Goal: Information Seeking & Learning: Learn about a topic

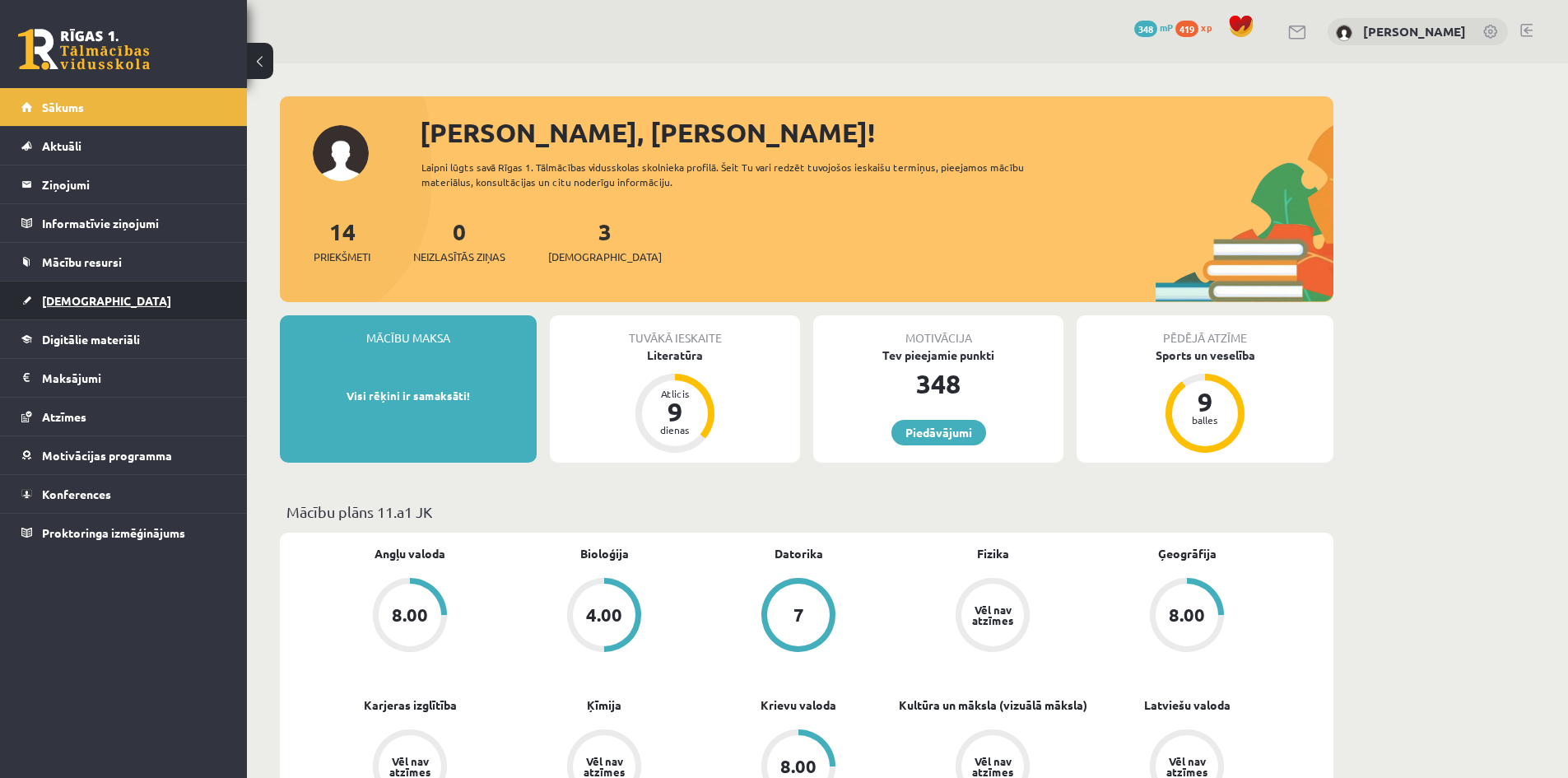
click at [82, 301] on span "[DEMOGRAPHIC_DATA]" at bounding box center [106, 300] width 129 height 15
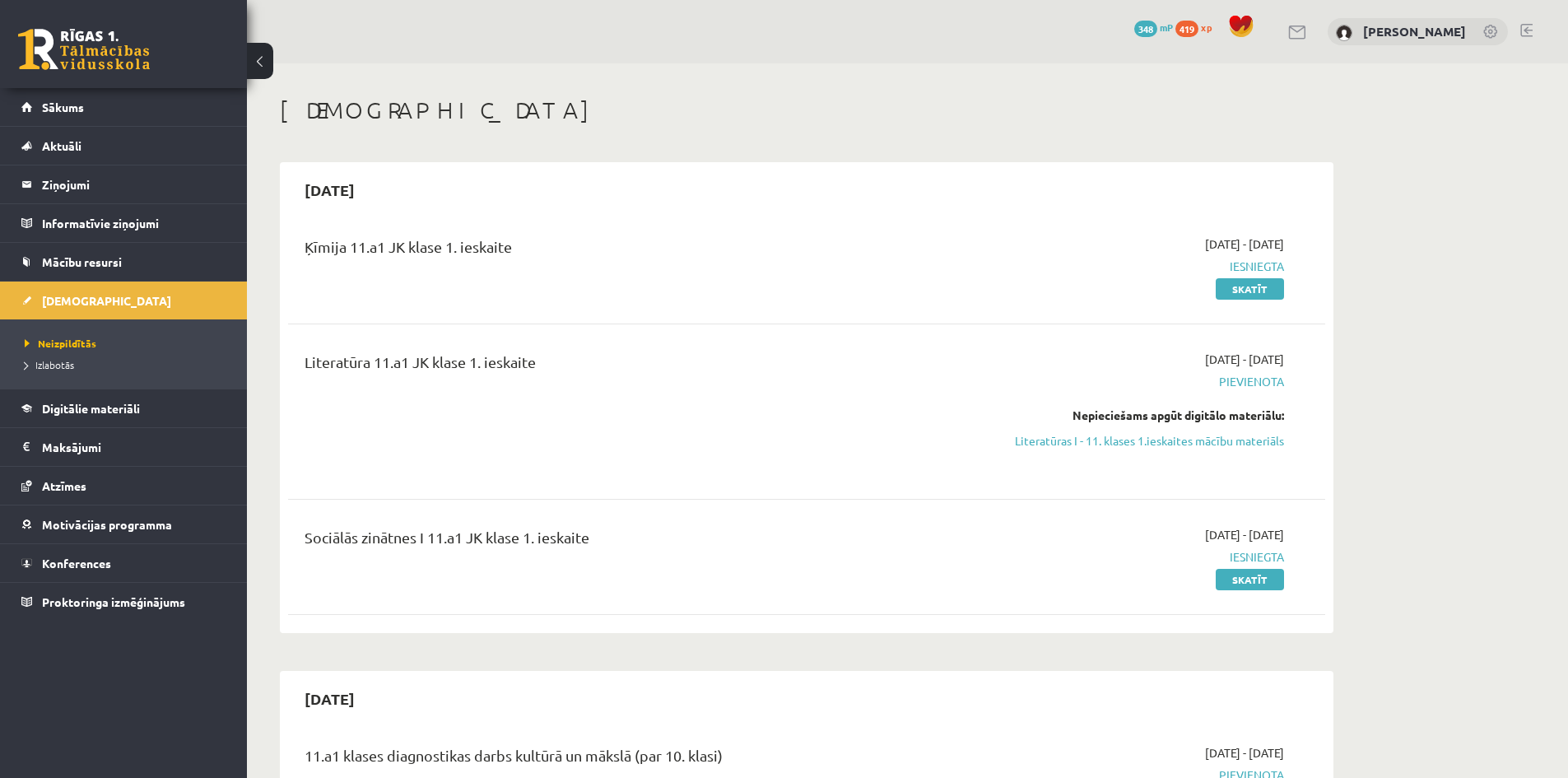
click at [1166, 461] on div "2025-09-16 - 2025-09-30 Pievienota Nepieciešams apgūt digitālo materiālu: Liter…" at bounding box center [1129, 411] width 335 height 121
click at [1168, 442] on link "Literatūras I - 11. klases 1.ieskaites mācību materiāls" at bounding box center [1129, 441] width 310 height 17
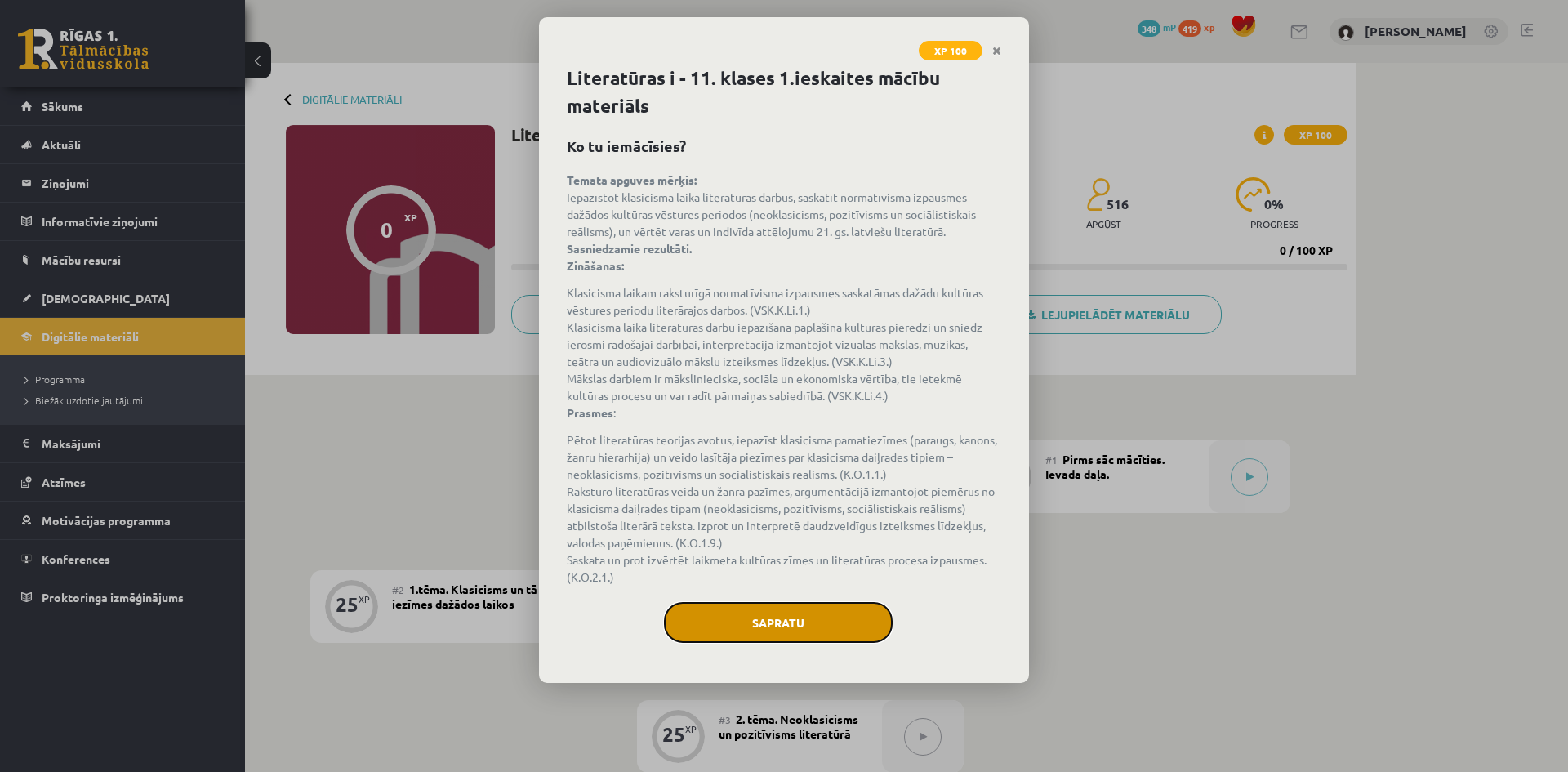
click at [787, 641] on button "Sapratu" at bounding box center [778, 622] width 229 height 40
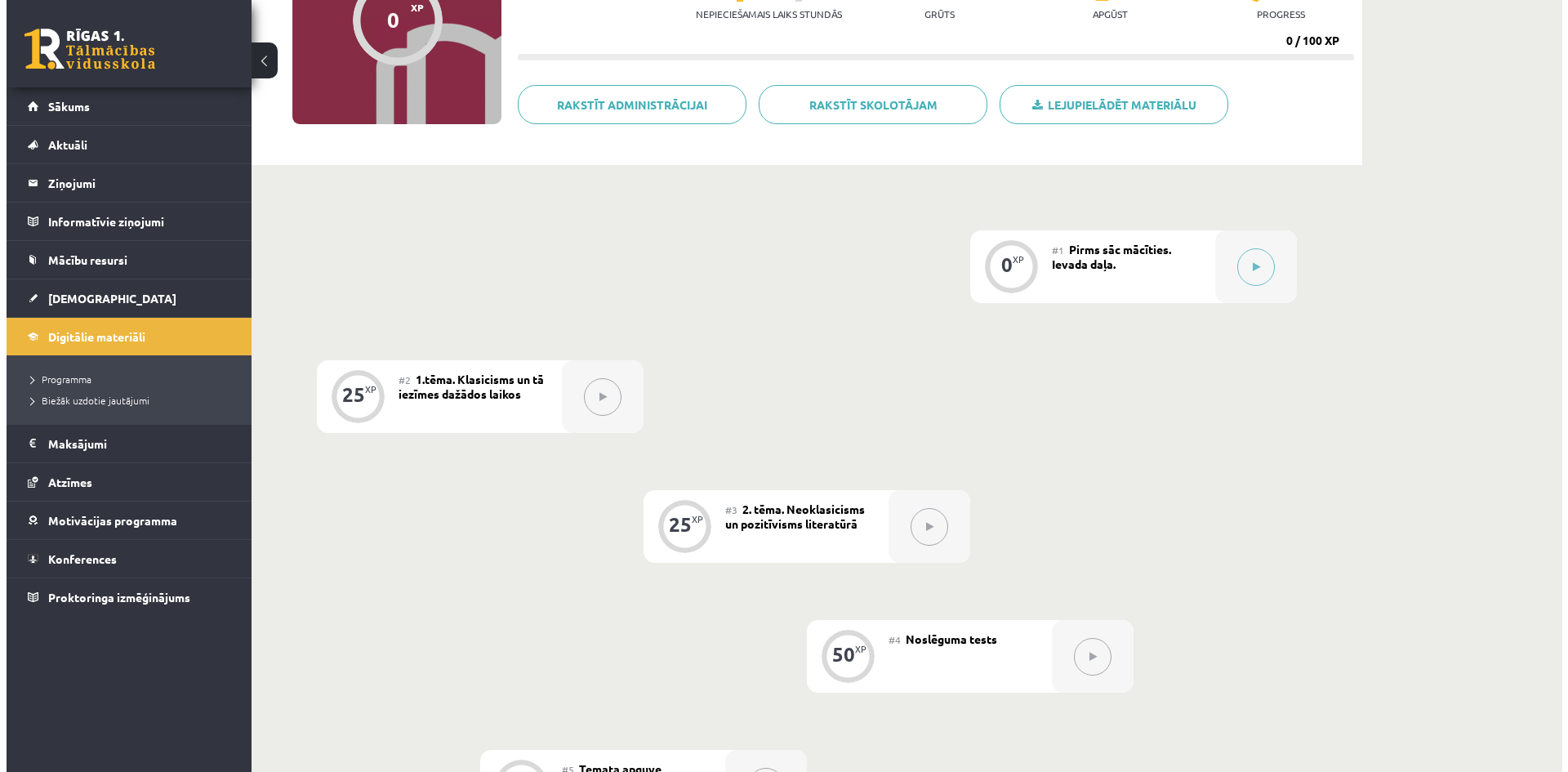
scroll to position [219, 0]
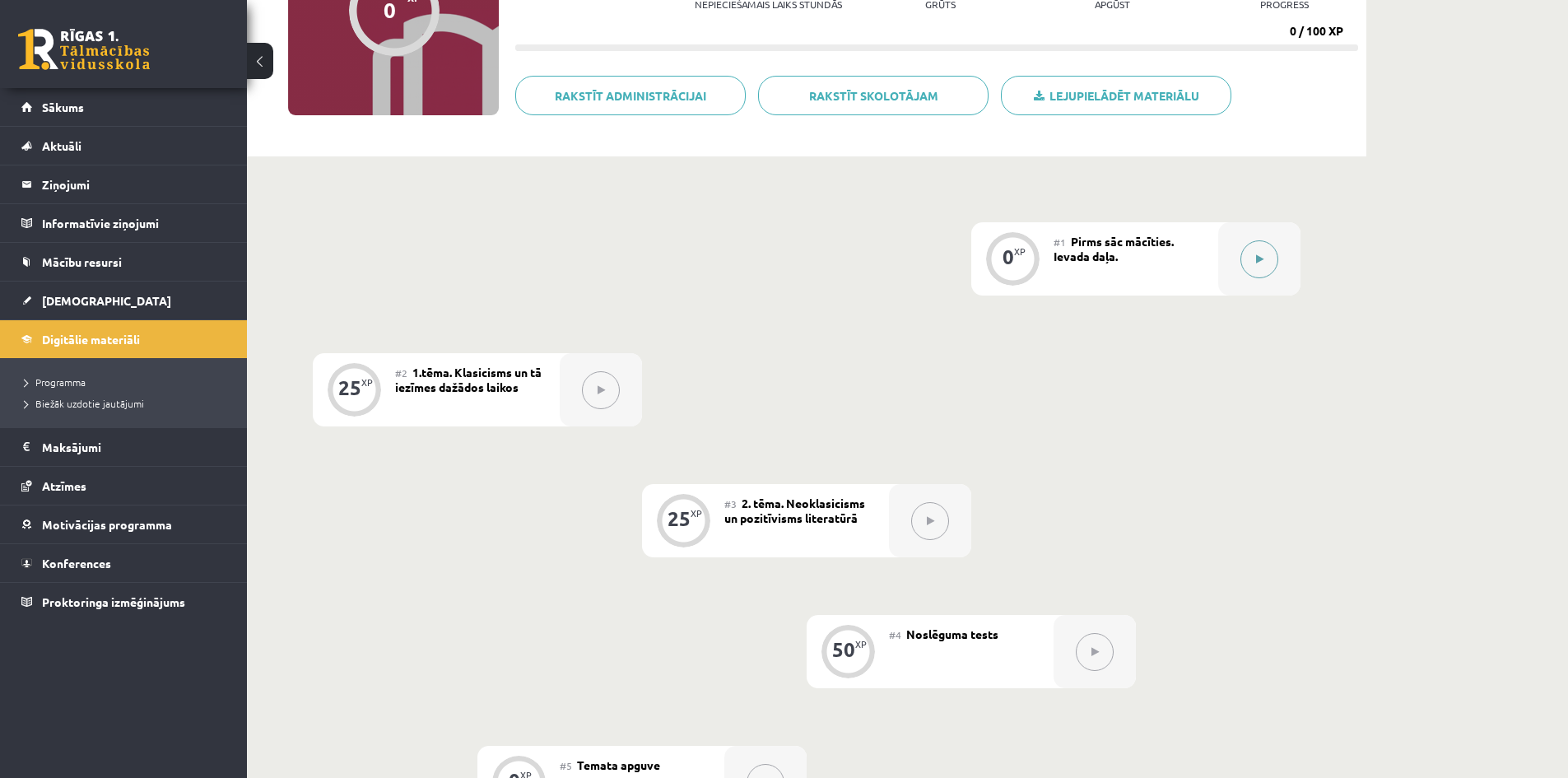
click at [1276, 254] on button at bounding box center [1260, 259] width 38 height 38
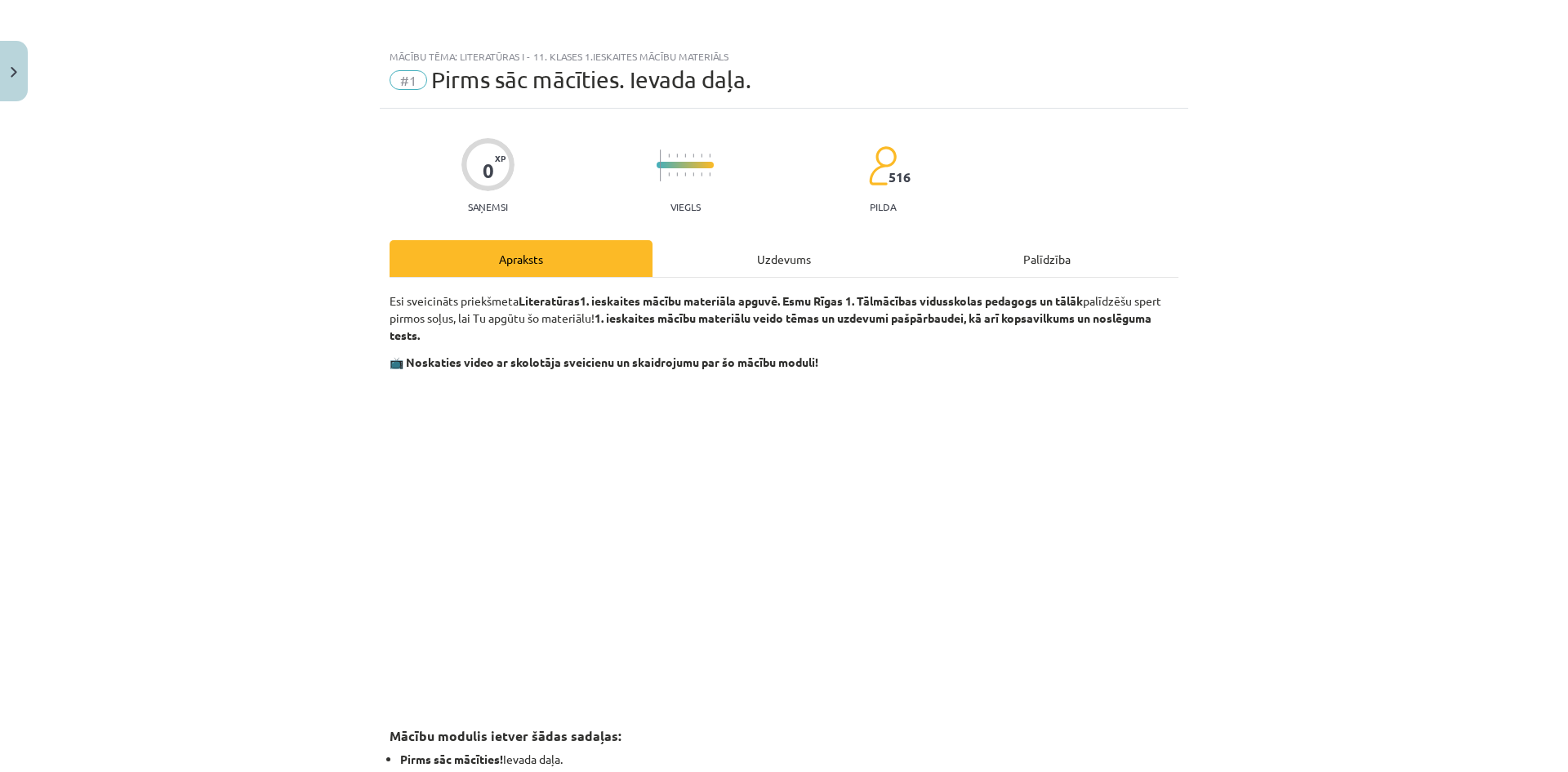
click at [787, 269] on div "Uzdevums" at bounding box center [784, 258] width 263 height 37
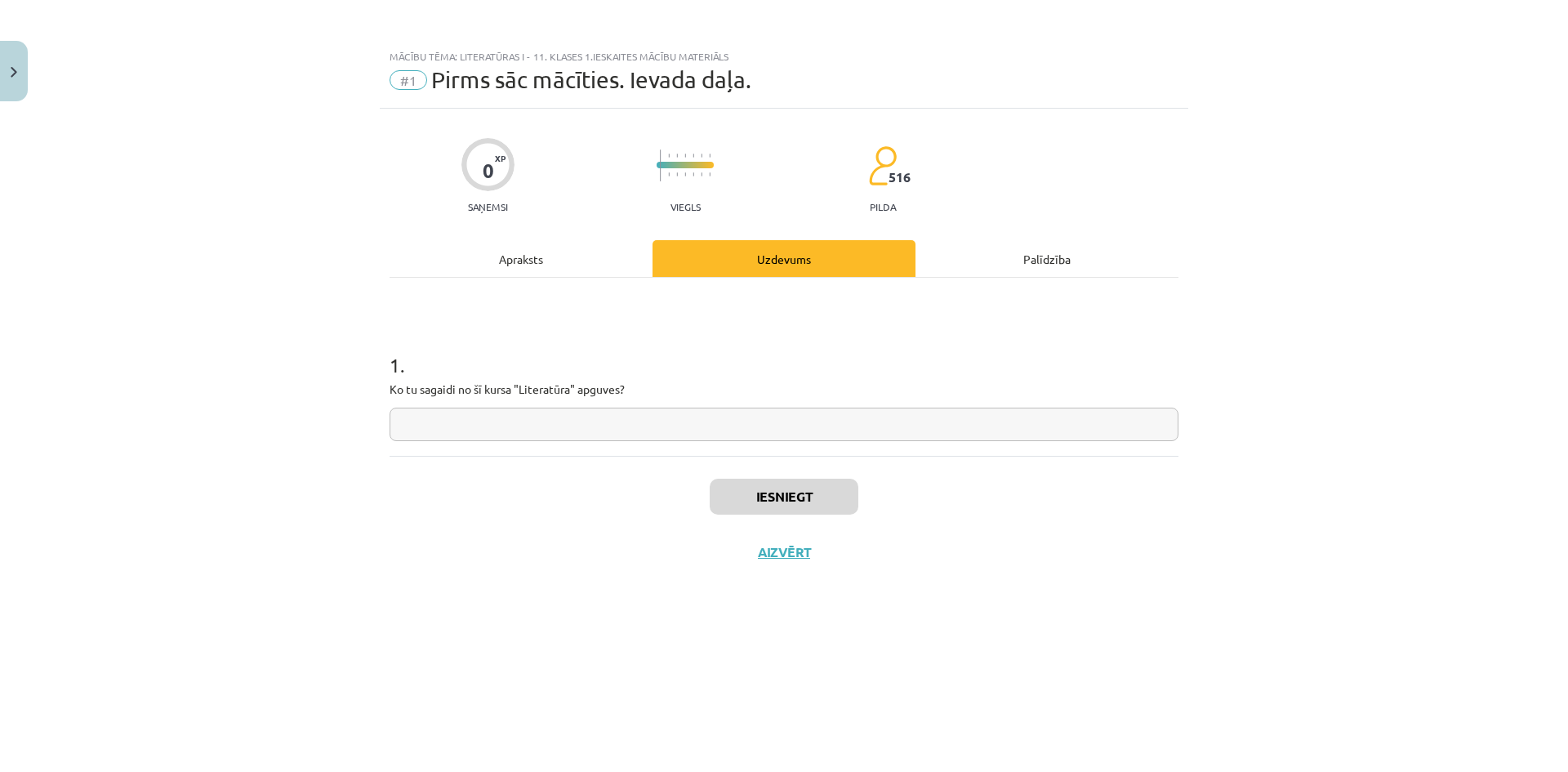
click at [544, 283] on div "1 . Ko tu sagaidi no šī kursa "Literatūra" apguves?" at bounding box center [784, 367] width 789 height 178
click at [546, 261] on div "Apraksts" at bounding box center [521, 258] width 263 height 37
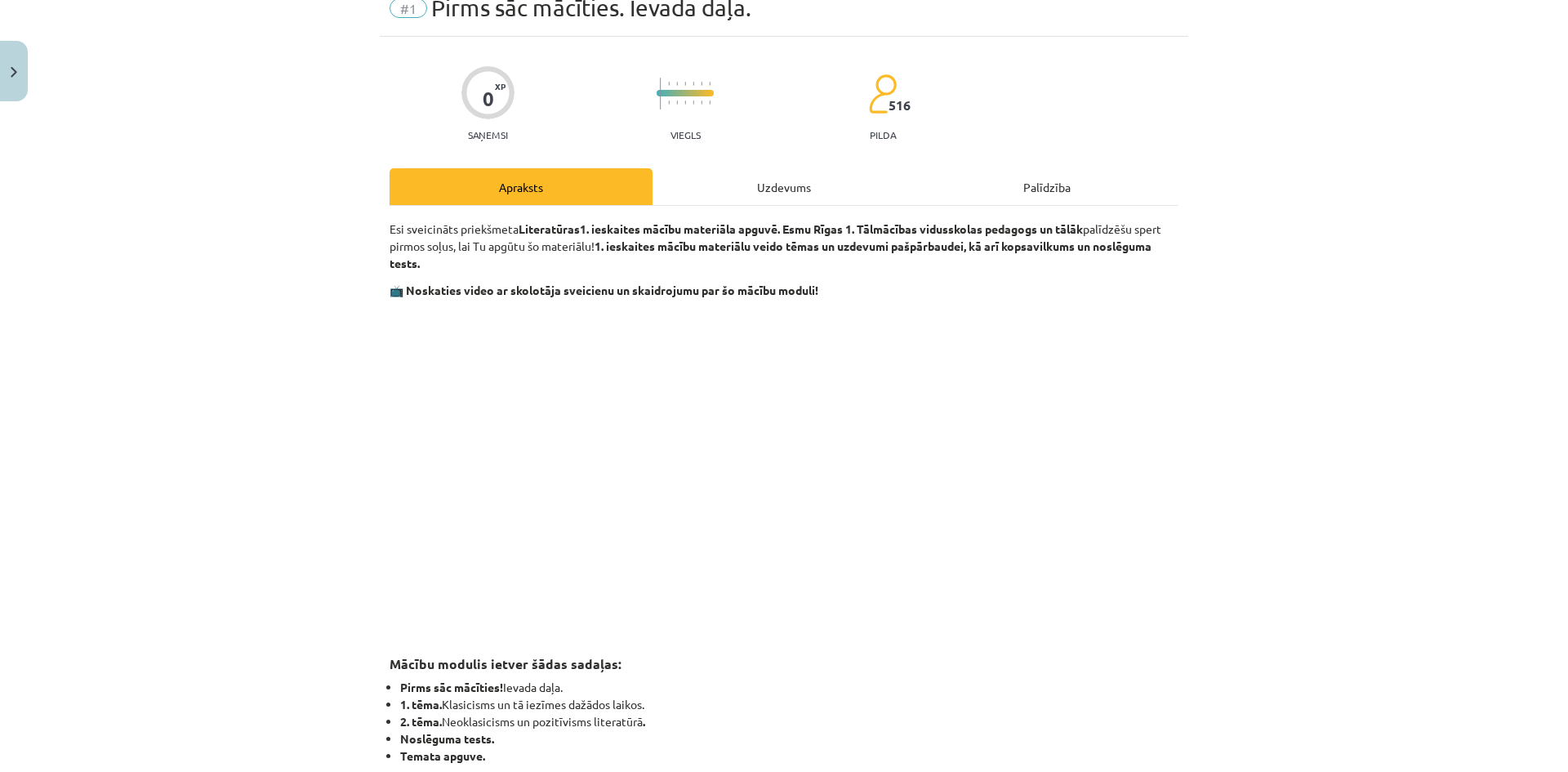
scroll to position [82, 0]
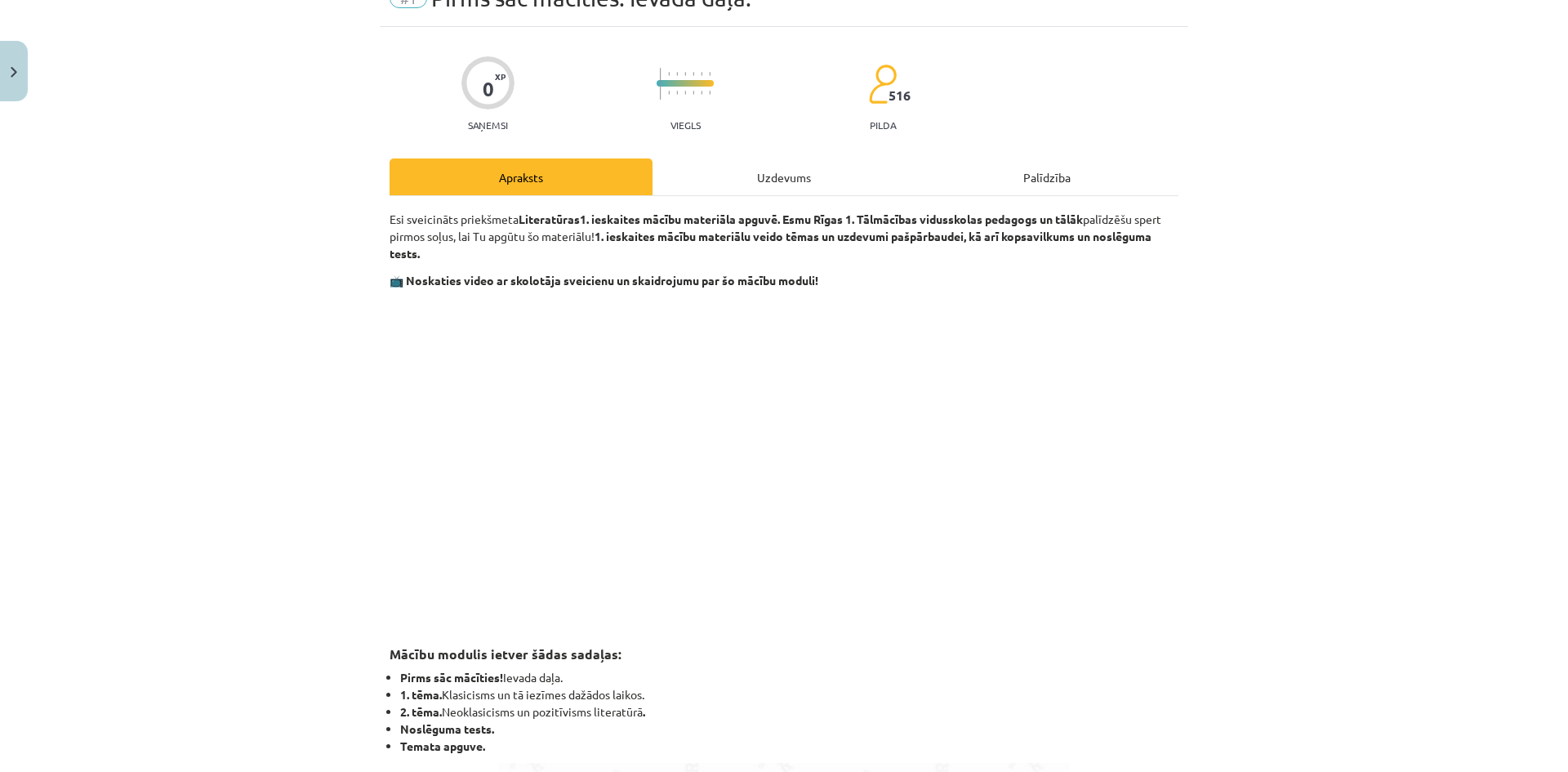
click at [786, 188] on div "Uzdevums" at bounding box center [784, 176] width 263 height 37
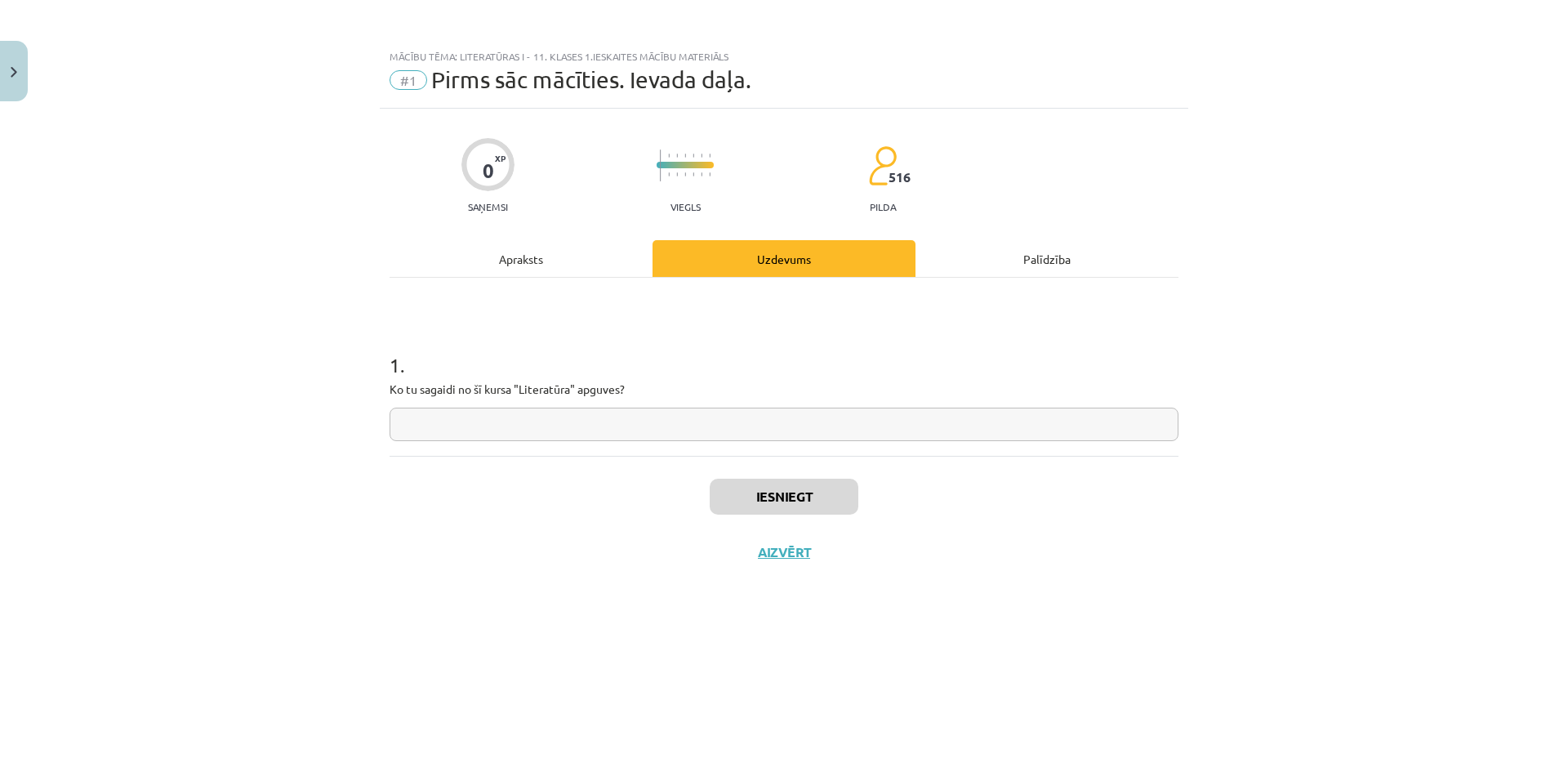
scroll to position [0, 0]
click at [530, 421] on input "text" at bounding box center [784, 424] width 789 height 34
type input "**********"
click at [813, 502] on button "Iesniegt" at bounding box center [784, 497] width 149 height 36
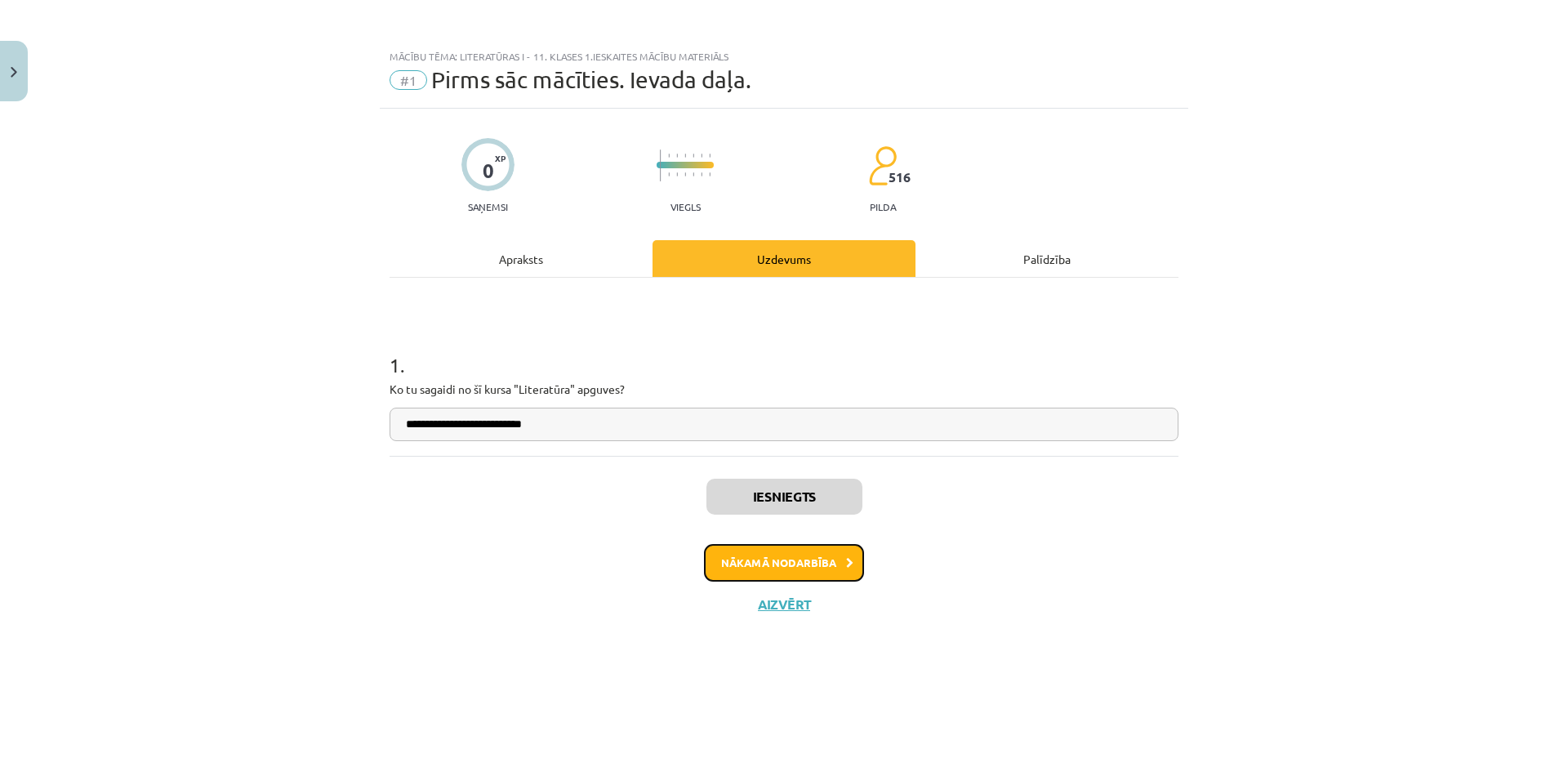
click at [754, 577] on button "Nākamā nodarbība" at bounding box center [784, 563] width 160 height 38
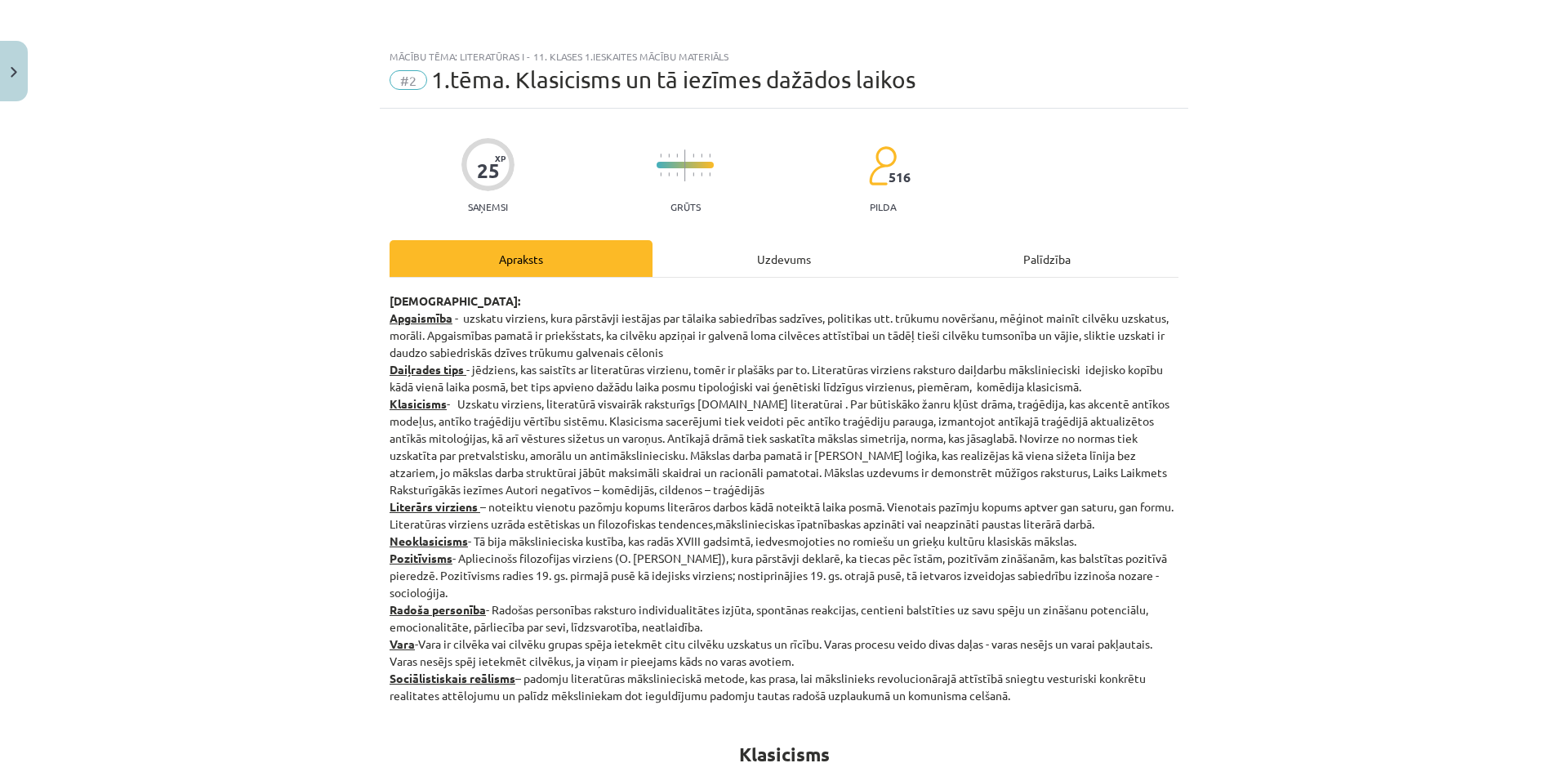
click at [765, 263] on div "Uzdevums" at bounding box center [784, 258] width 263 height 37
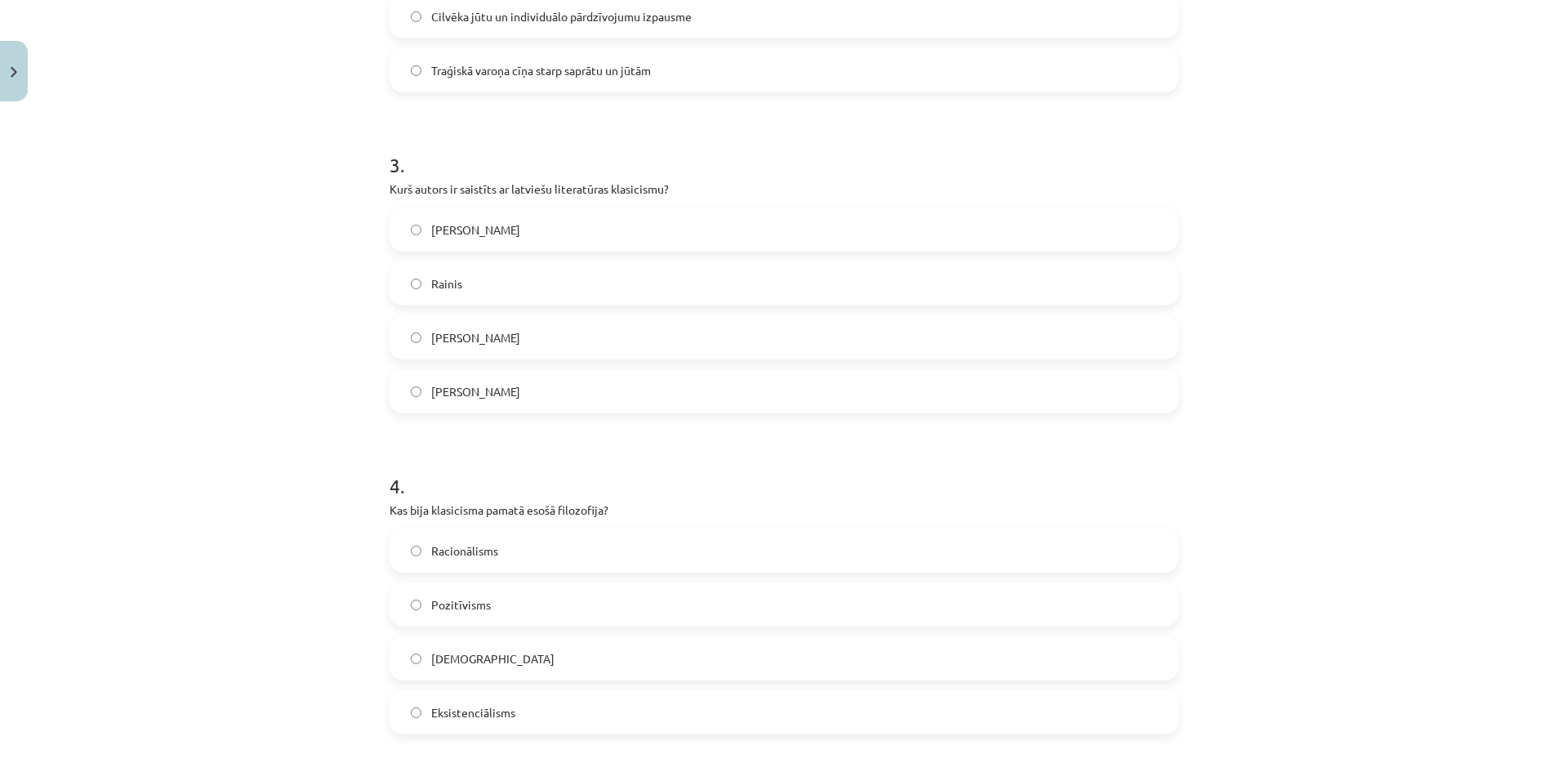
scroll to position [1315, 0]
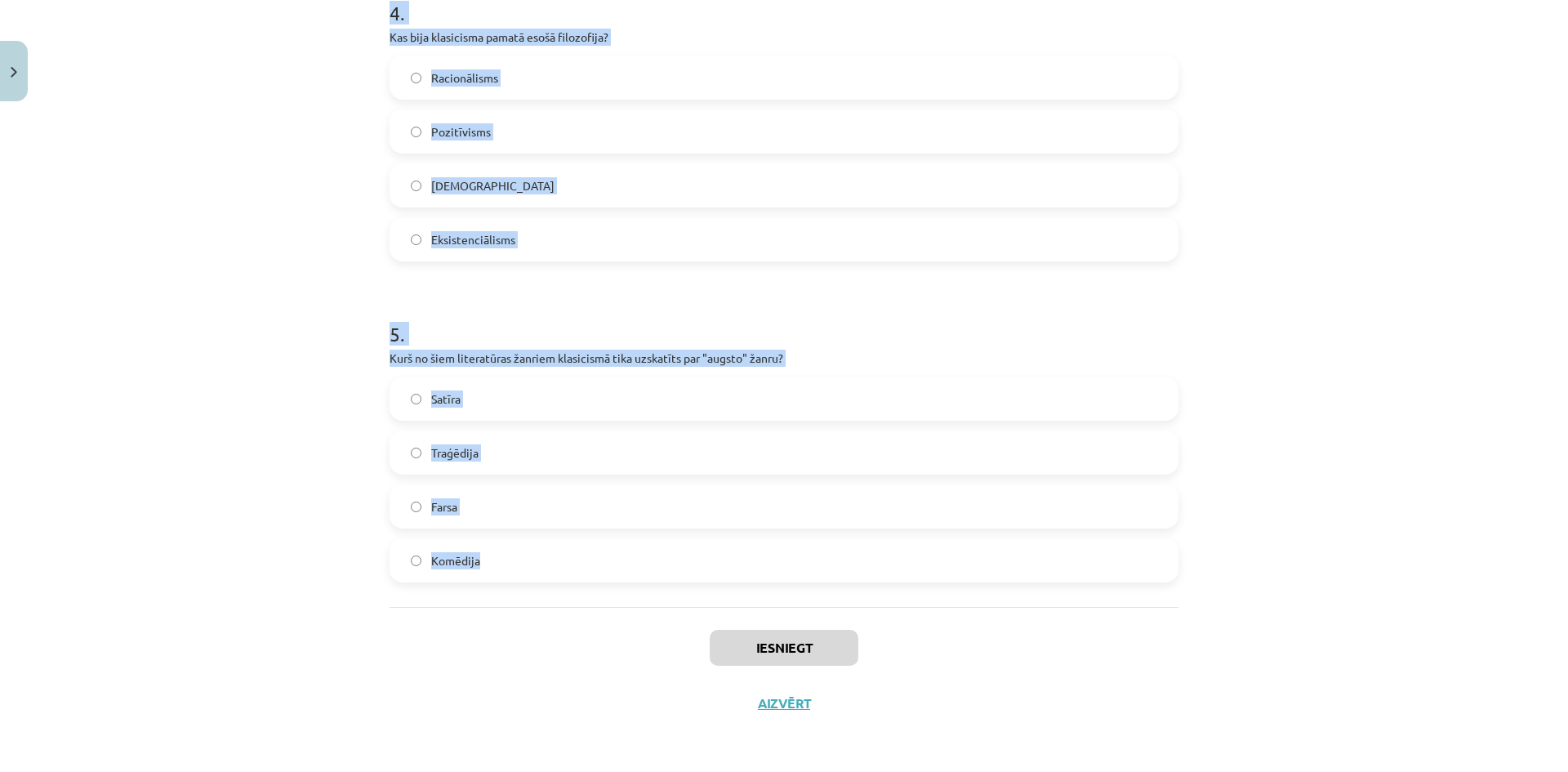
drag, startPoint x: 383, startPoint y: 188, endPoint x: 761, endPoint y: 593, distance: 554.0
copy form "Kas klasicismā bija galvenais mākslas darba mērķis? Attēlot ikdienas dzīves not…"
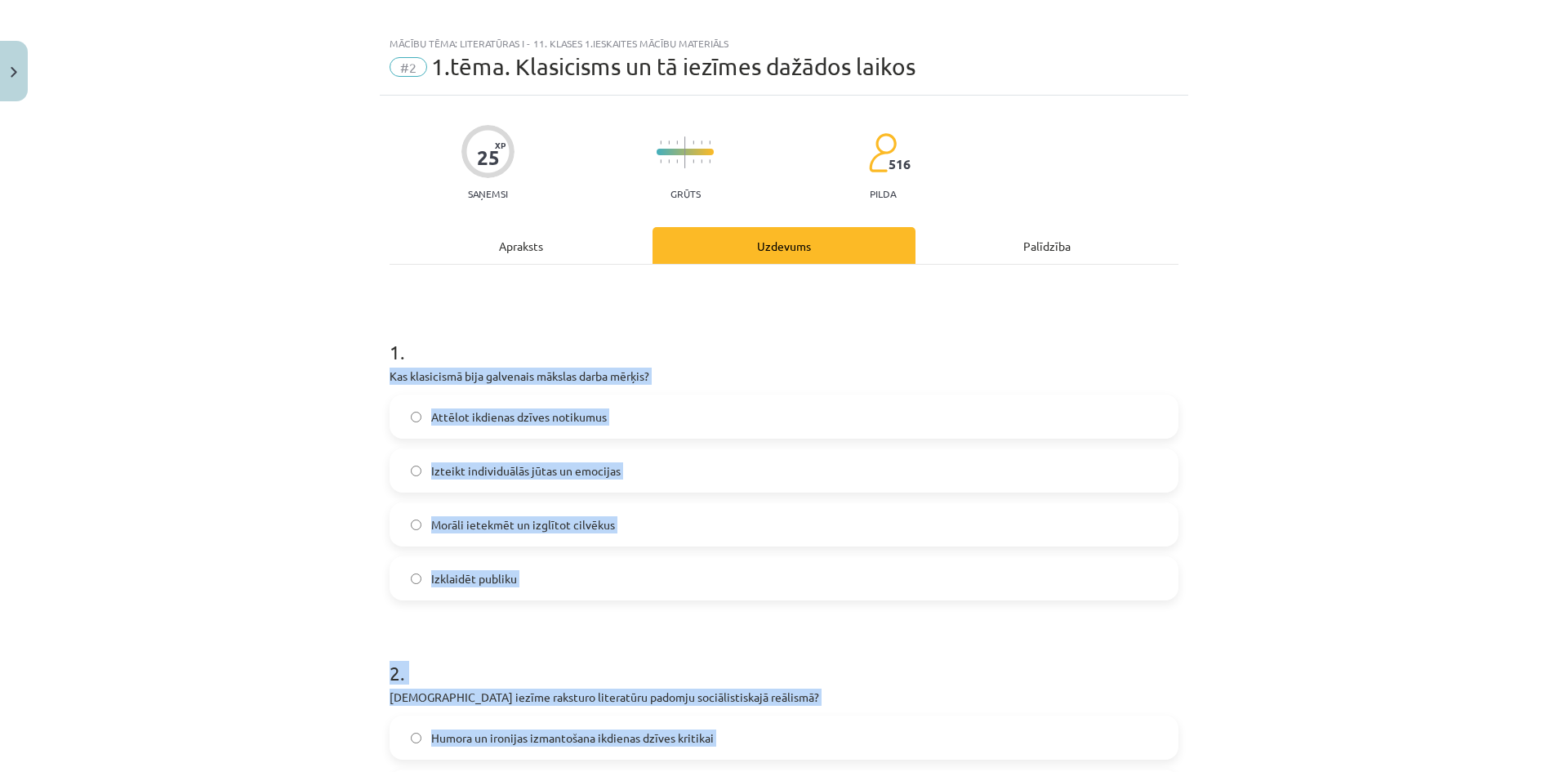
scroll to position [0, 0]
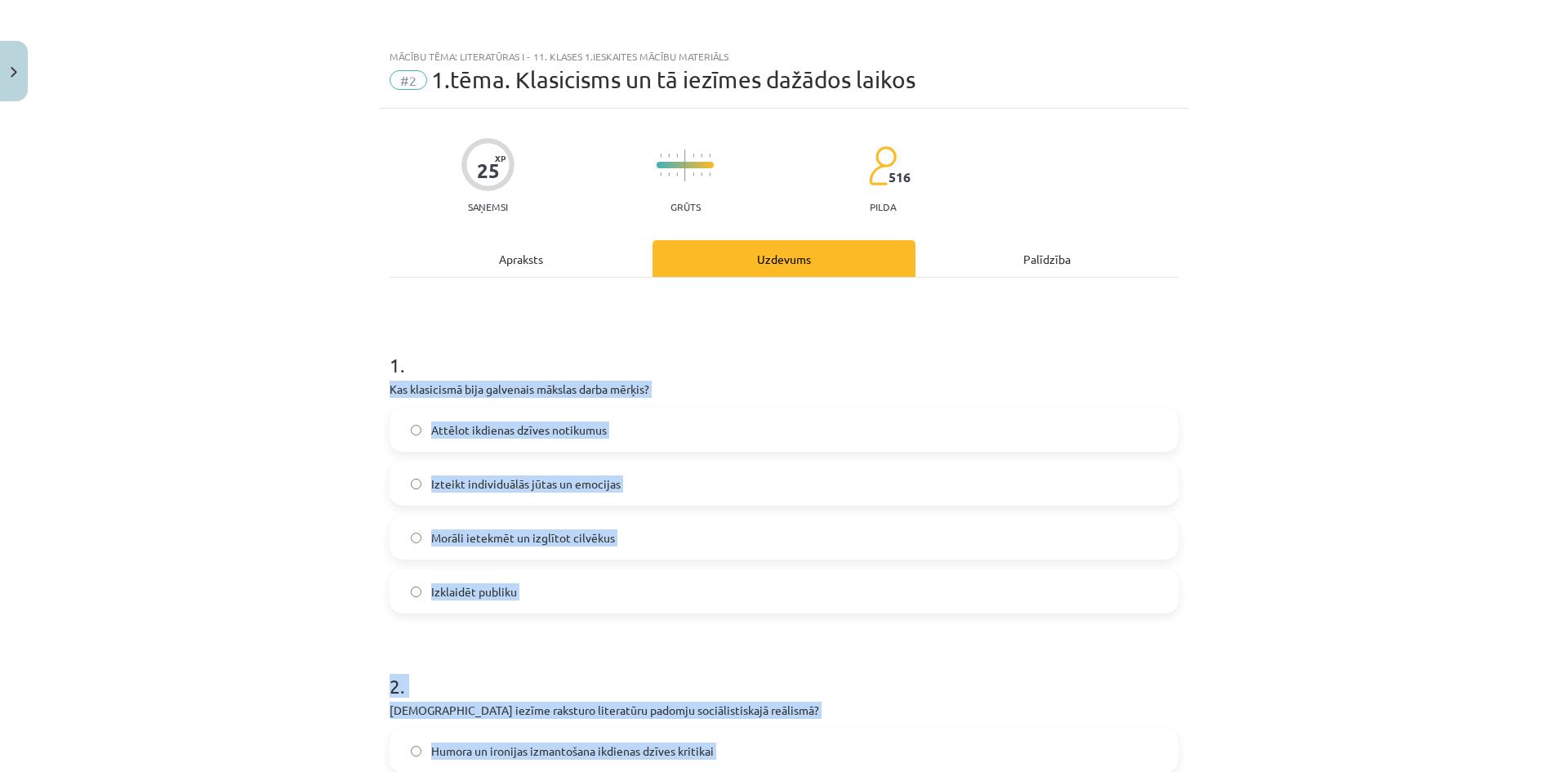
click at [605, 387] on p "Kas klasicismā bija galvenais mākslas darba mērķis?" at bounding box center [784, 389] width 789 height 17
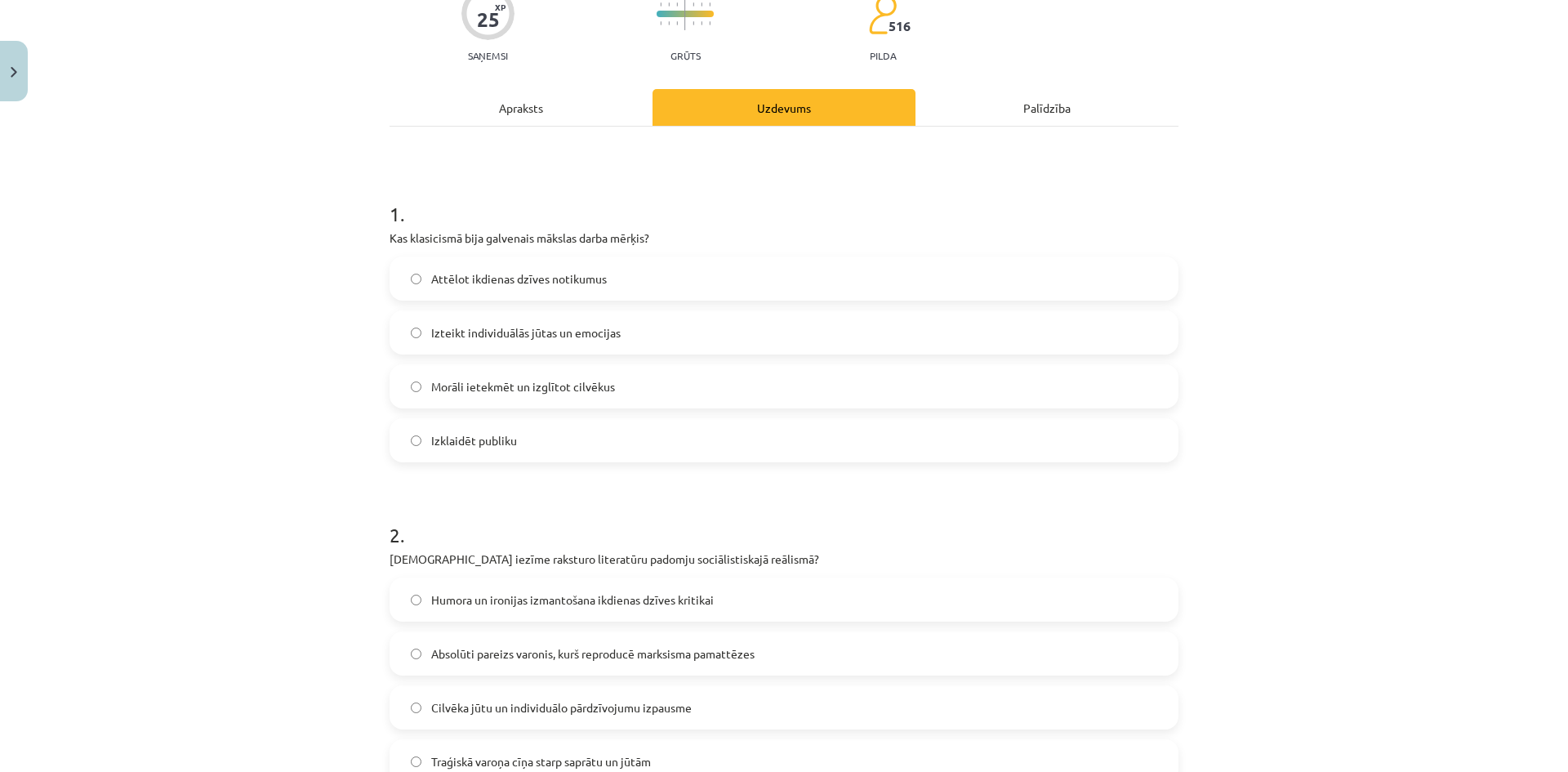
scroll to position [245, 0]
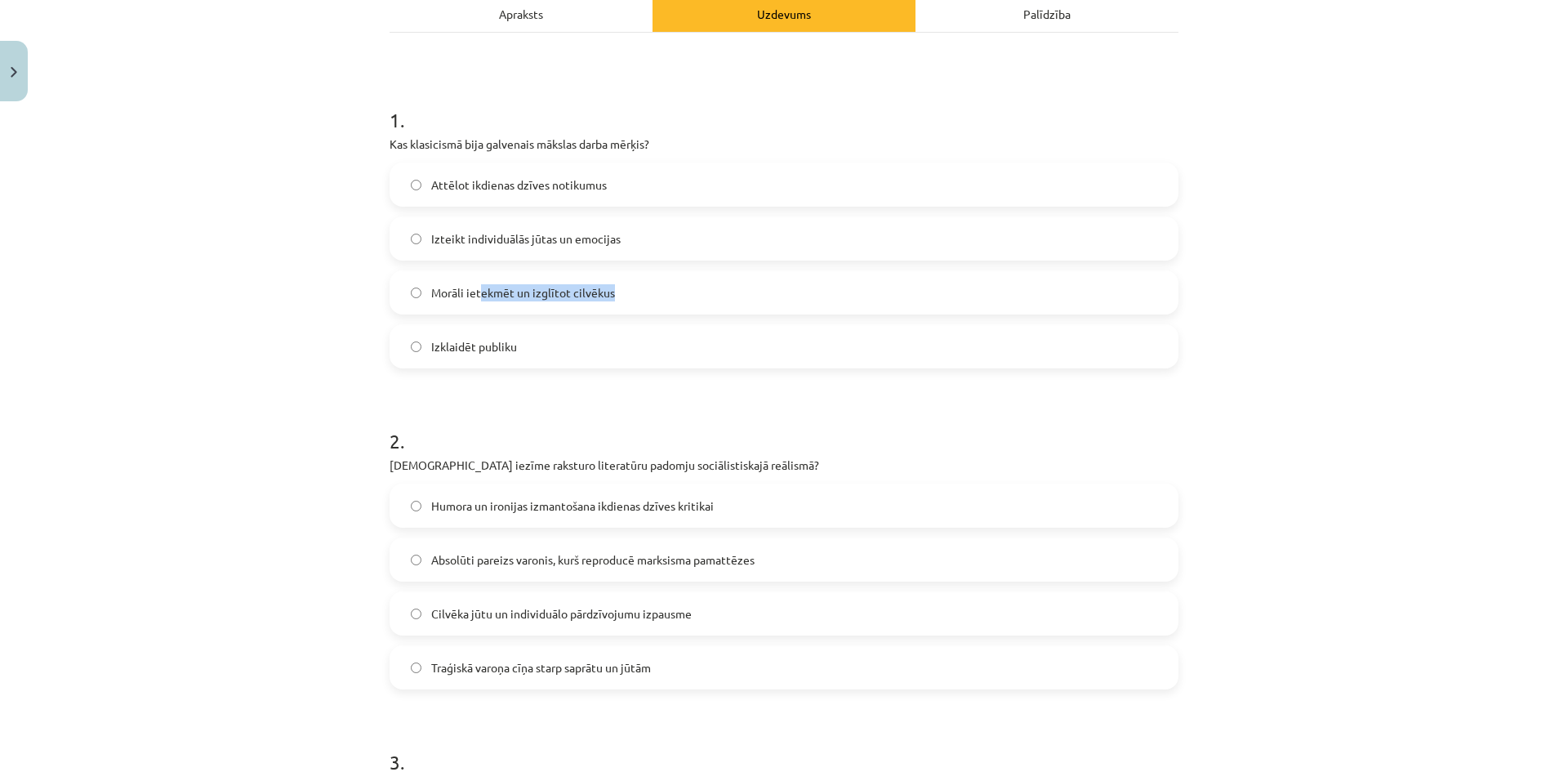
drag, startPoint x: 643, startPoint y: 300, endPoint x: 989, endPoint y: 290, distance: 346.1
click at [685, 300] on label "Morāli ietekmēt un izglītot cilvēkus" at bounding box center [784, 292] width 785 height 40
click at [577, 300] on span "Morāli ietekmēt un izglītot cilvēkus" at bounding box center [523, 293] width 184 height 17
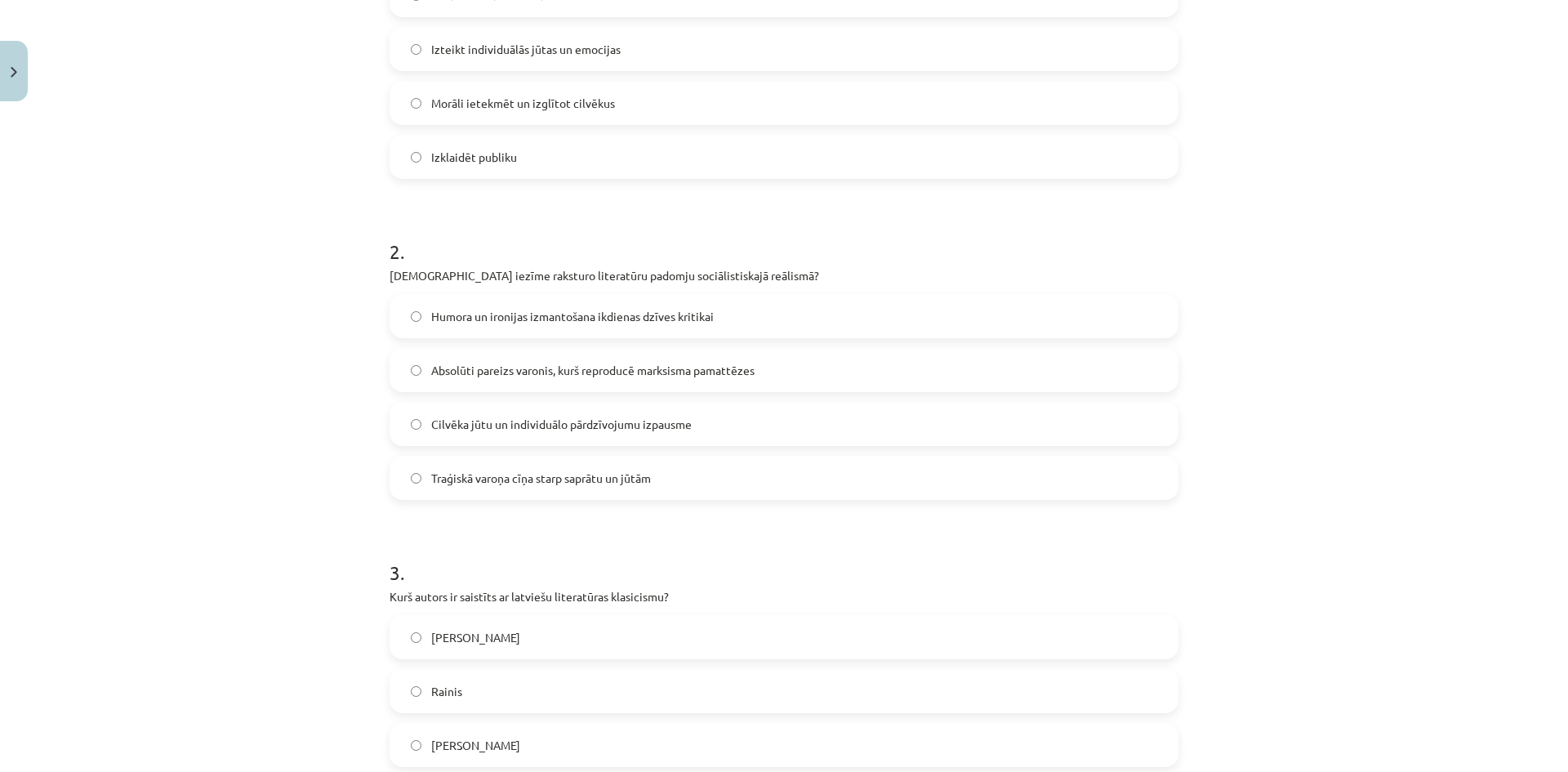
scroll to position [491, 0]
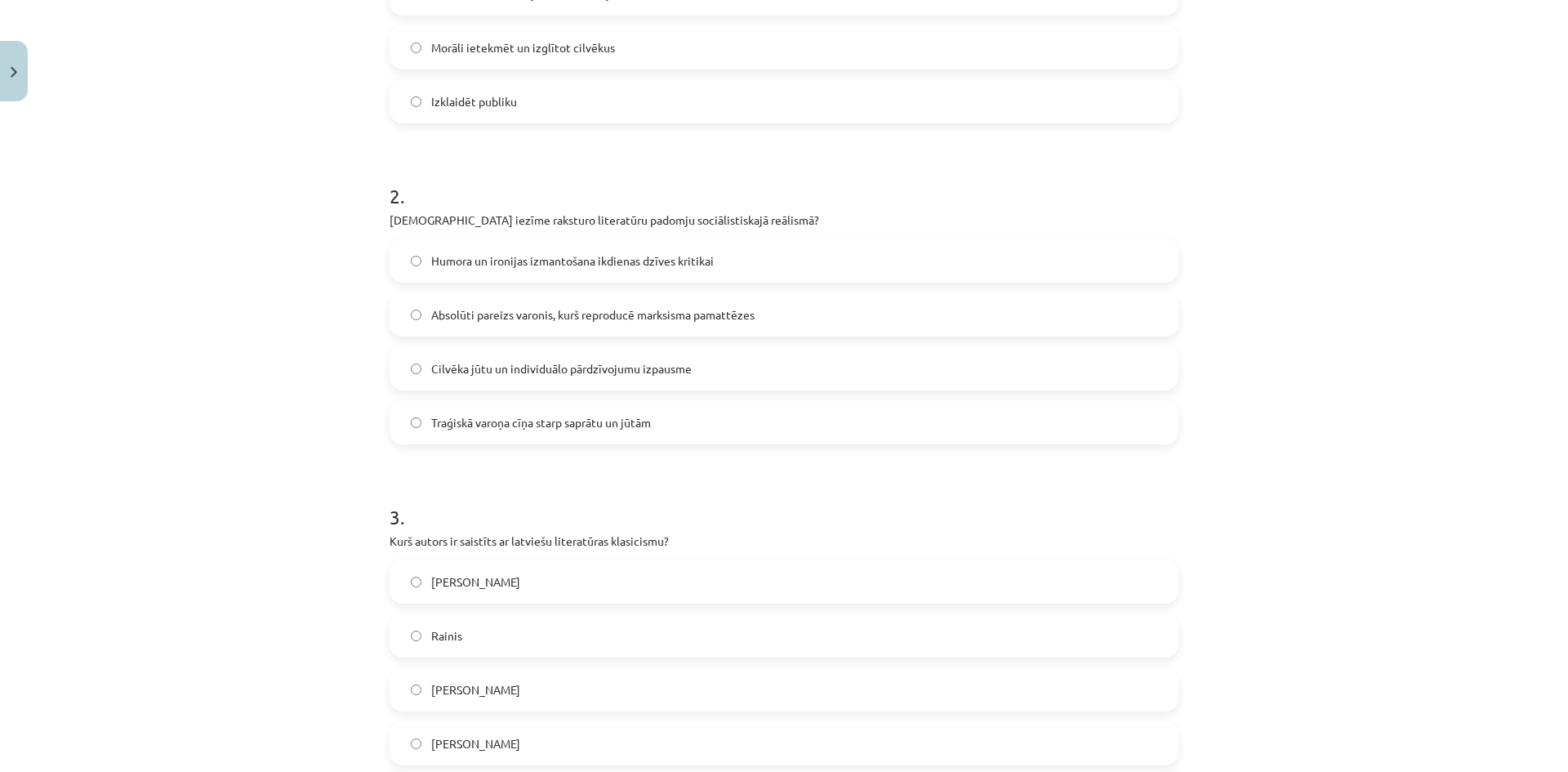
click at [421, 325] on label "Absolūti pareizs varonis, kurš reproducē marksisma pamattēzes" at bounding box center [784, 314] width 785 height 40
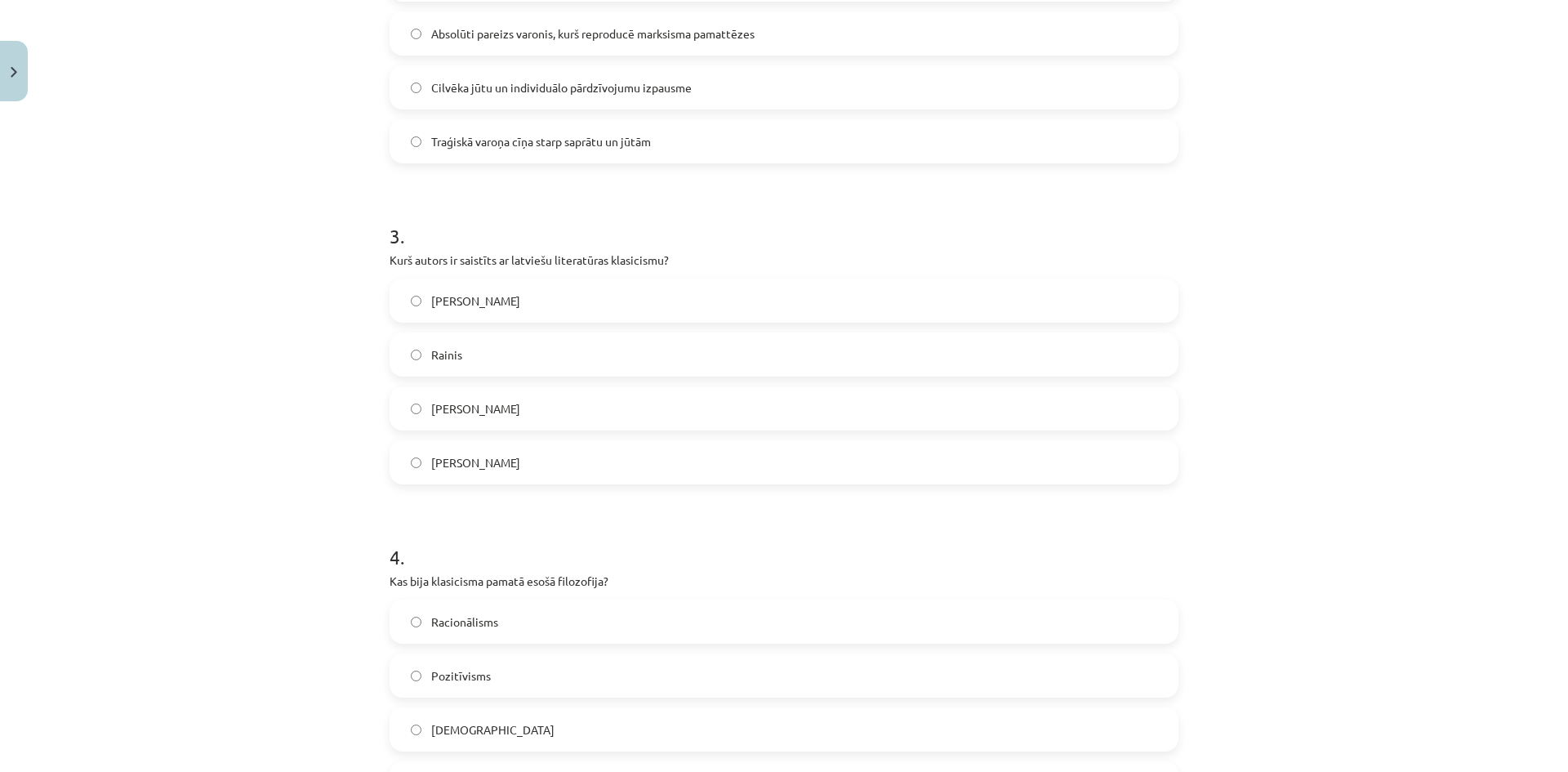
scroll to position [899, 0]
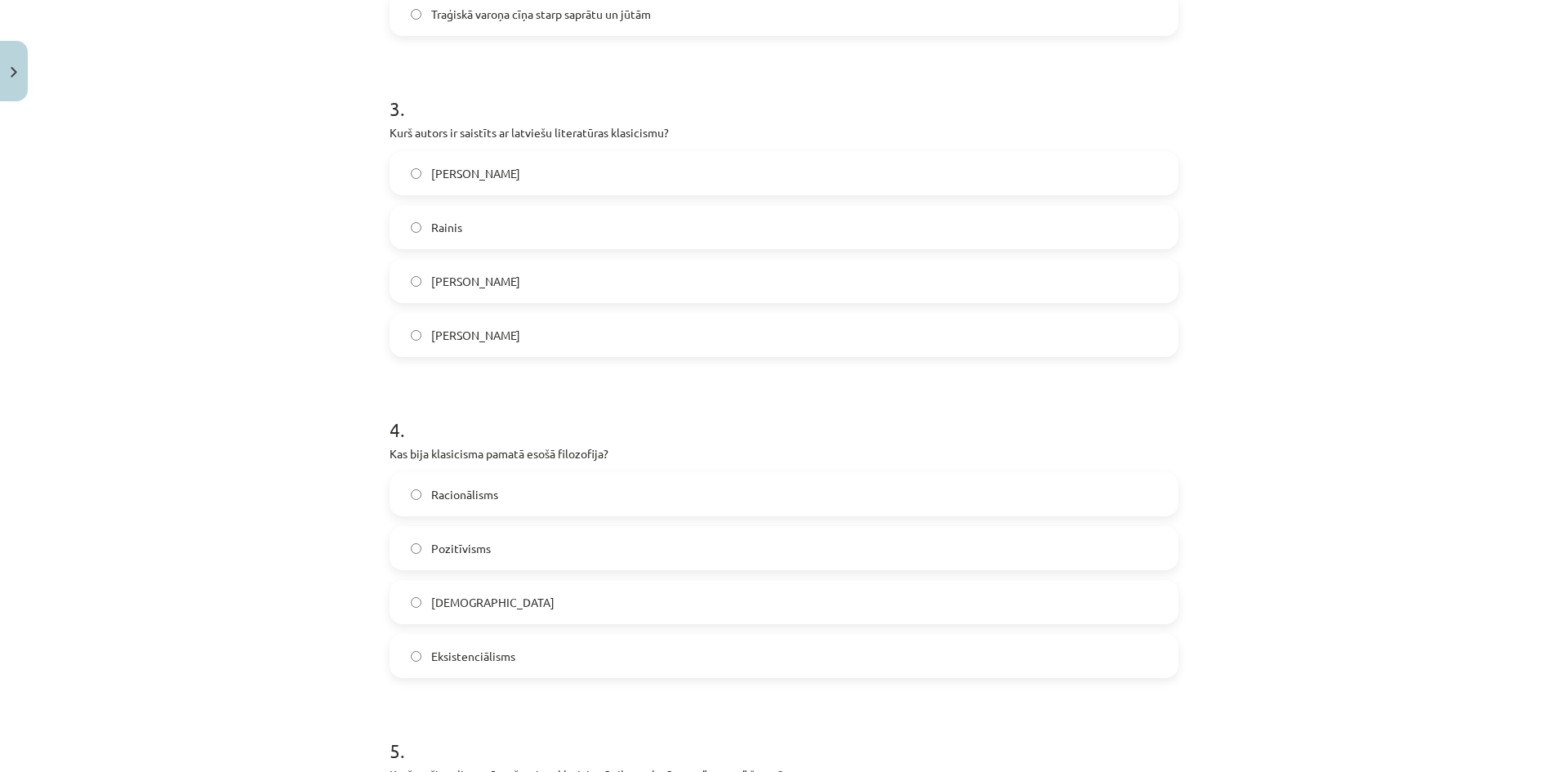
click at [417, 281] on label "[PERSON_NAME]" at bounding box center [784, 281] width 785 height 40
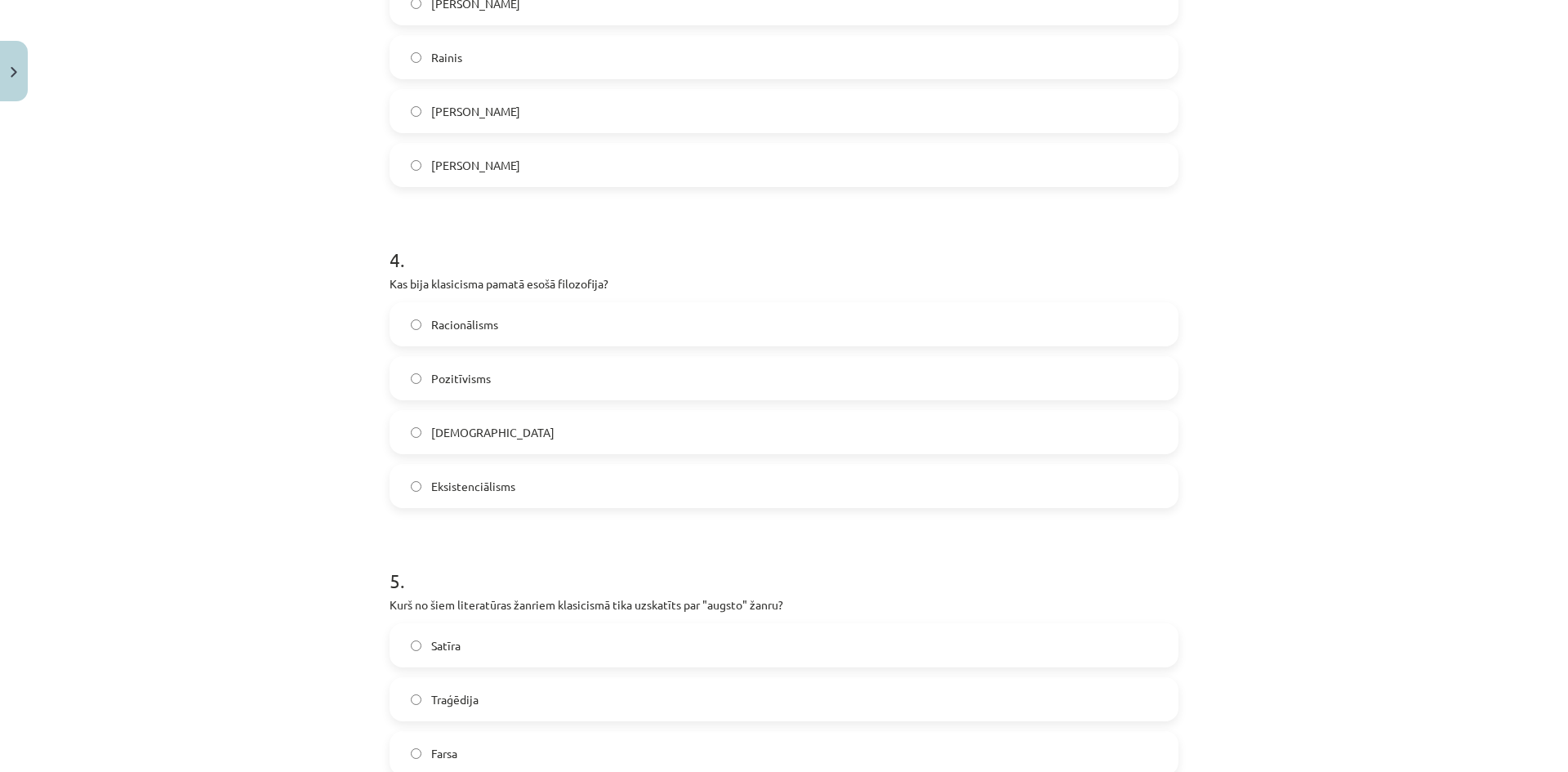
scroll to position [1144, 0]
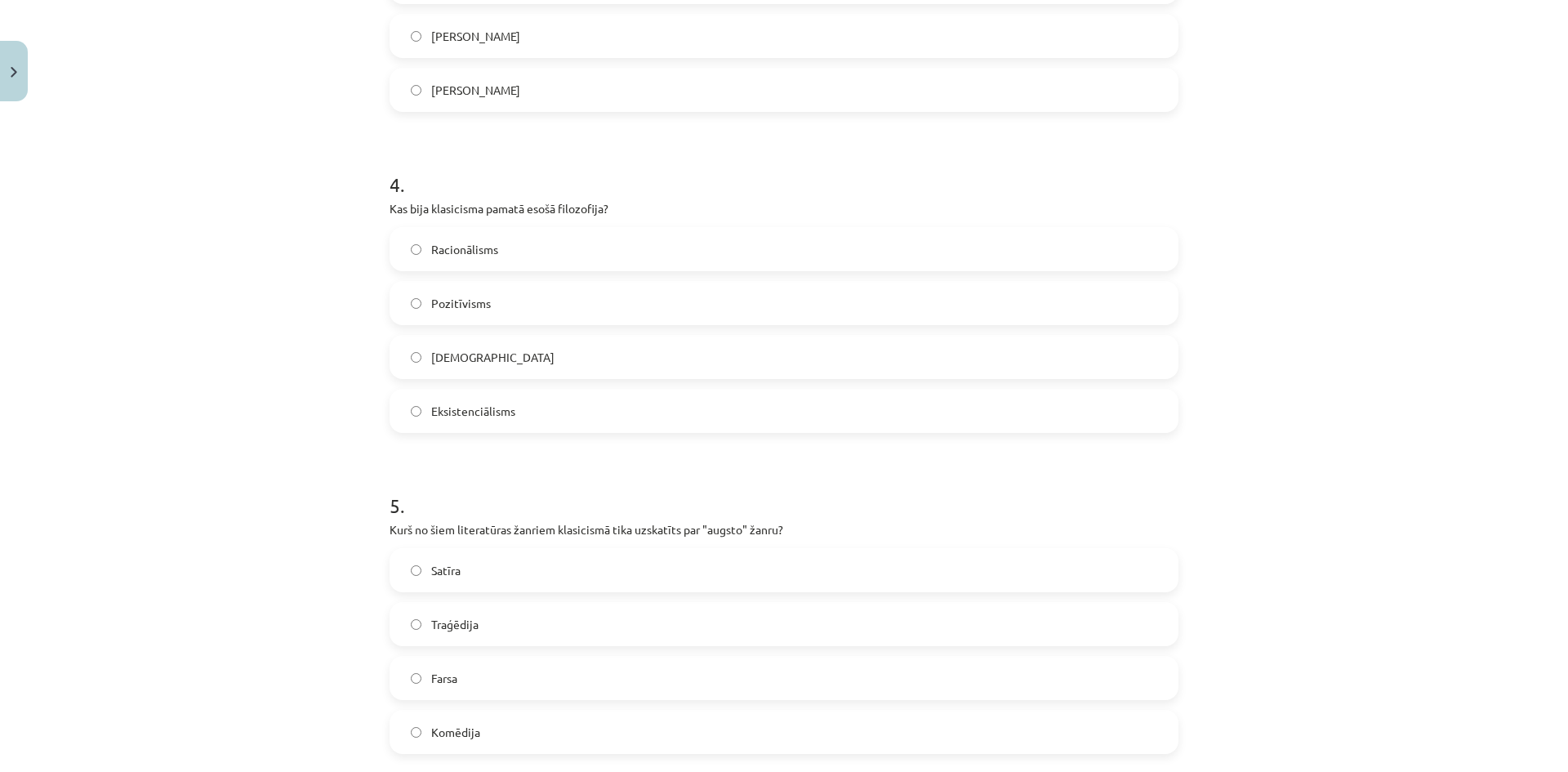
click at [489, 250] on span "Racionālisms" at bounding box center [464, 250] width 67 height 17
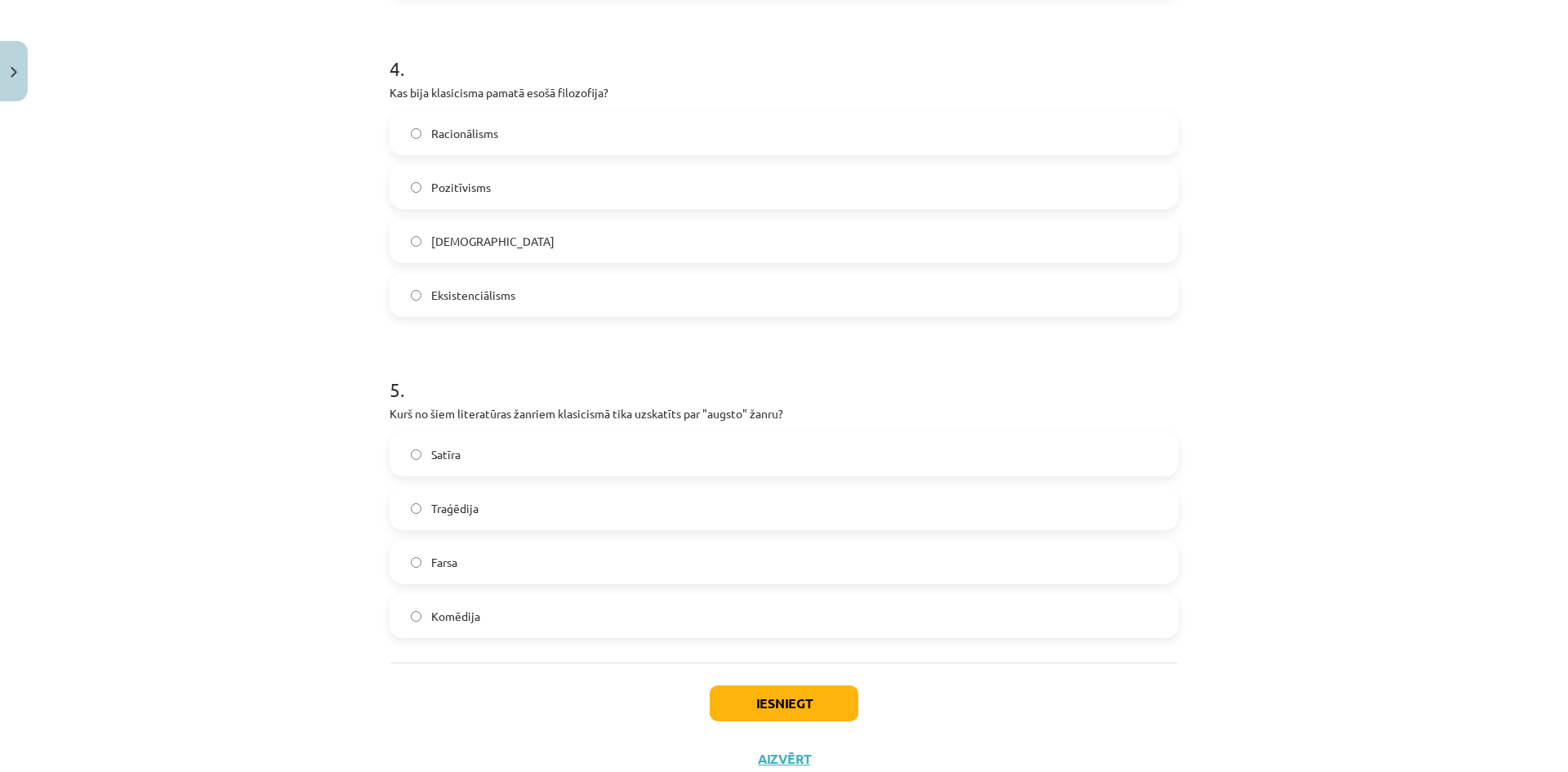
scroll to position [1307, 0]
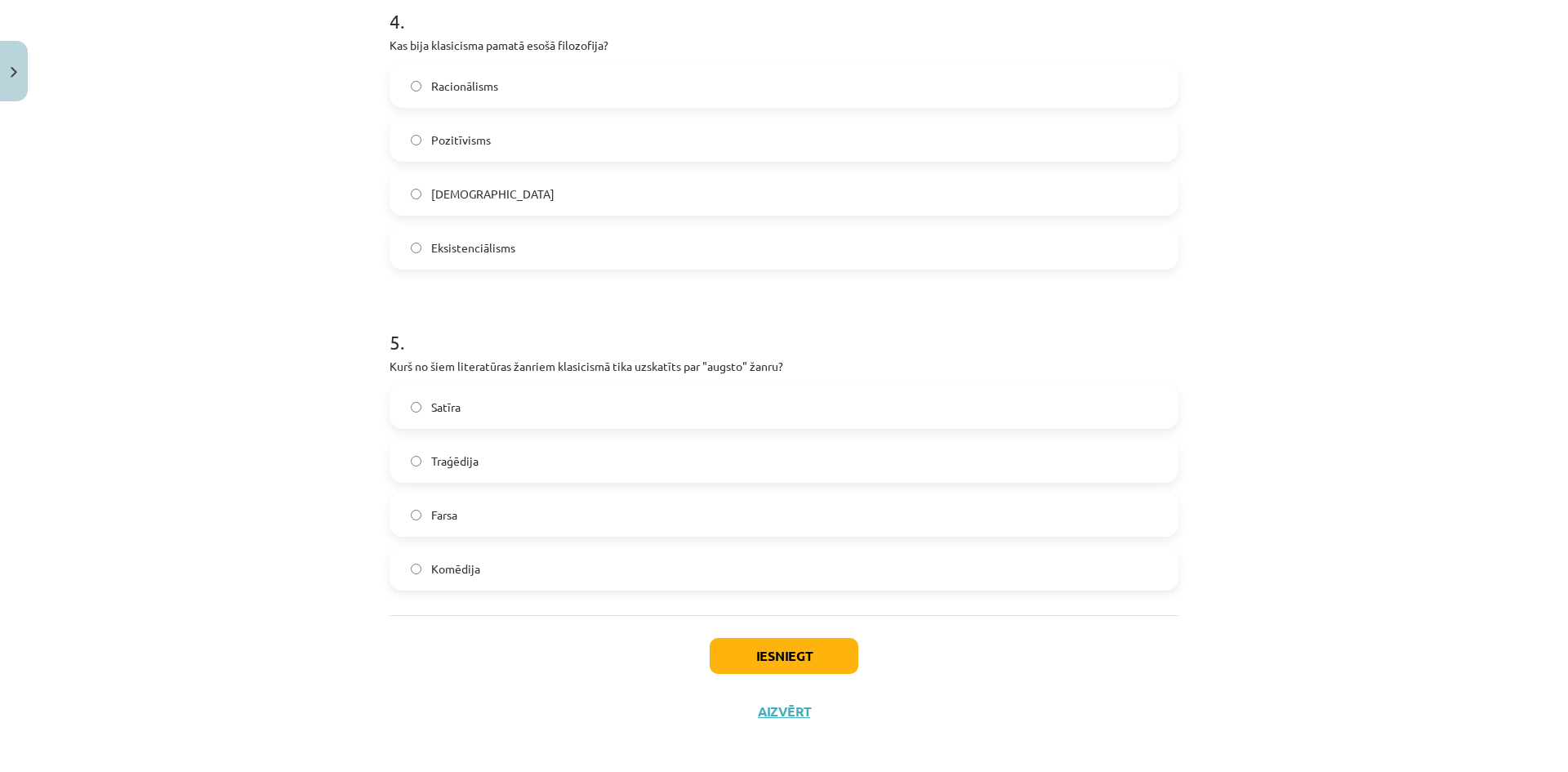
click at [501, 473] on label "Traģēdija" at bounding box center [784, 460] width 785 height 40
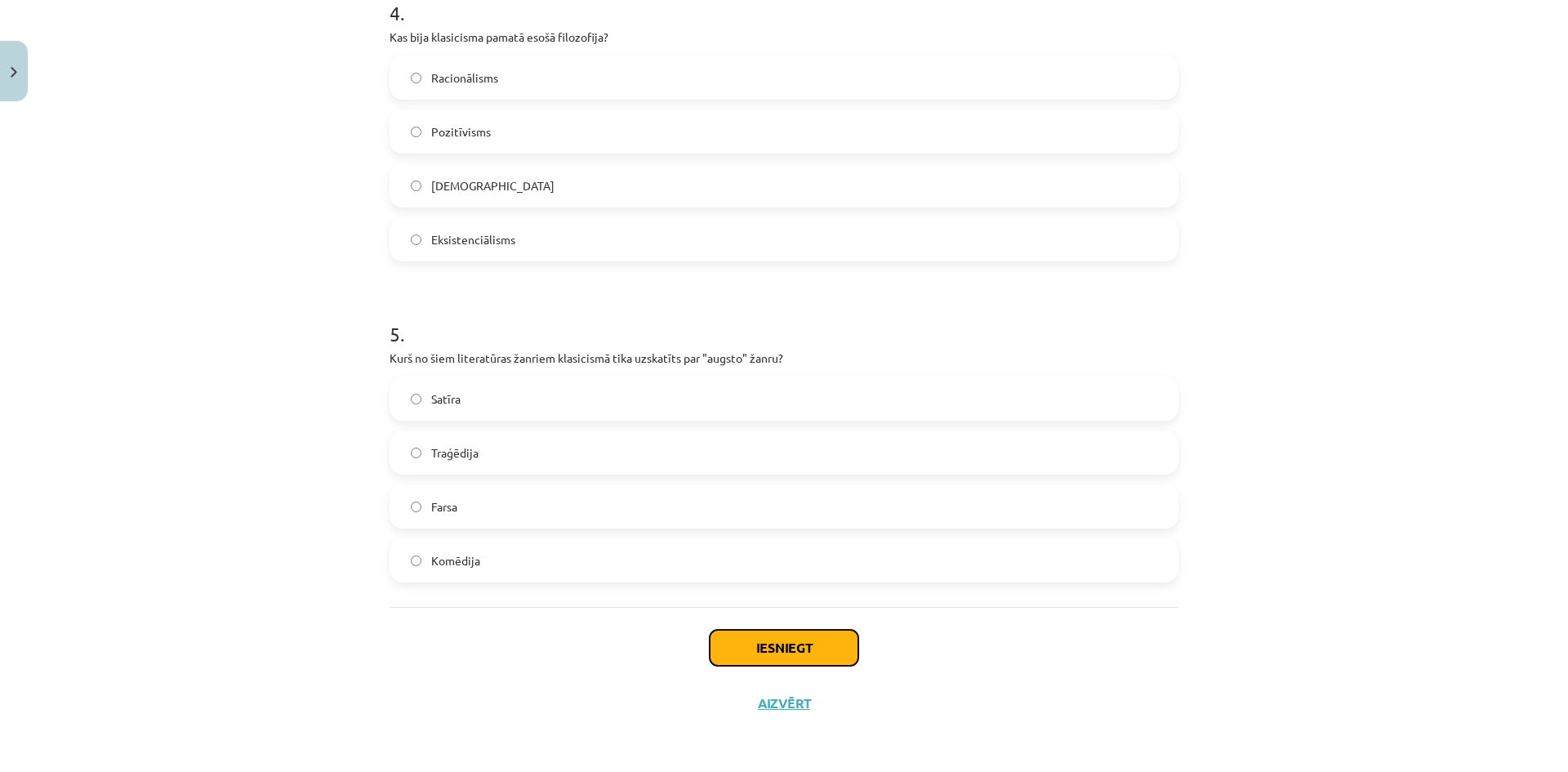
click at [748, 649] on button "Iesniegt" at bounding box center [784, 648] width 149 height 36
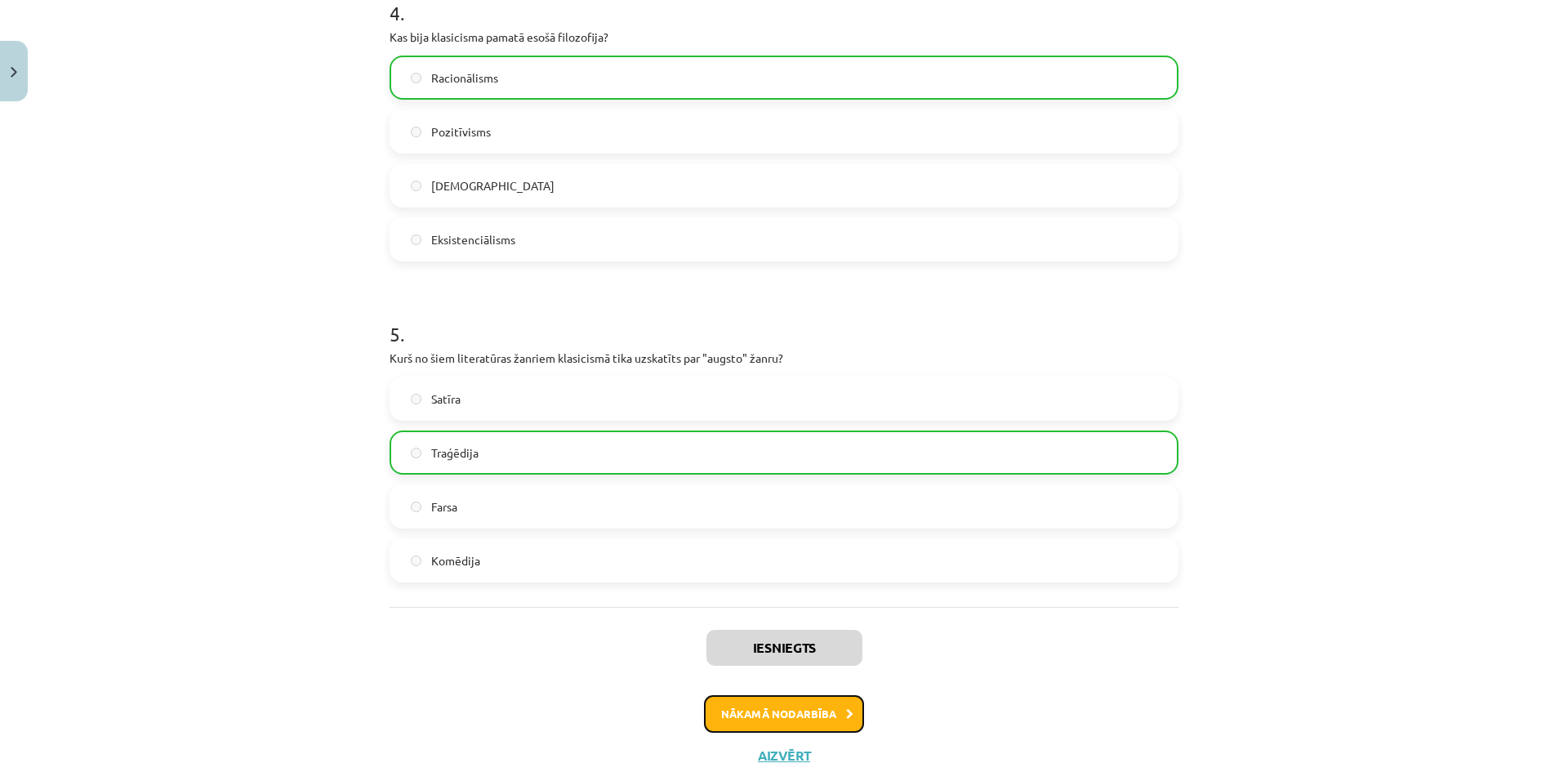
click at [760, 702] on button "Nākamā nodarbība" at bounding box center [784, 714] width 160 height 38
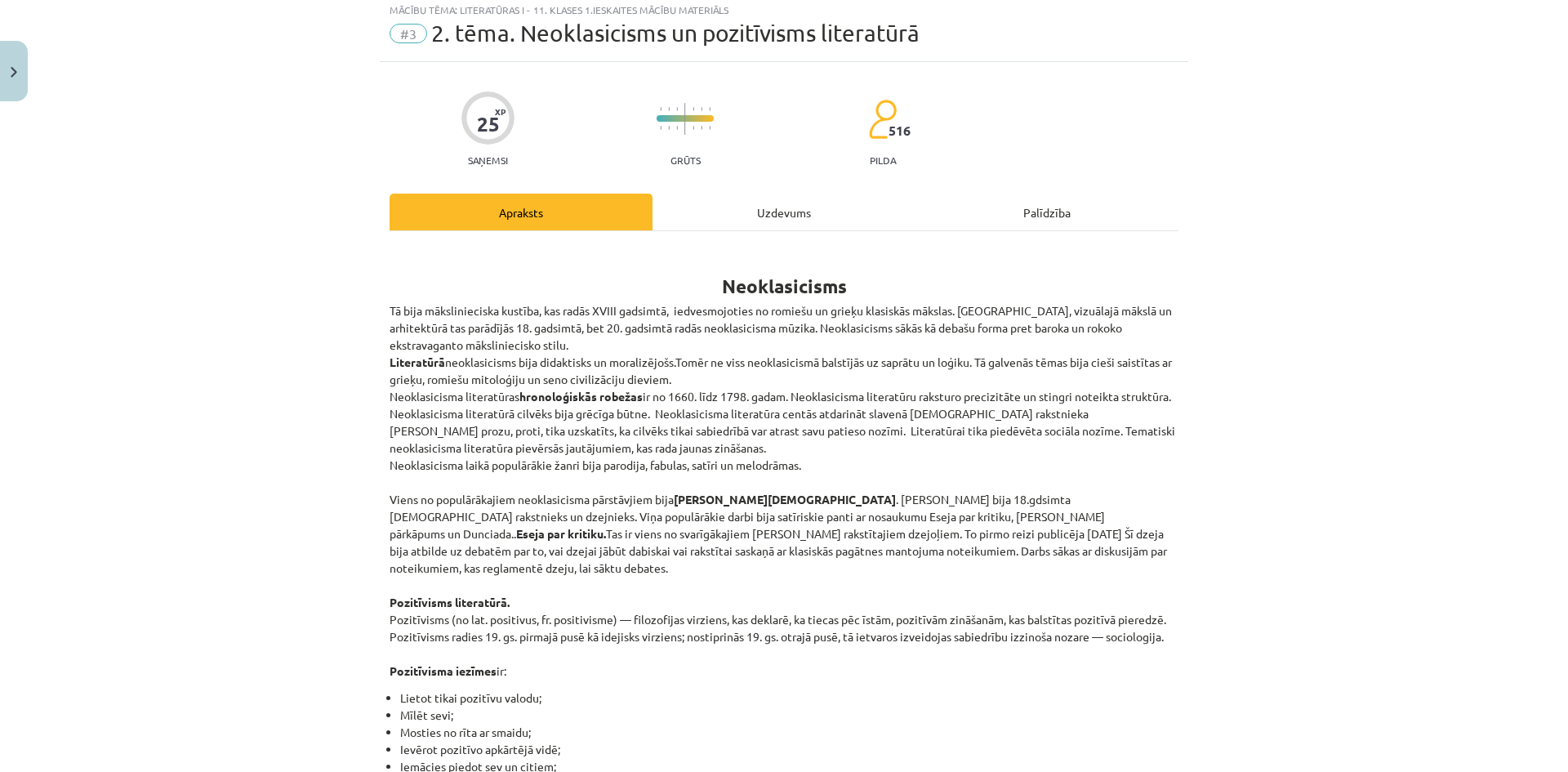
scroll to position [40, 0]
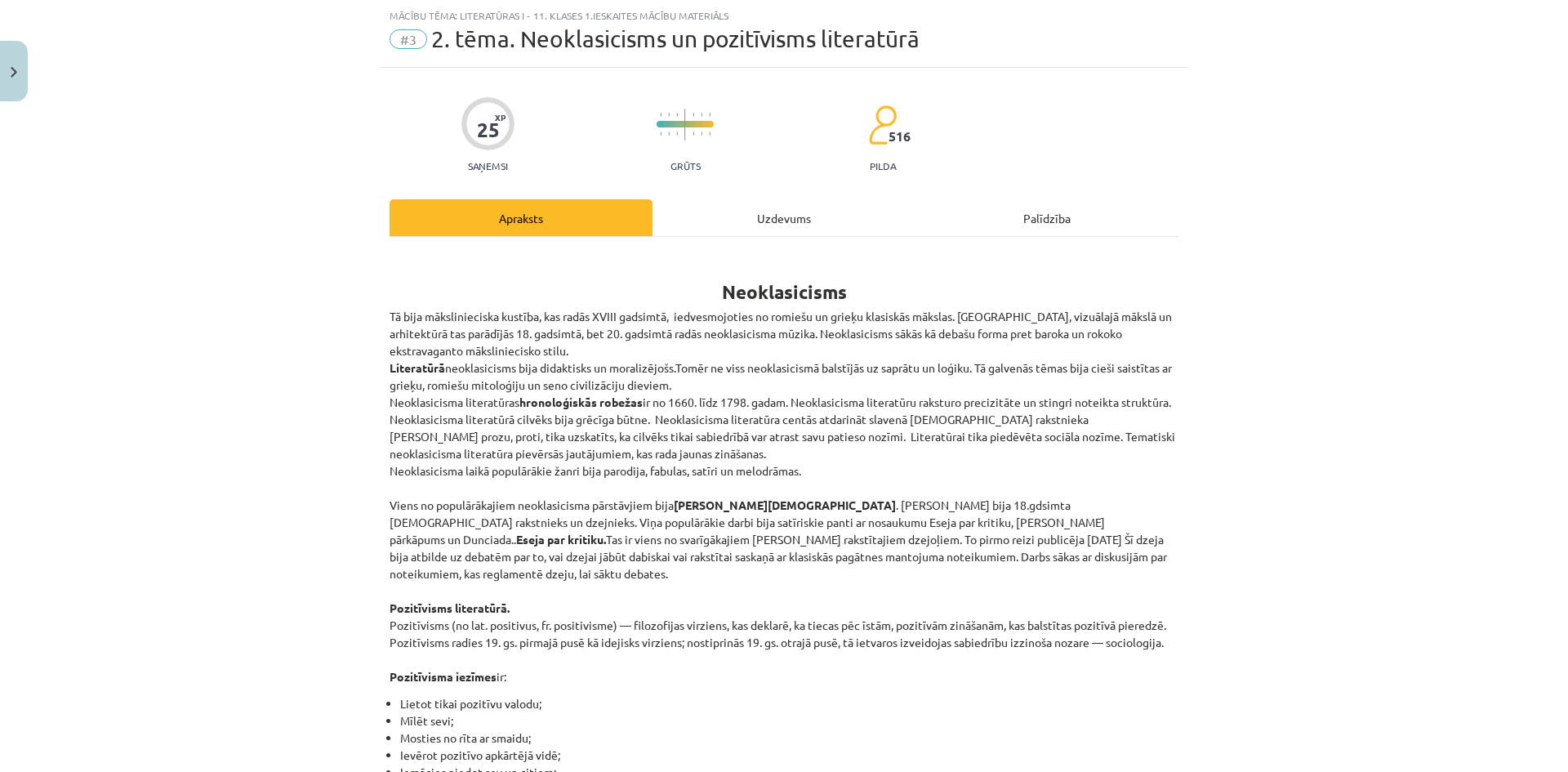
click at [802, 221] on div "Uzdevums" at bounding box center [784, 218] width 263 height 37
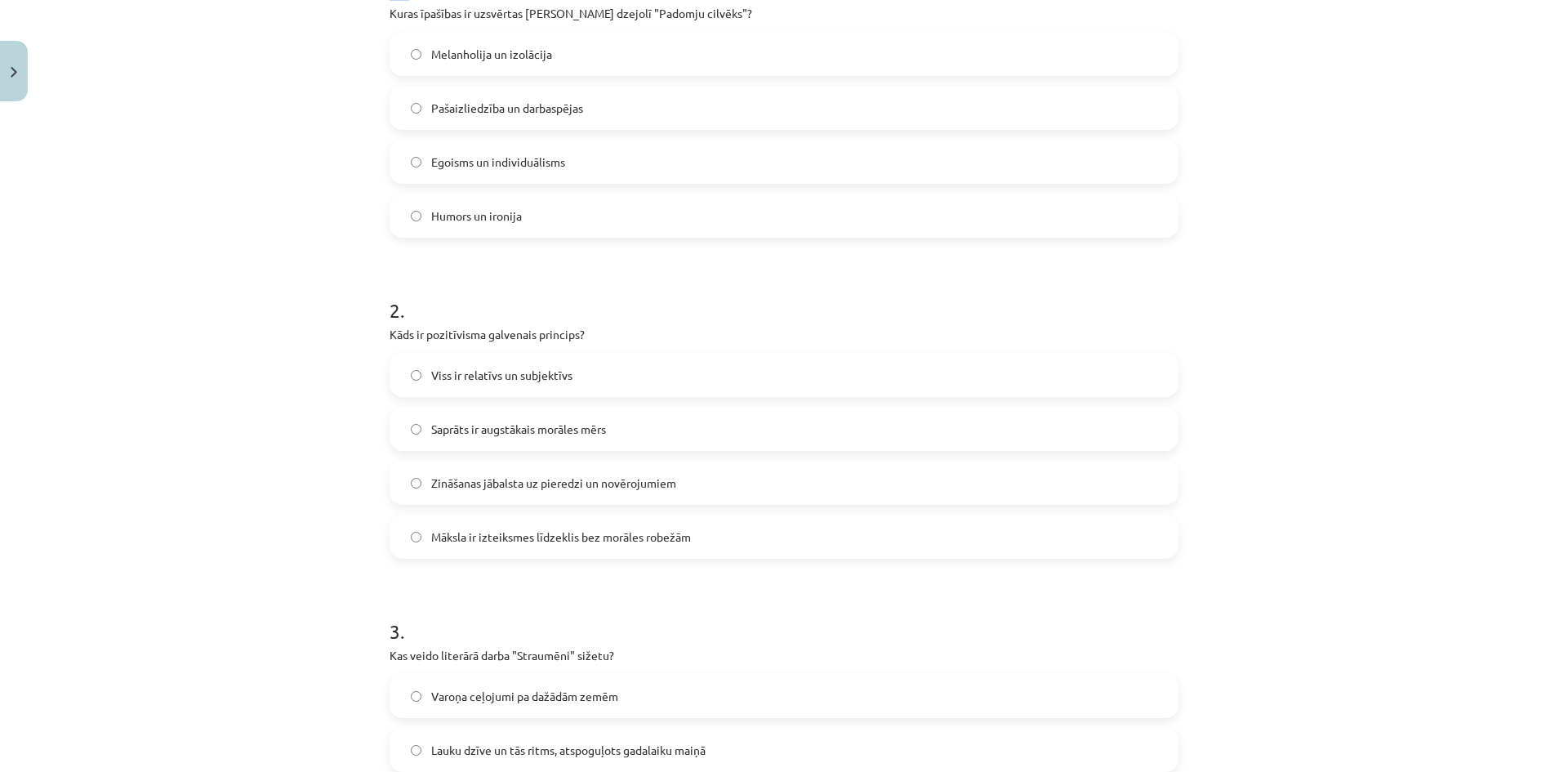
scroll to position [1315, 0]
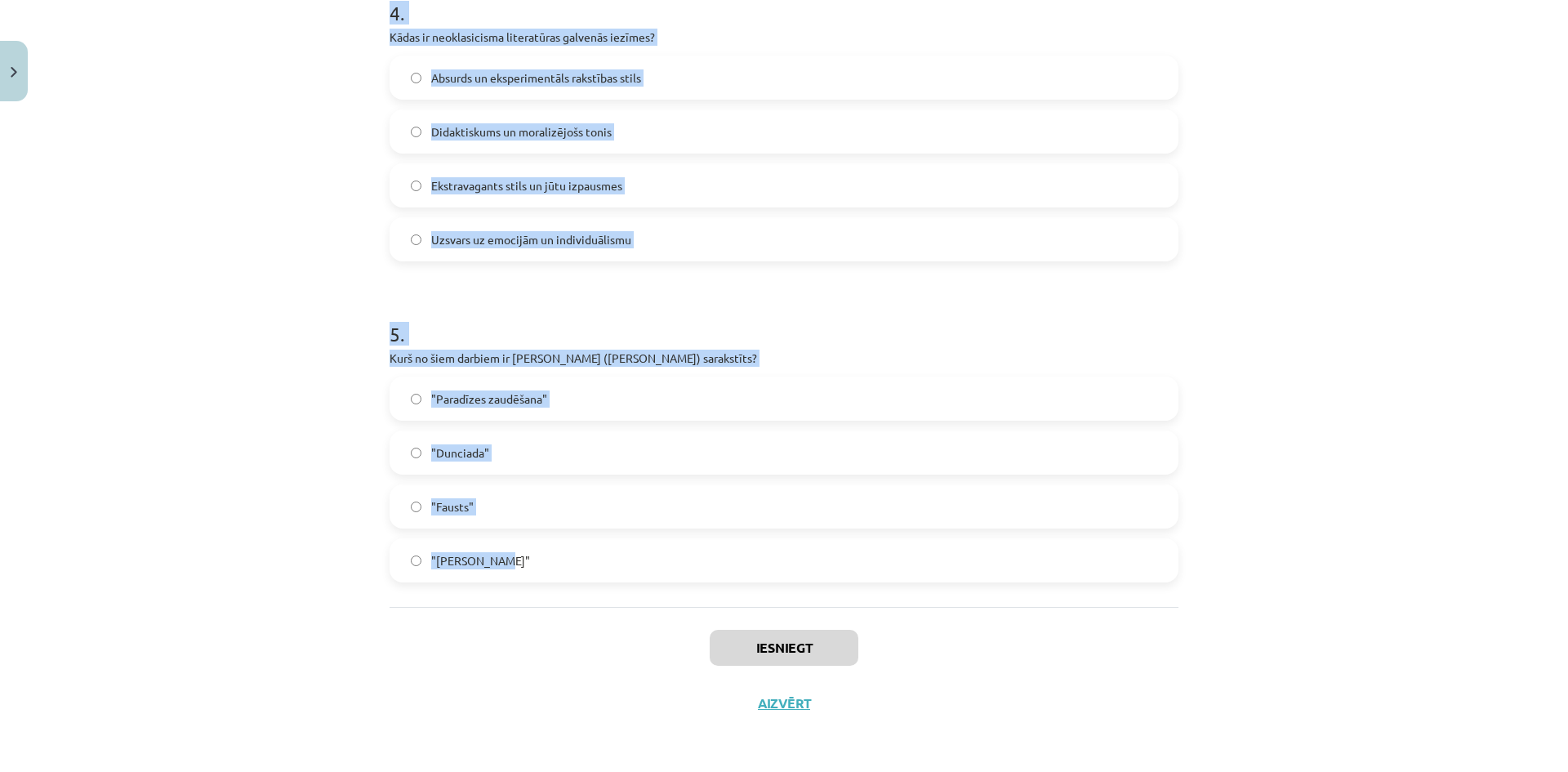
drag, startPoint x: 382, startPoint y: 351, endPoint x: 621, endPoint y: 589, distance: 337.3
copy form "Kuras īpašības ir uzsvērtas [PERSON_NAME] dzejolī "Padomju cilvēks"? Melanholij…"
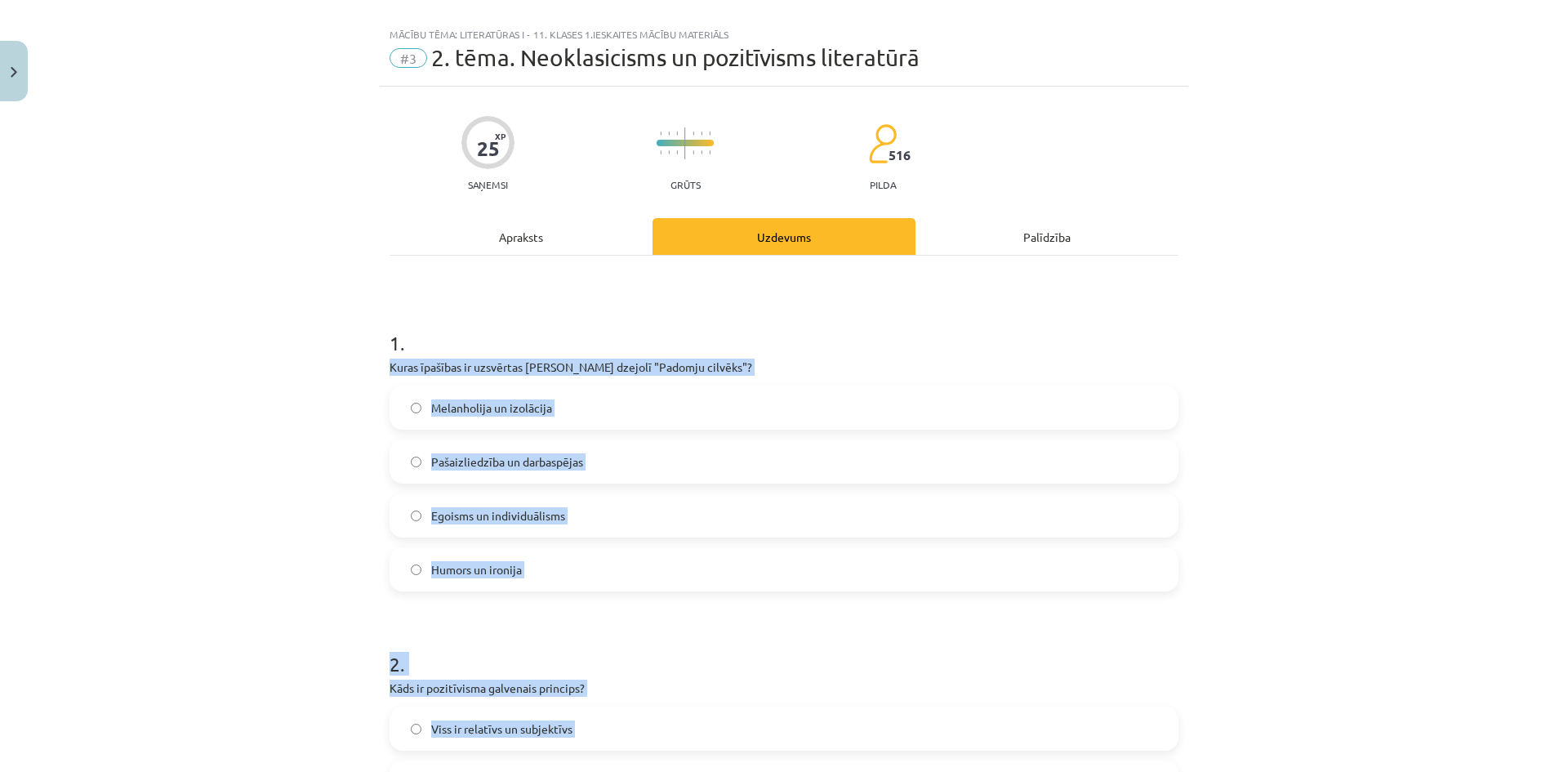
scroll to position [0, 0]
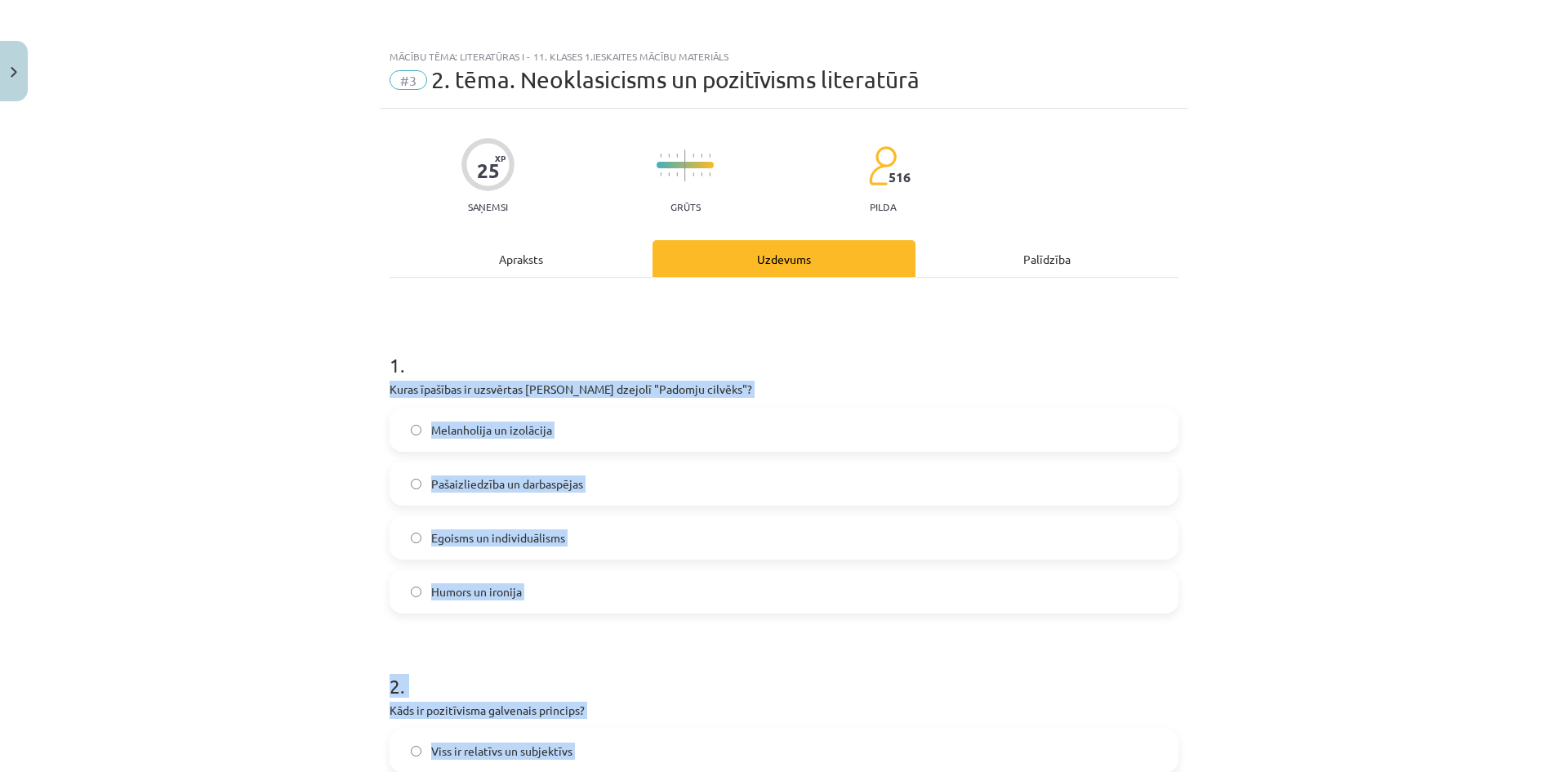
click at [584, 391] on p "Kuras īpašības ir uzsvērtas [PERSON_NAME] dzejolī "Padomju cilvēks"?" at bounding box center [784, 389] width 789 height 17
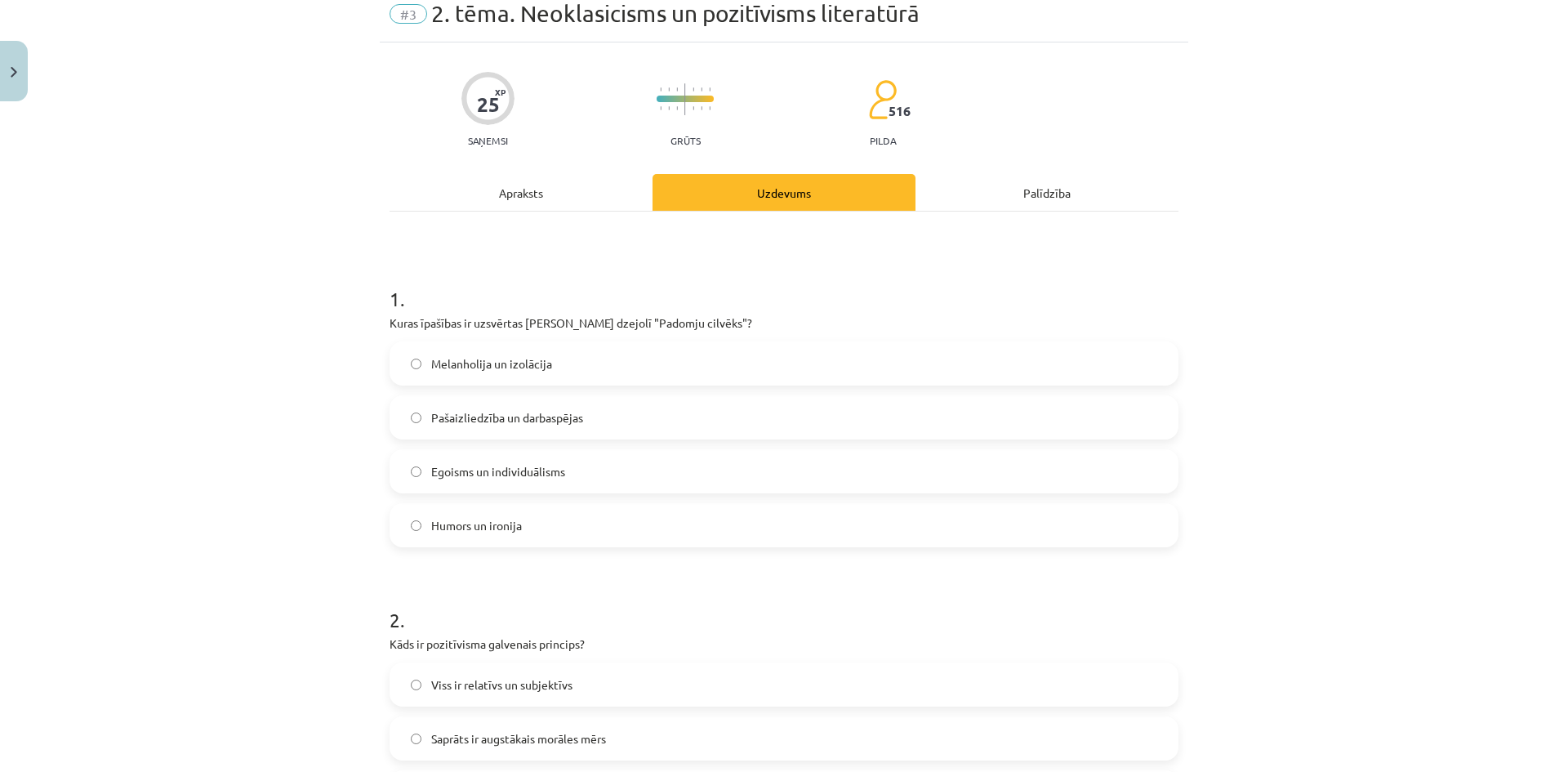
scroll to position [82, 0]
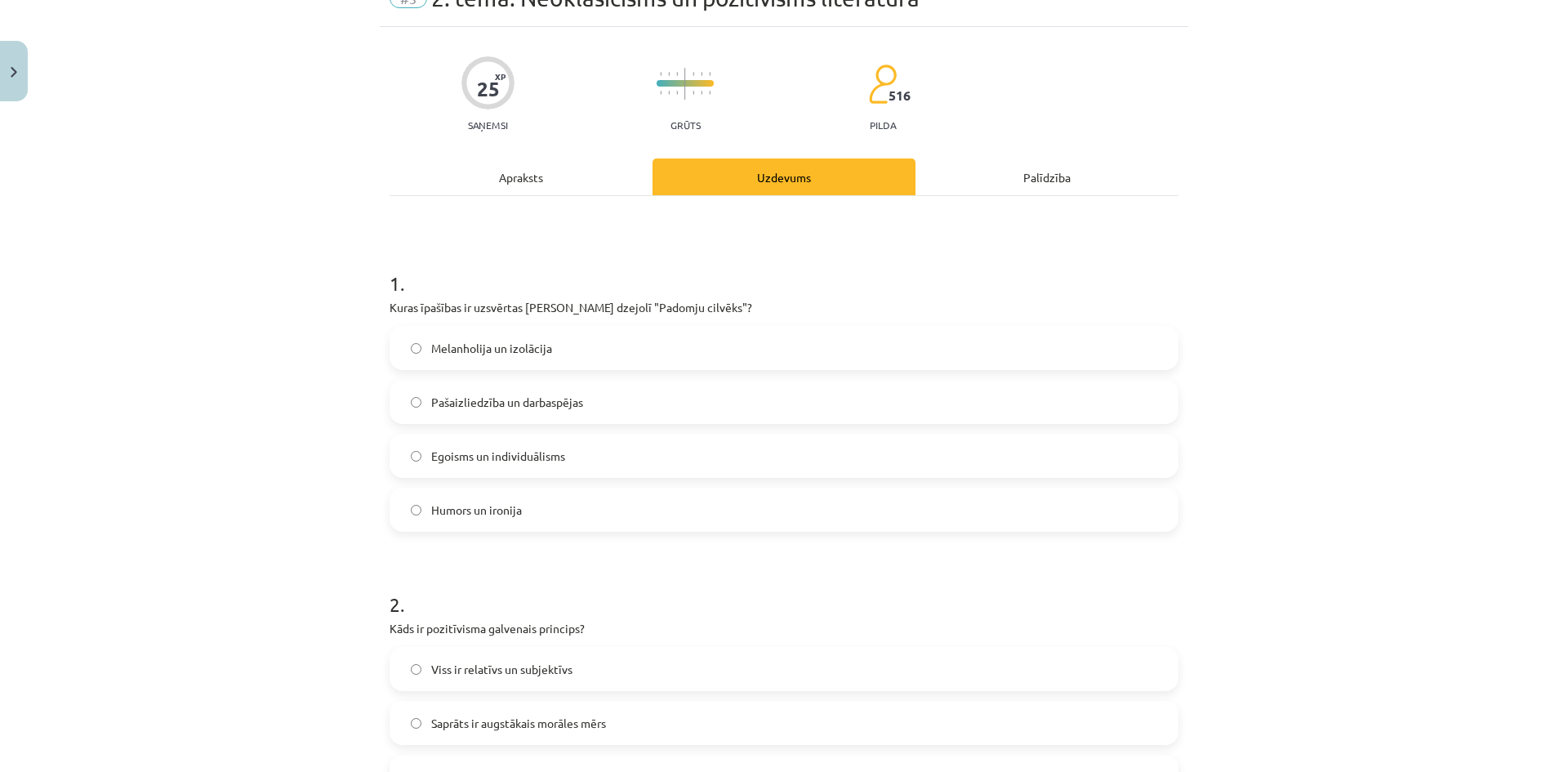
click at [568, 409] on span "Pašaizliedzība un darbaspējas" at bounding box center [507, 403] width 152 height 17
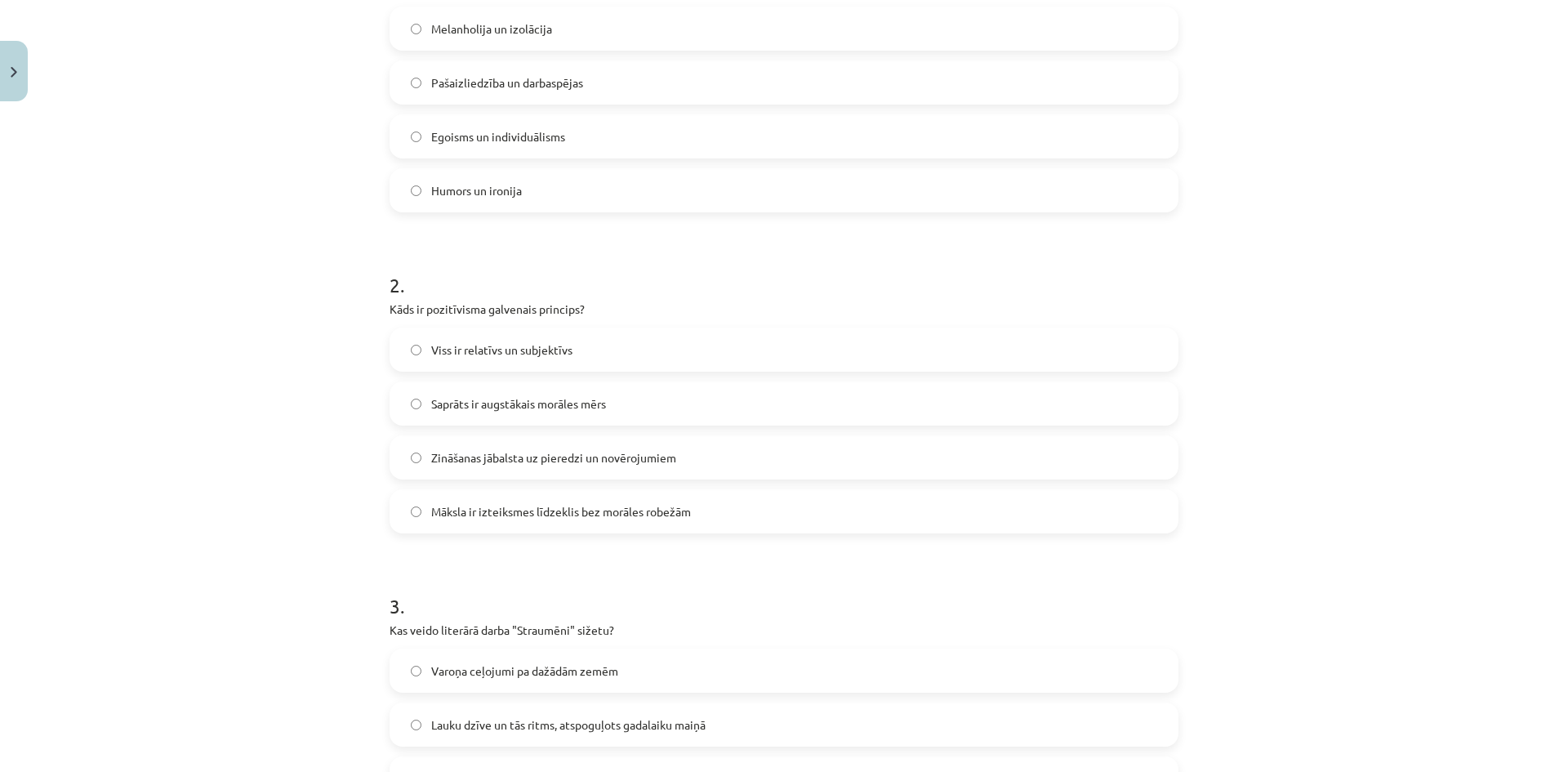
scroll to position [409, 0]
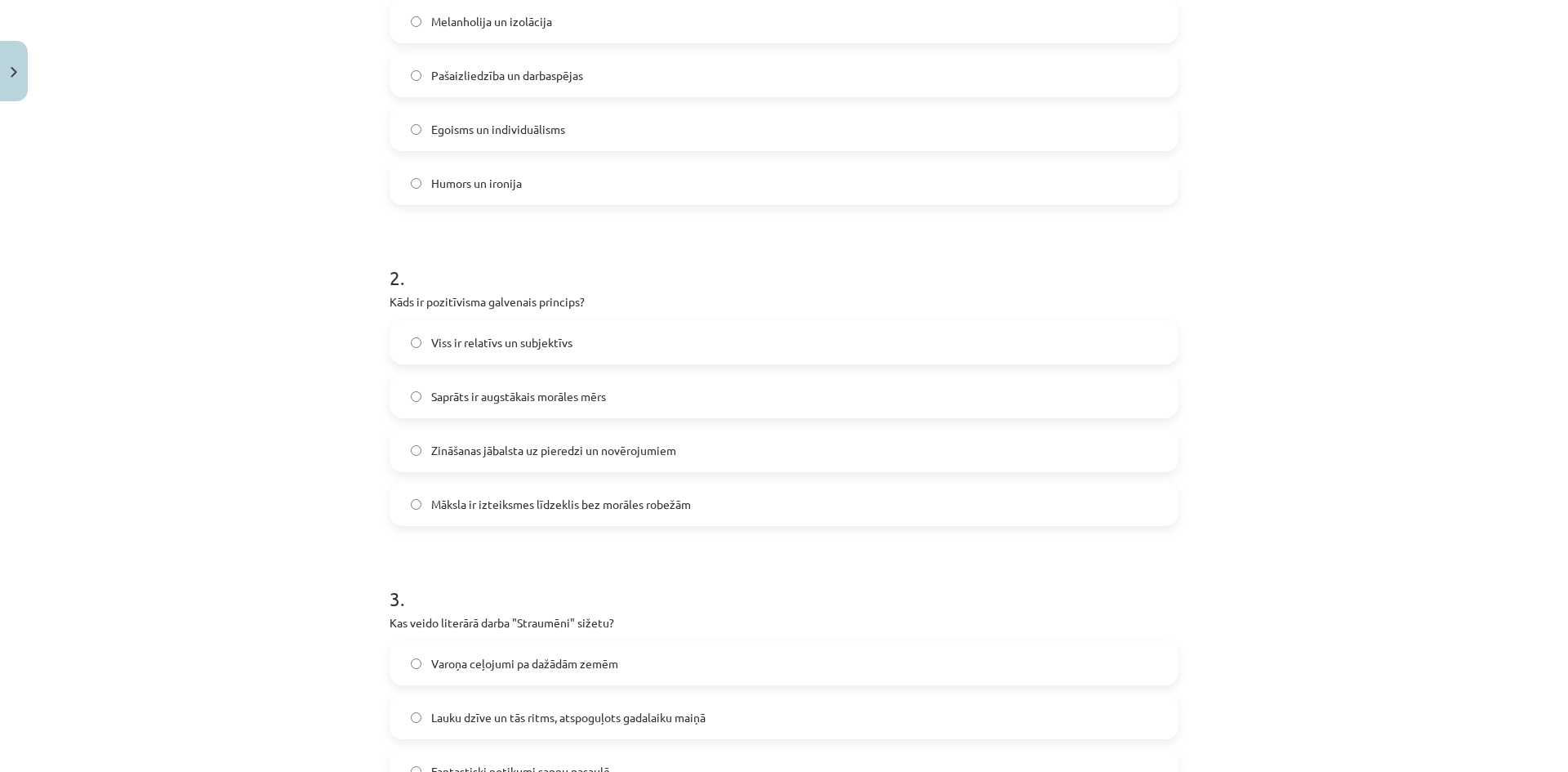
click at [511, 443] on span "Zināšanas jābalsta uz pieredzi un novērojumiem" at bounding box center [553, 451] width 245 height 17
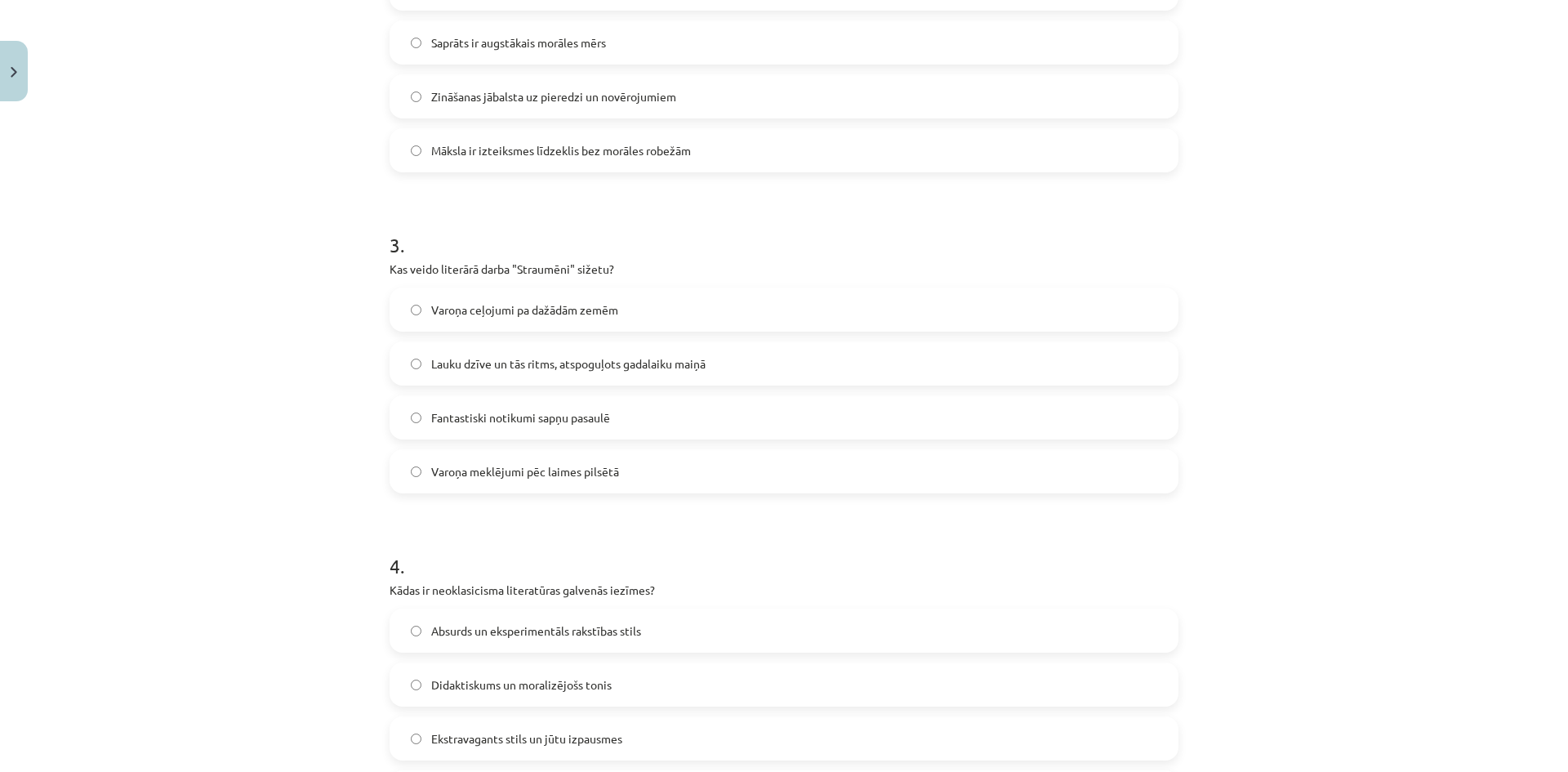
scroll to position [817, 0]
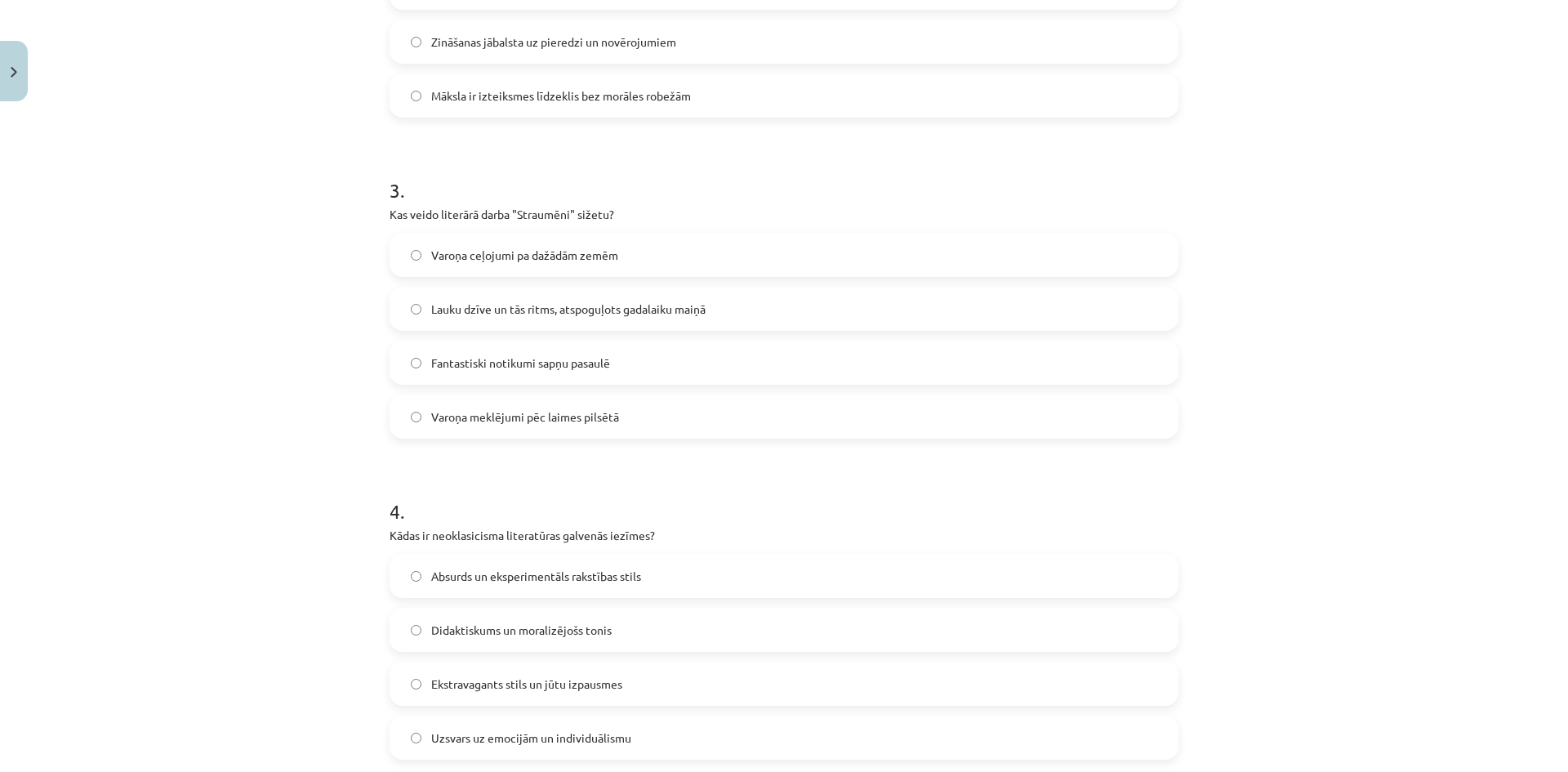
click at [564, 314] on span "Lauku dzīve un tās ritms, atspoguļots gadalaiku maiņā" at bounding box center [568, 309] width 274 height 17
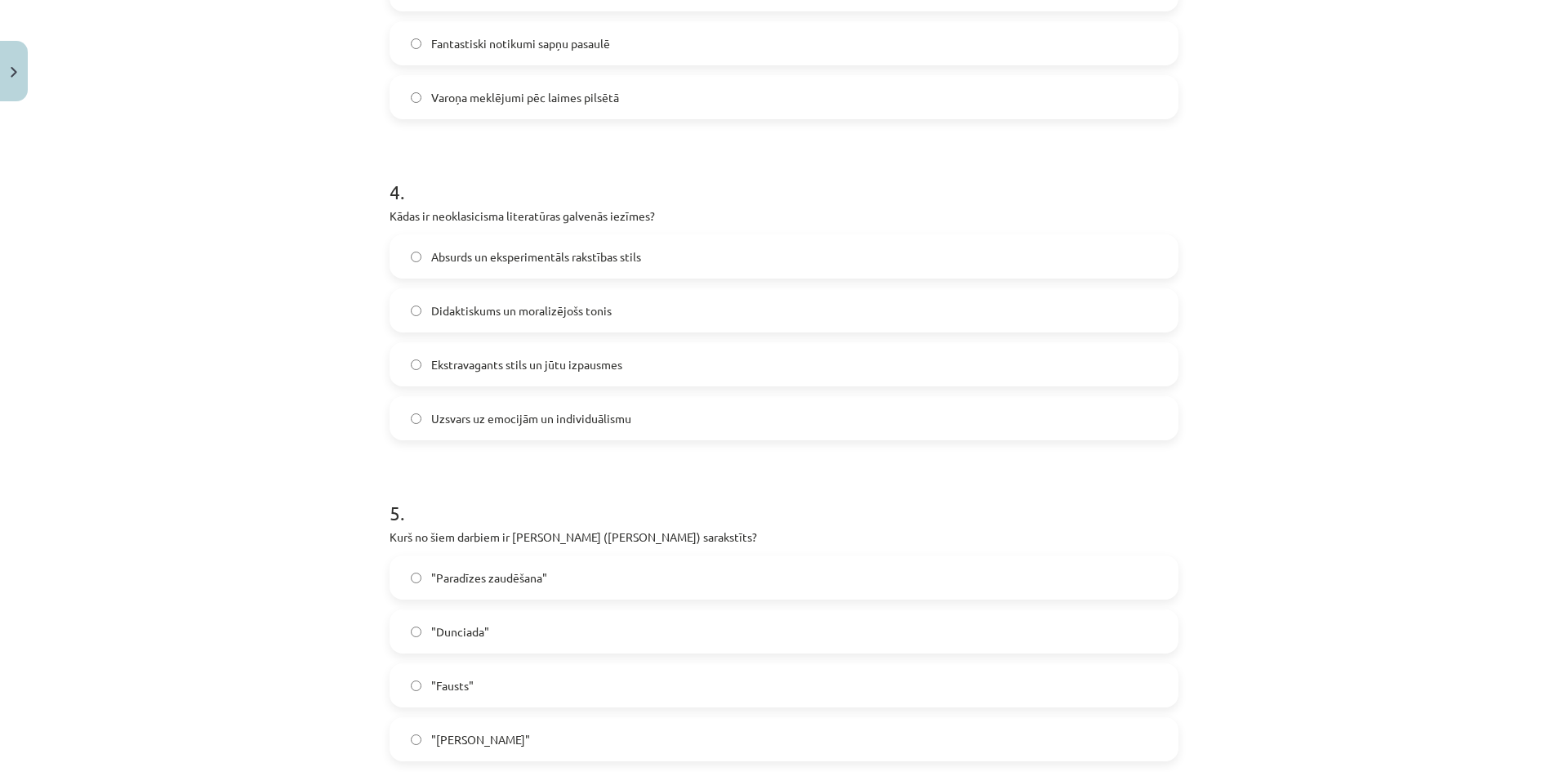
scroll to position [1144, 0]
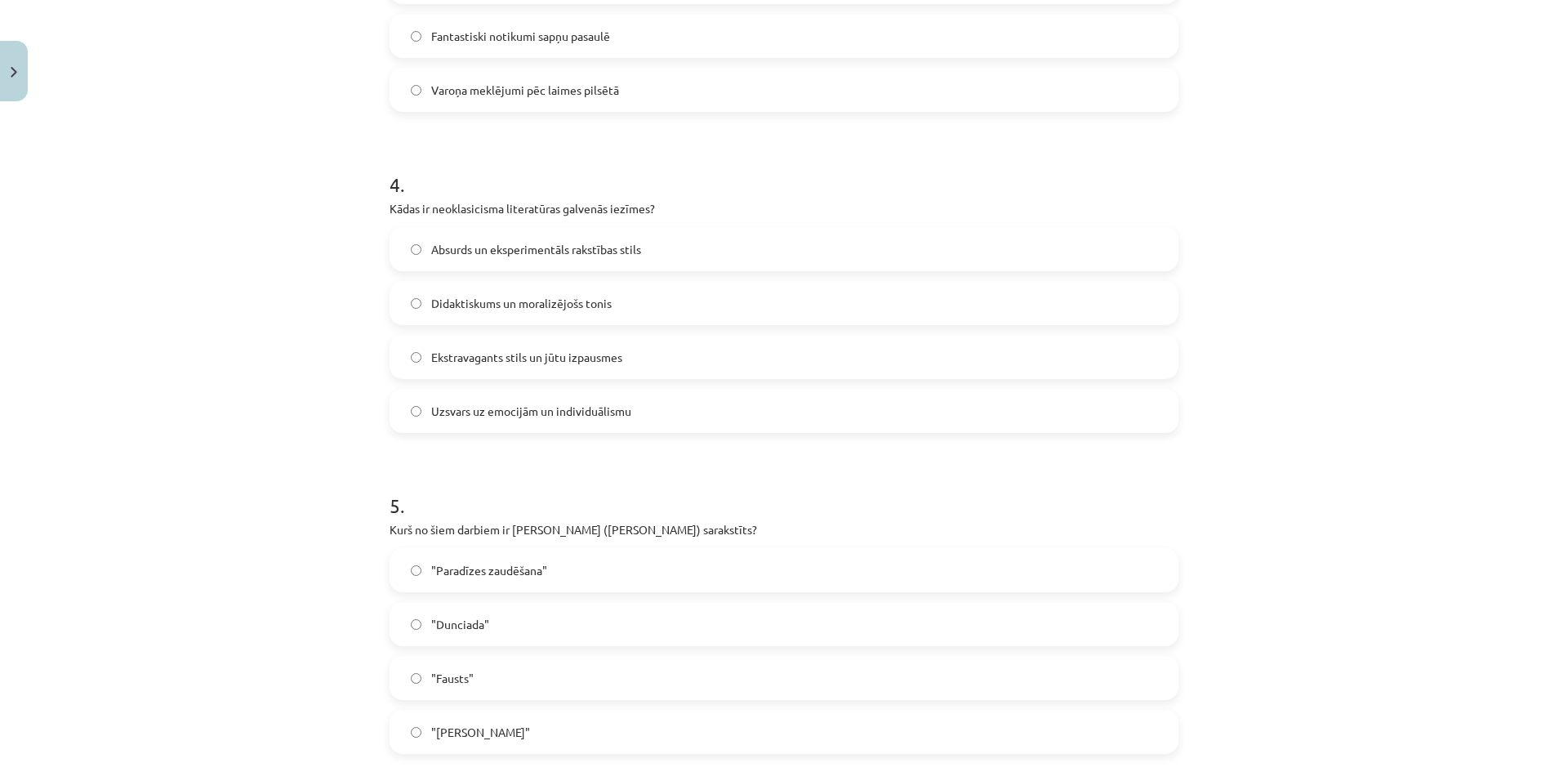
click at [612, 362] on span "Ekstravagants stils un jūtu izpausmes" at bounding box center [526, 357] width 191 height 17
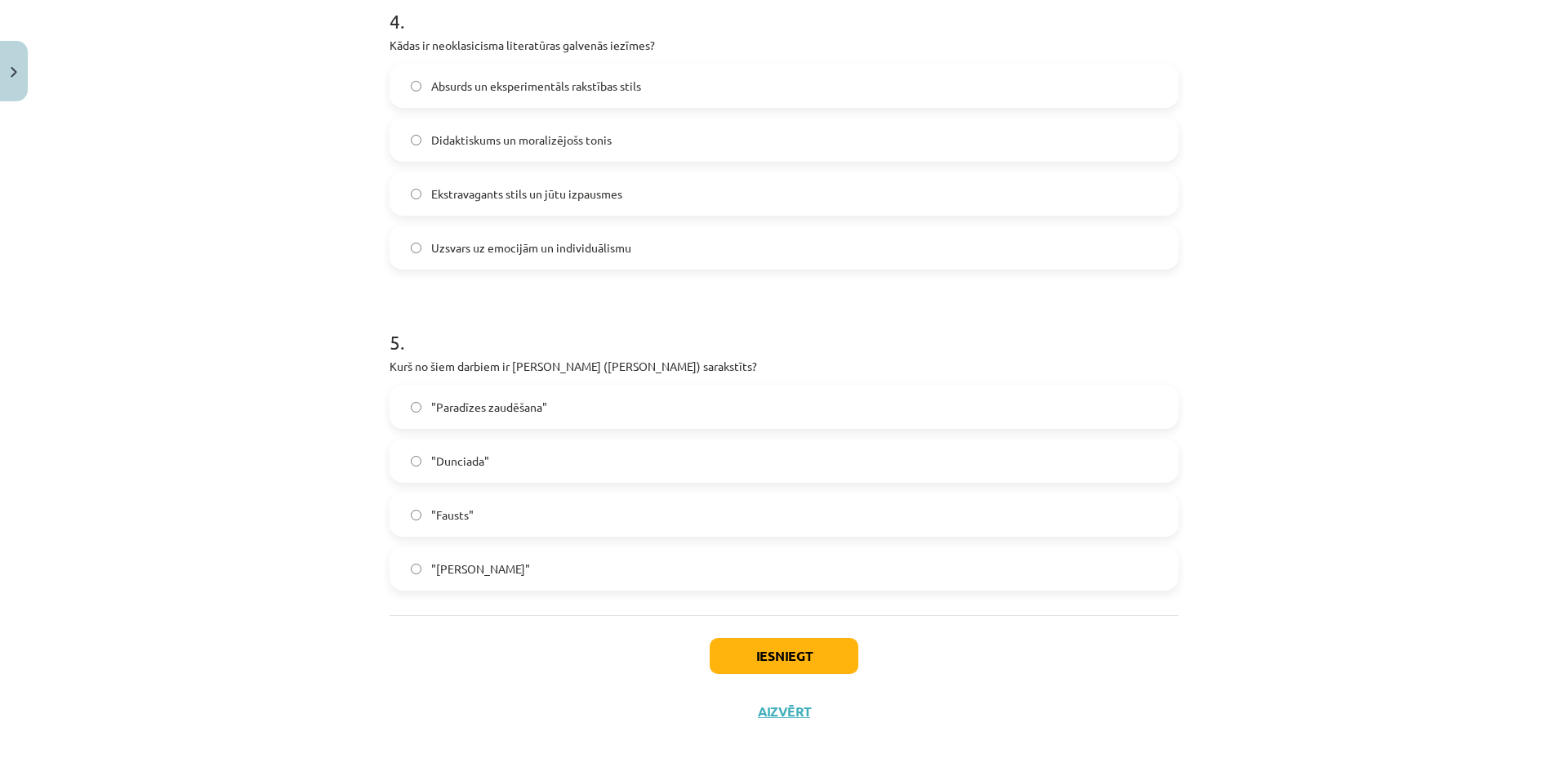
scroll to position [1315, 0]
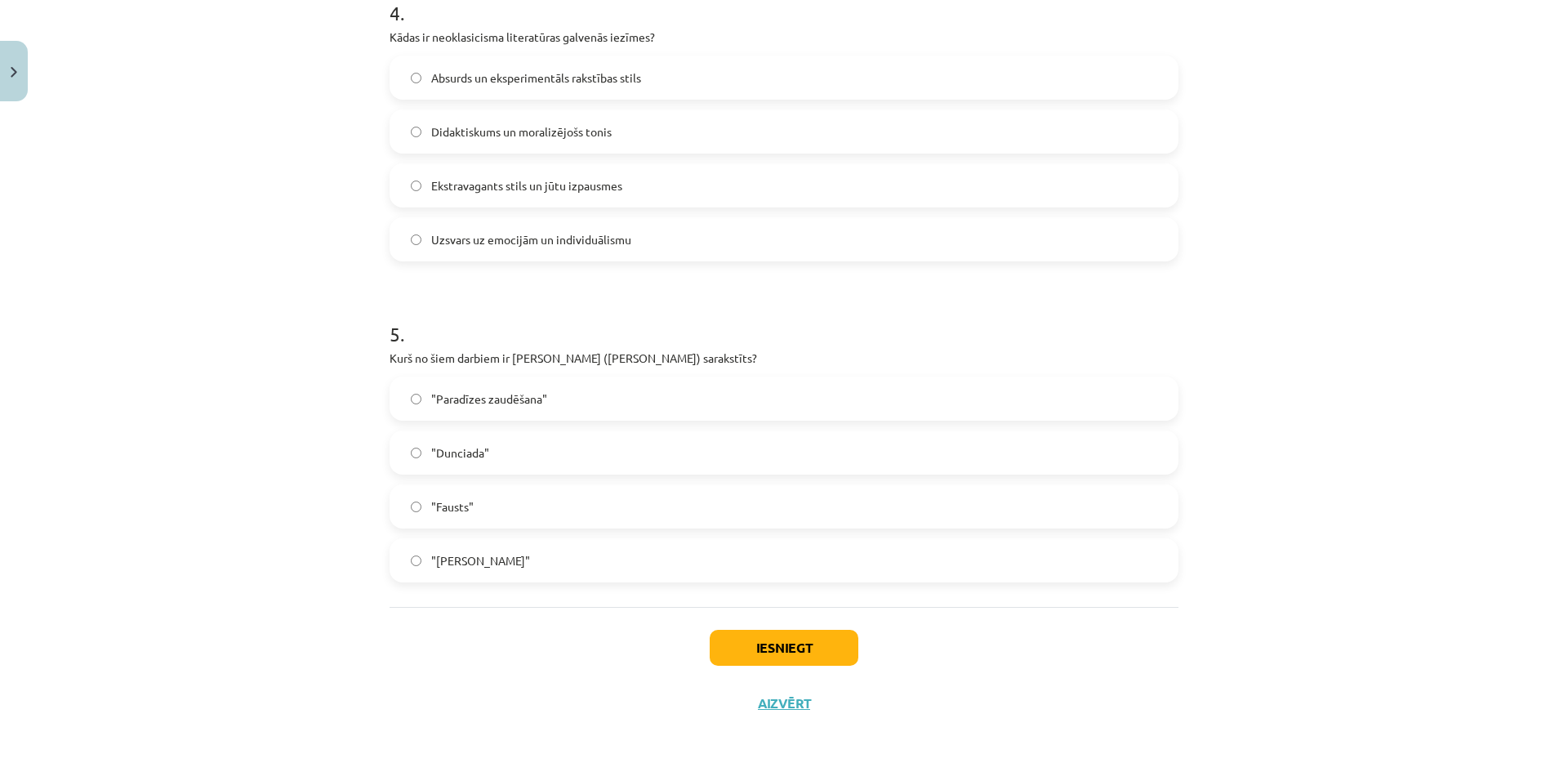
click at [557, 450] on label ""Dunciada"" at bounding box center [784, 452] width 785 height 40
click at [725, 643] on button "Iesniegt" at bounding box center [784, 648] width 149 height 36
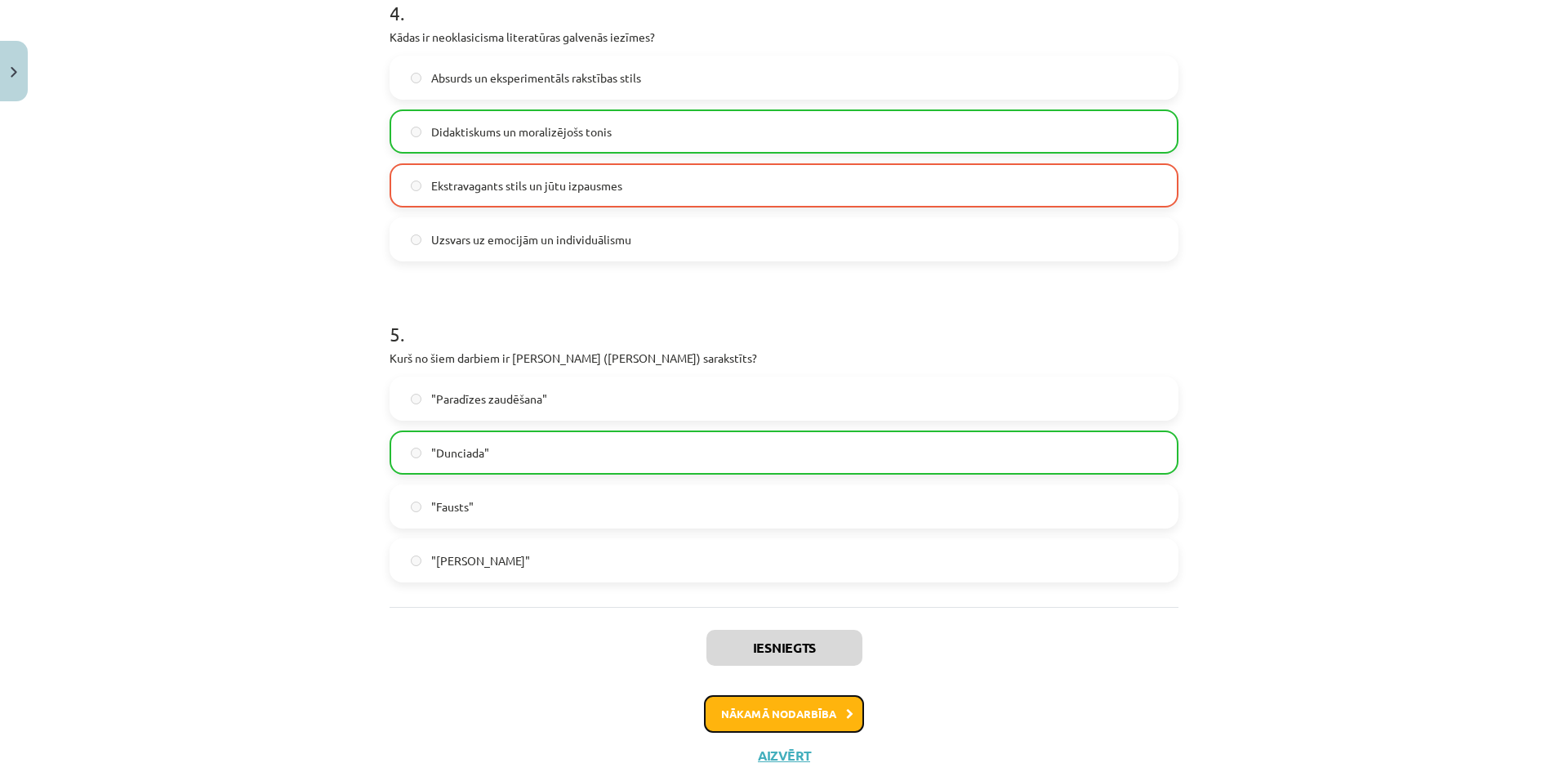
click at [813, 726] on button "Nākamā nodarbība" at bounding box center [784, 714] width 160 height 38
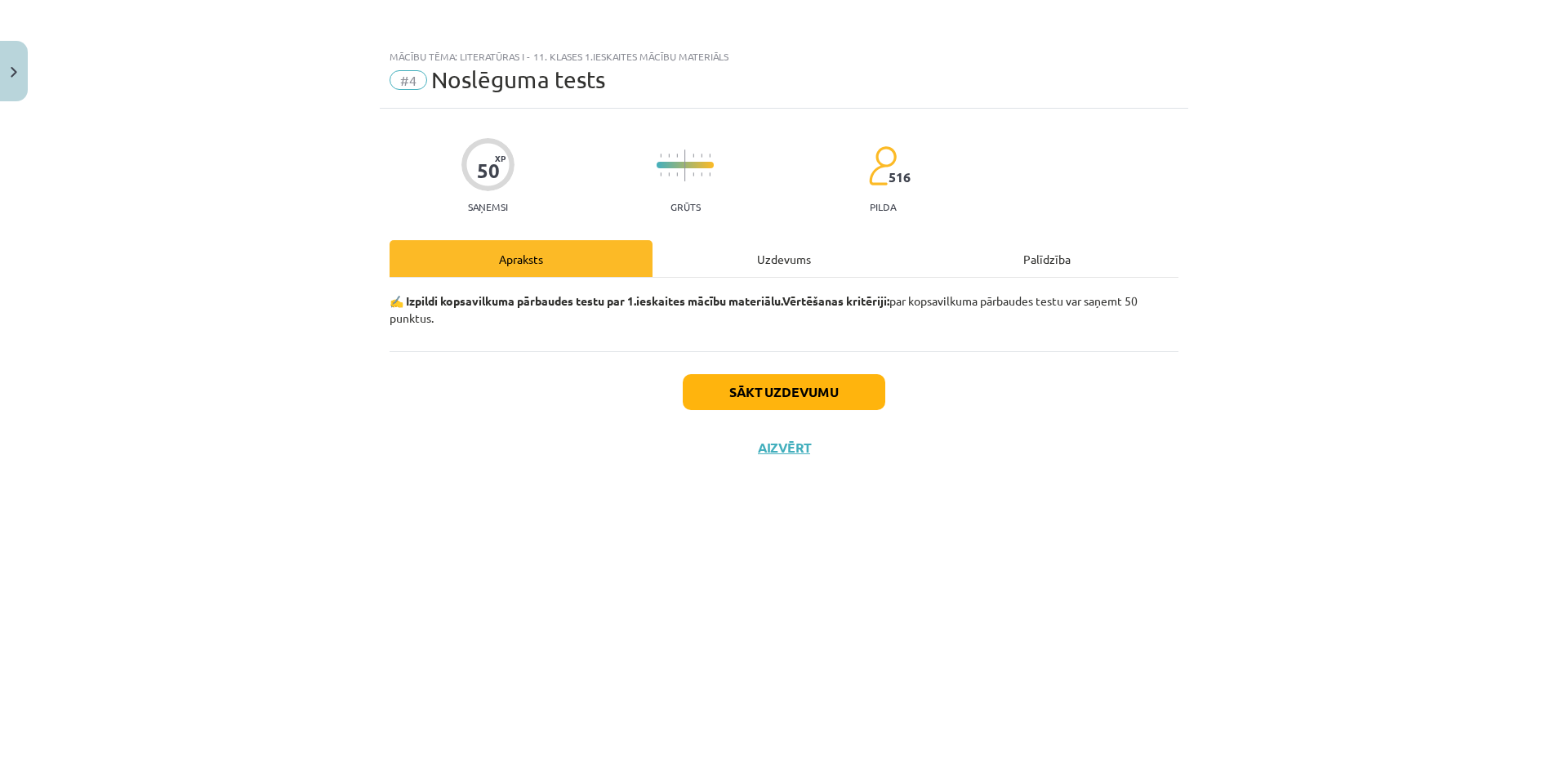
scroll to position [0, 0]
click at [785, 265] on div "Uzdevums" at bounding box center [784, 258] width 263 height 37
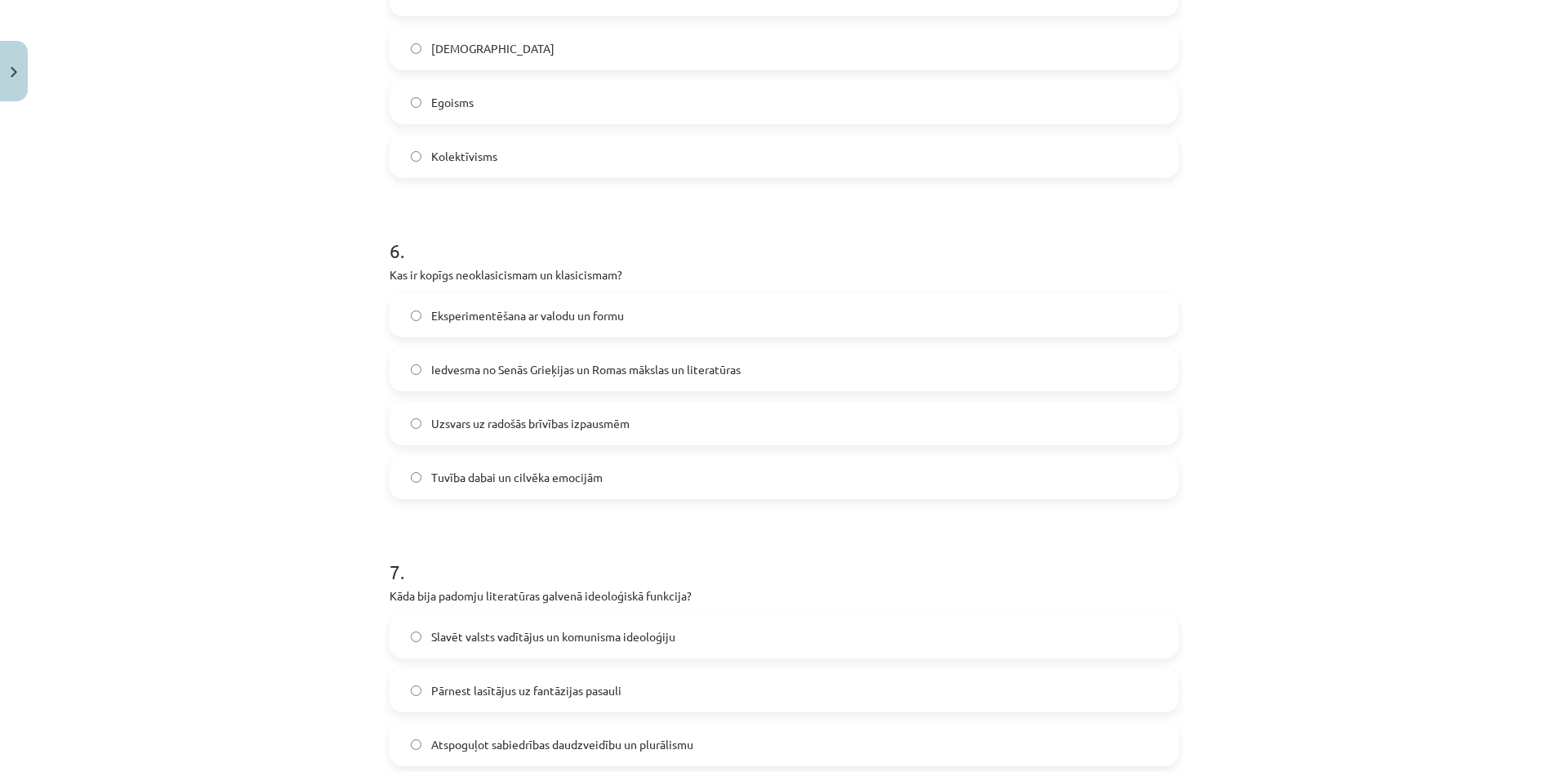
scroll to position [2921, 0]
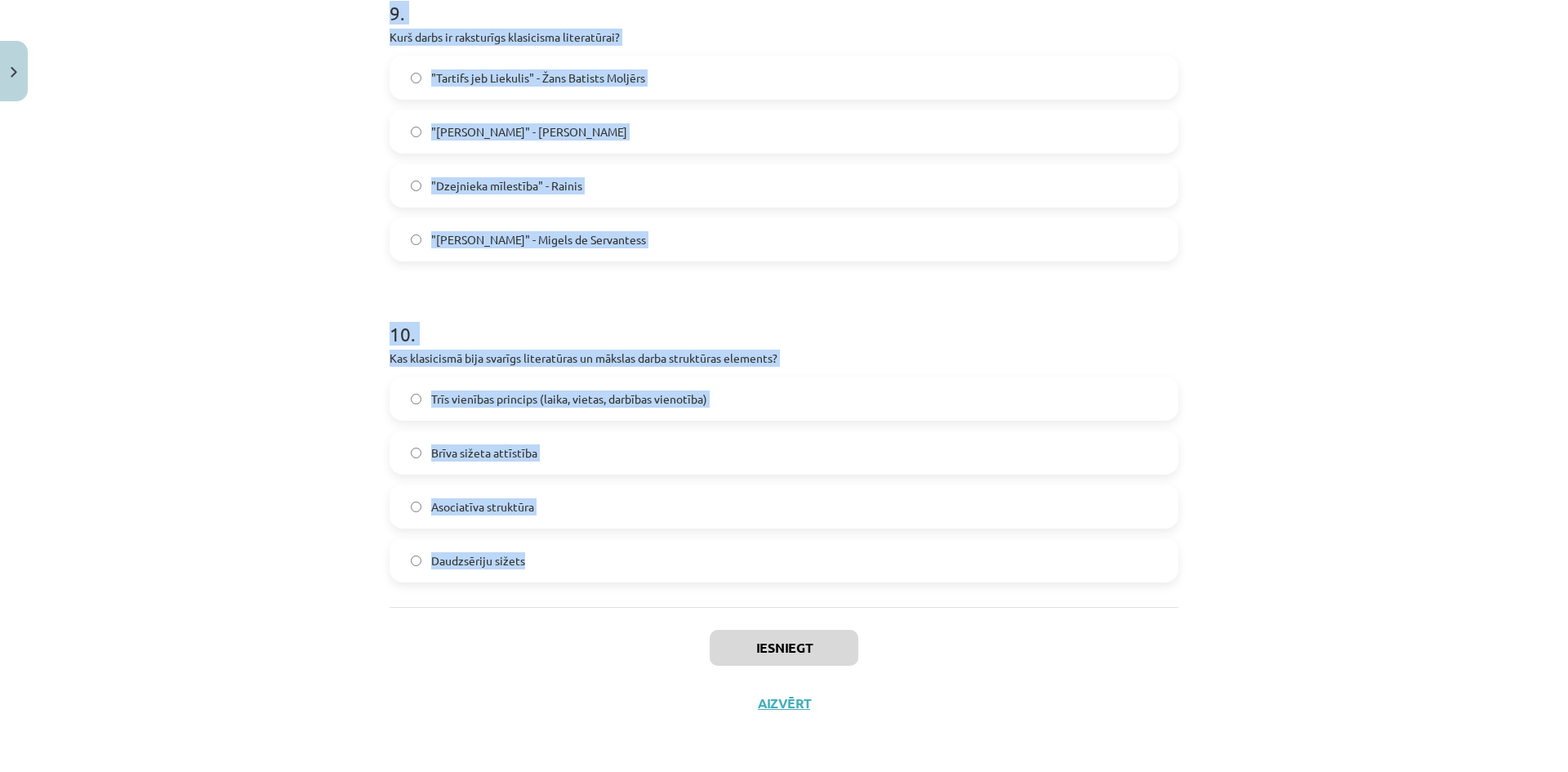
drag, startPoint x: 380, startPoint y: 385, endPoint x: 621, endPoint y: 599, distance: 322.3
copy form "Lore ip dolo sitametconse adi elitsedd ei temporinci utlaboreet? Doloremagn Ali…"
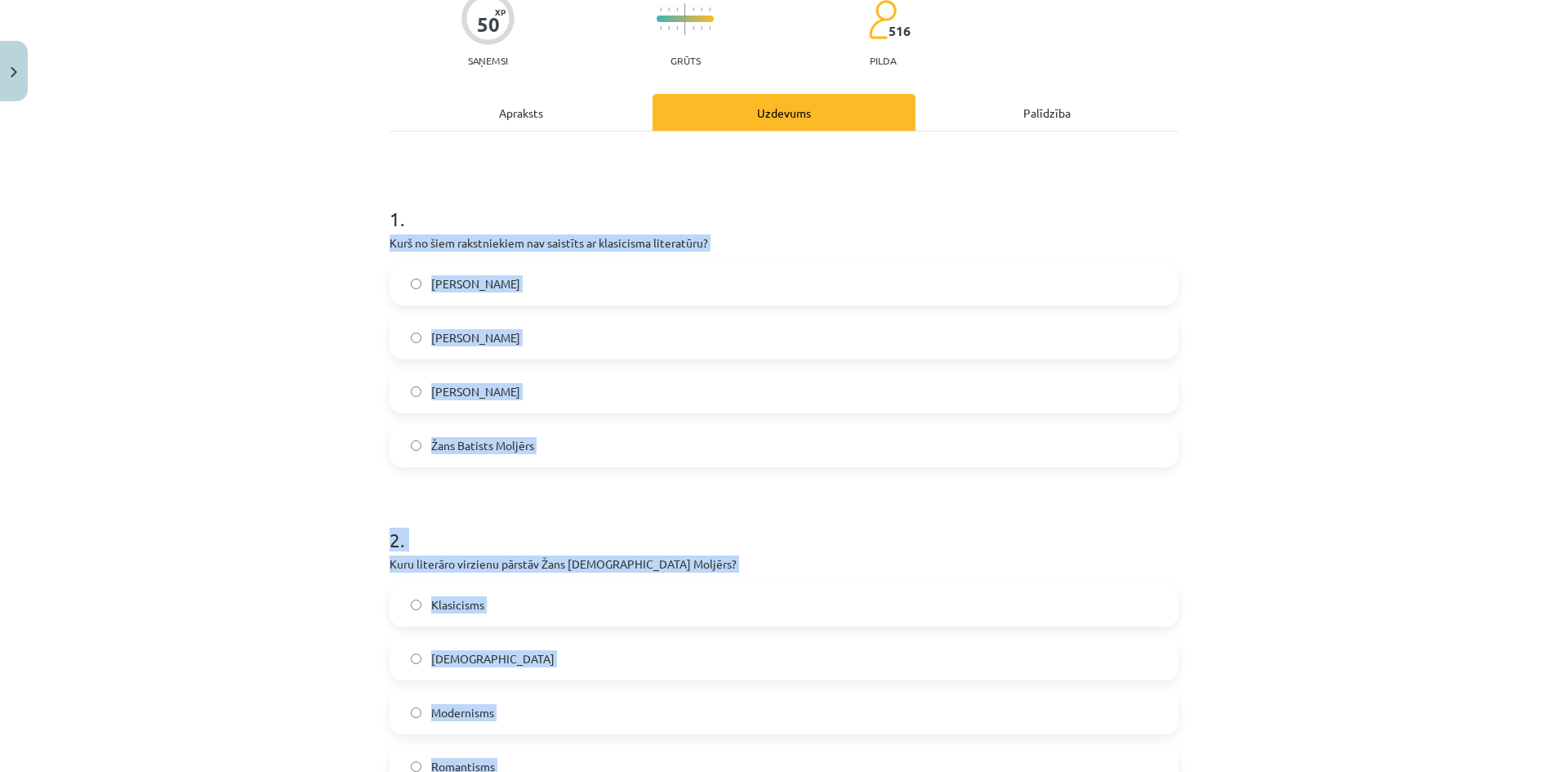
scroll to position [0, 0]
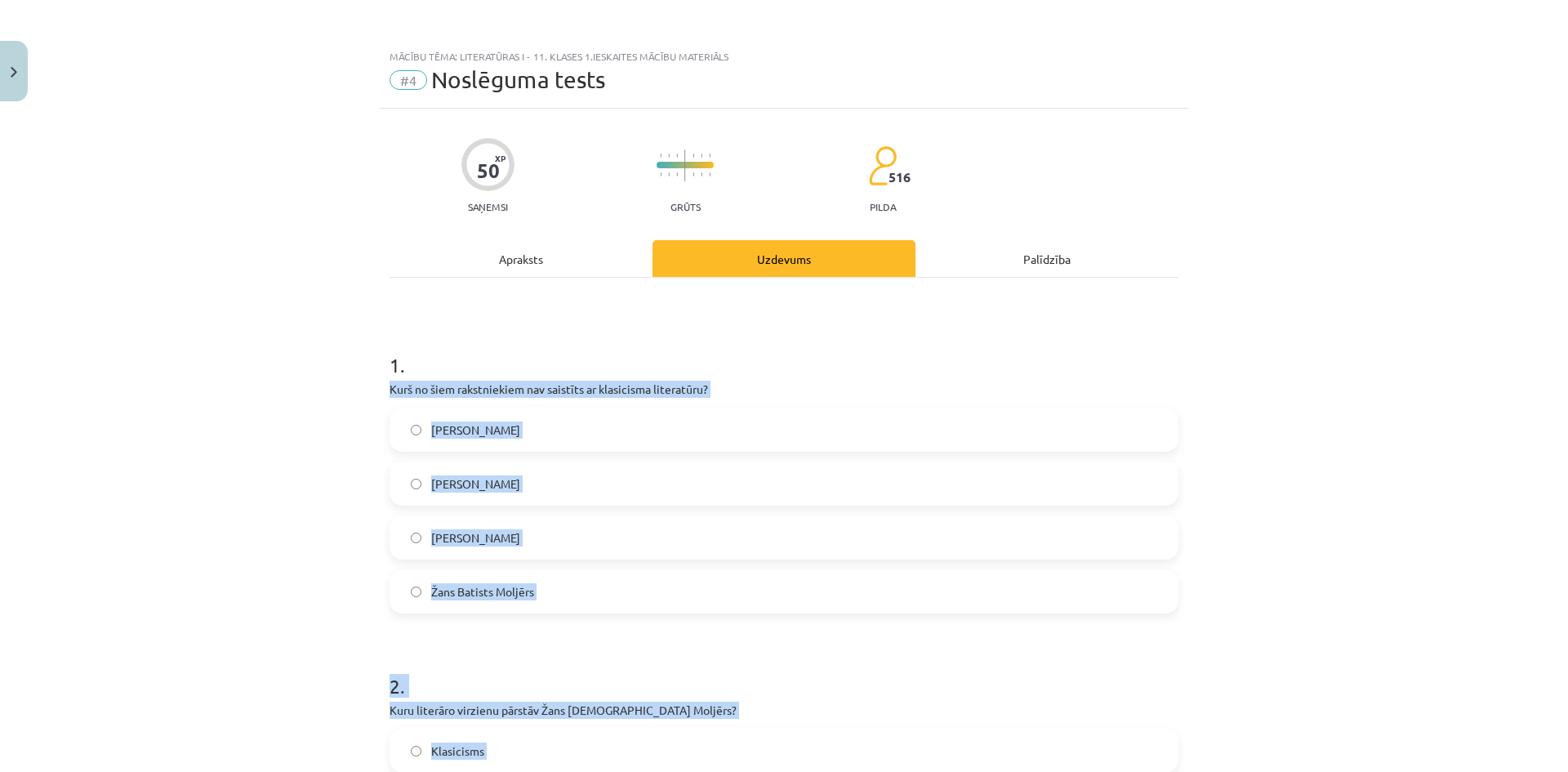
click at [628, 388] on p "Kurš no šiem rakstniekiem nav saistīts ar klasicisma literatūru?" at bounding box center [784, 389] width 789 height 17
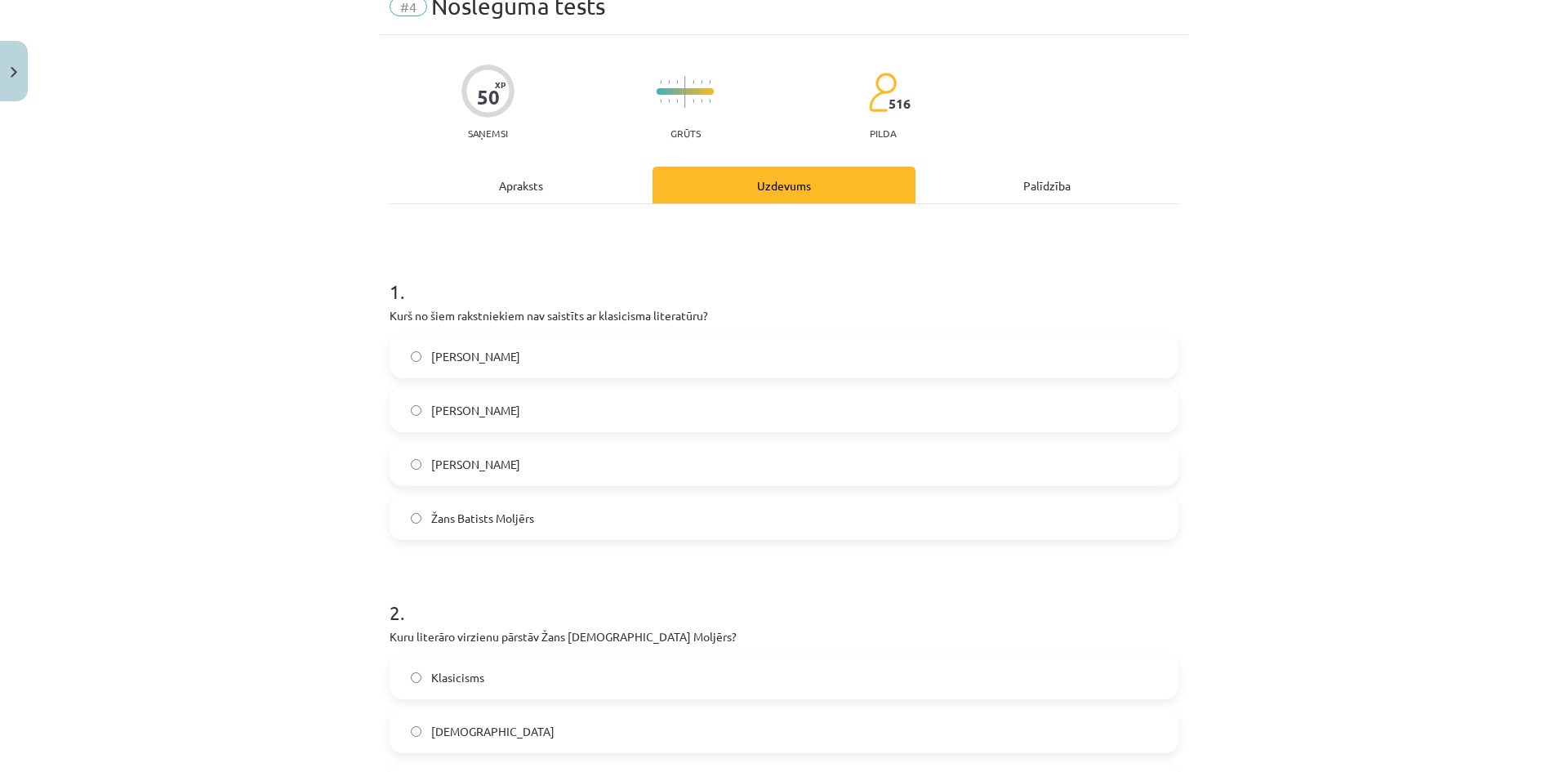
scroll to position [82, 0]
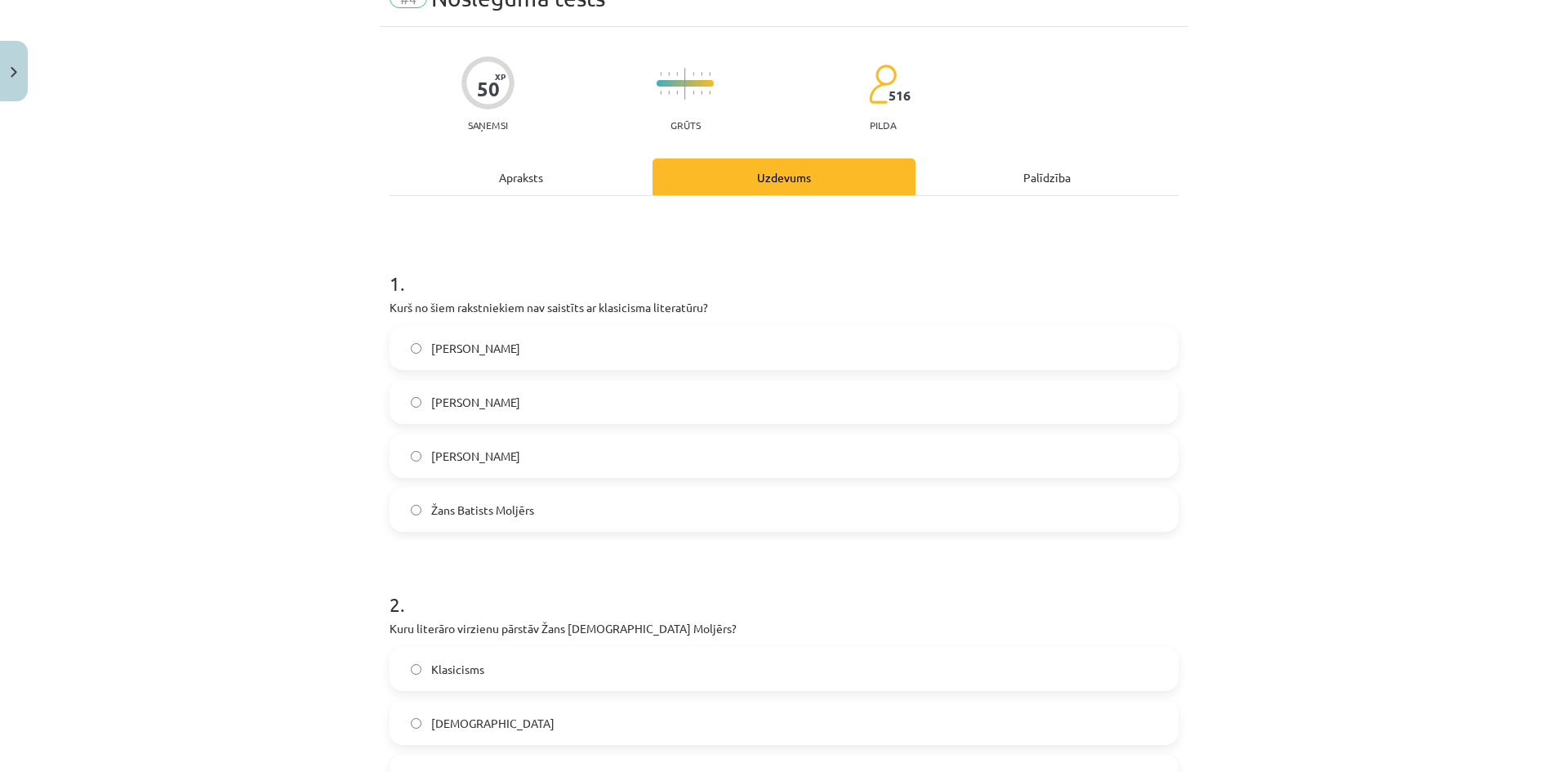
click at [417, 443] on label "[PERSON_NAME]" at bounding box center [784, 455] width 785 height 40
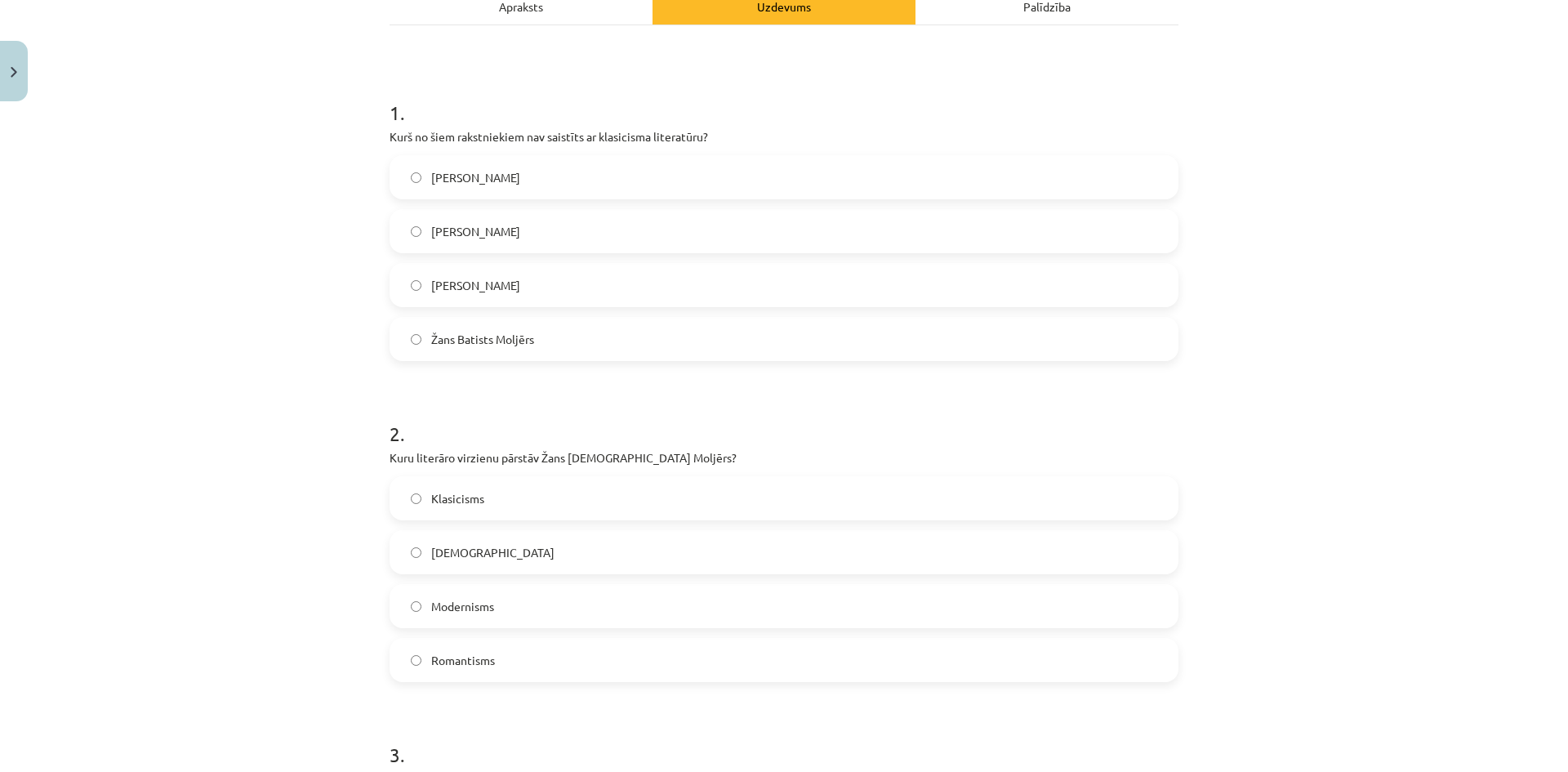
scroll to position [409, 0]
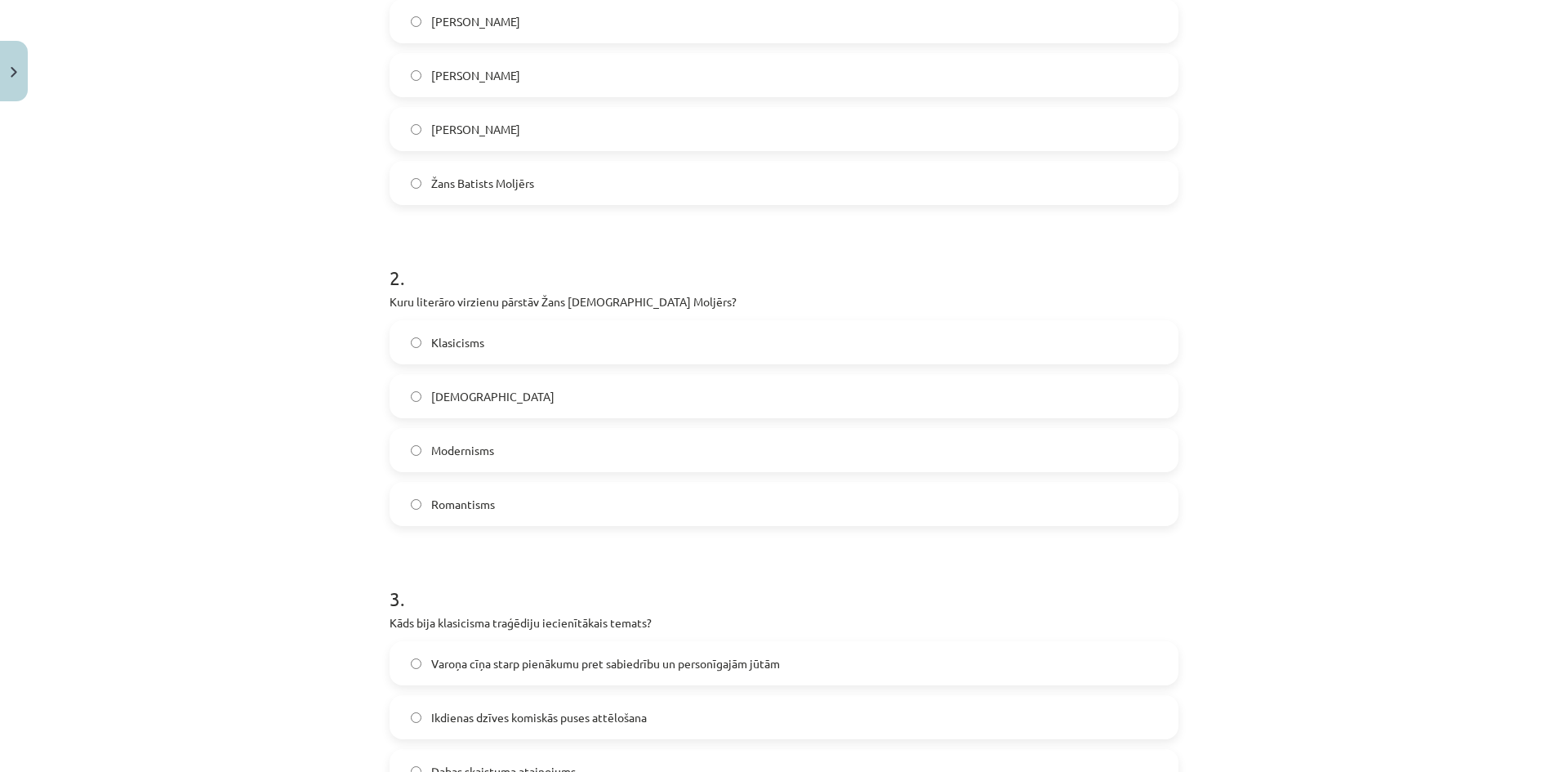
click at [489, 346] on label "Klasicisms" at bounding box center [784, 342] width 785 height 40
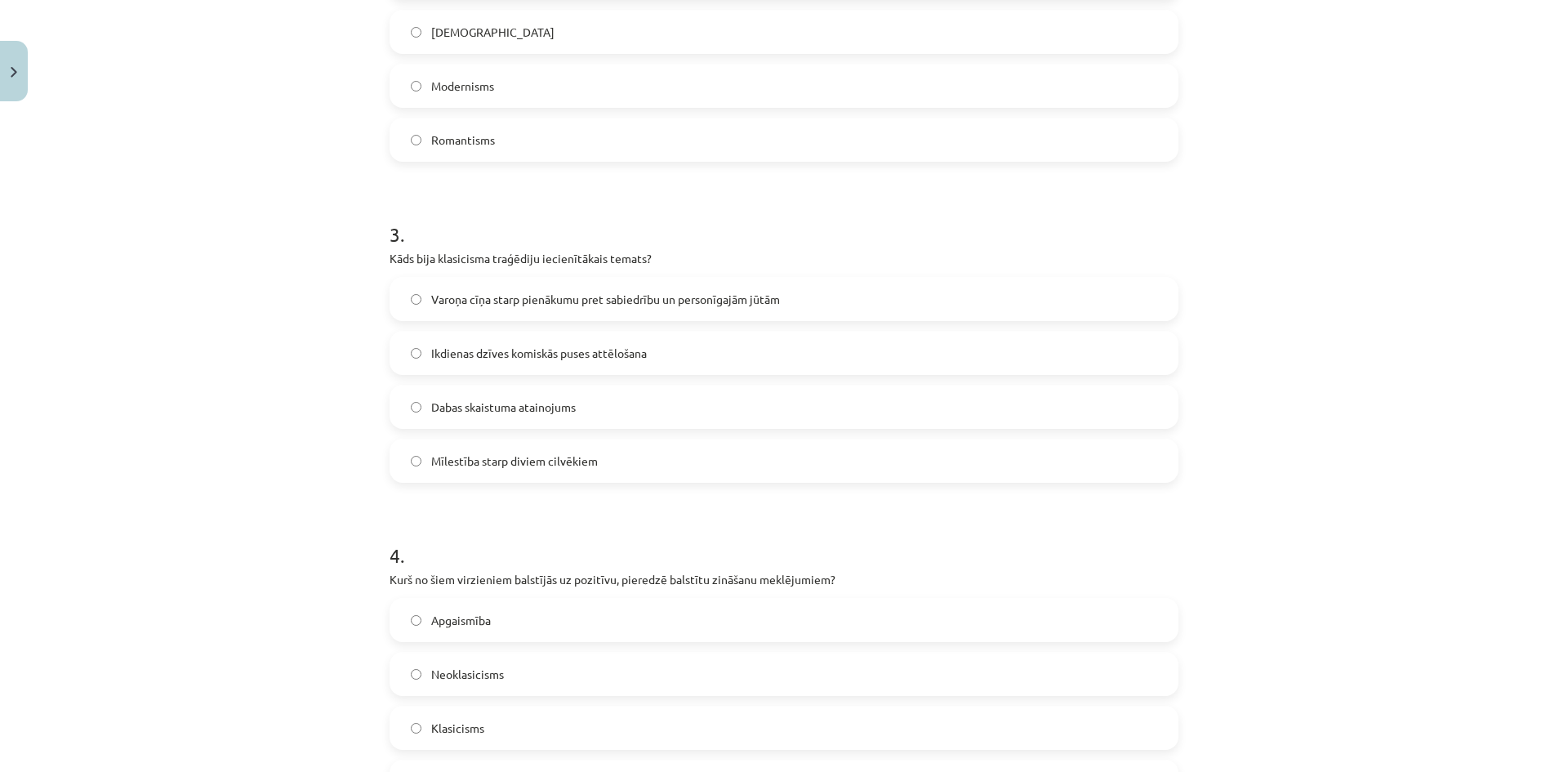
scroll to position [817, 0]
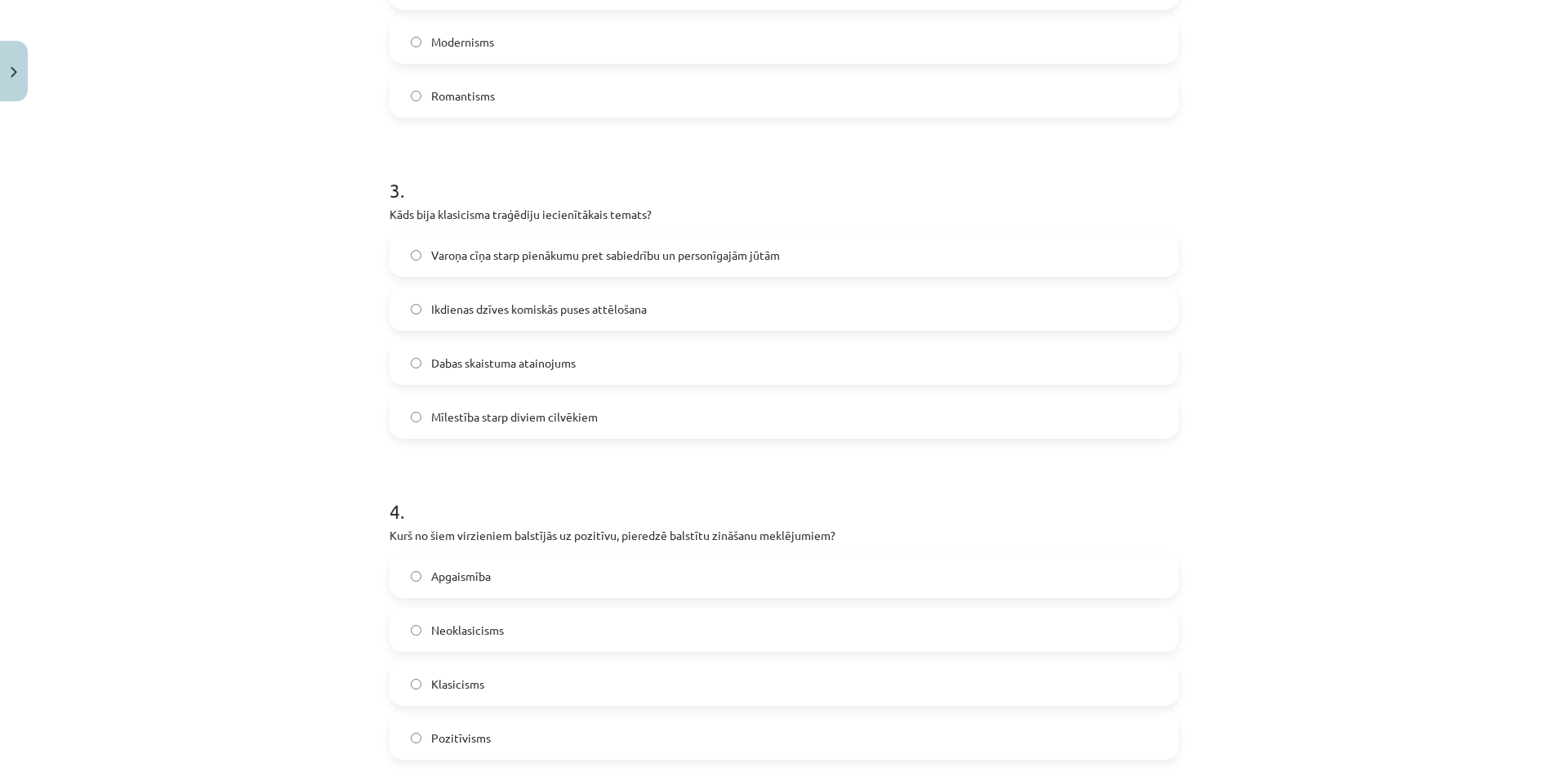
click at [439, 258] on span "Varoņa cīņa starp pienākumu pret sabiedrību un personīgajām jūtām" at bounding box center [605, 256] width 348 height 17
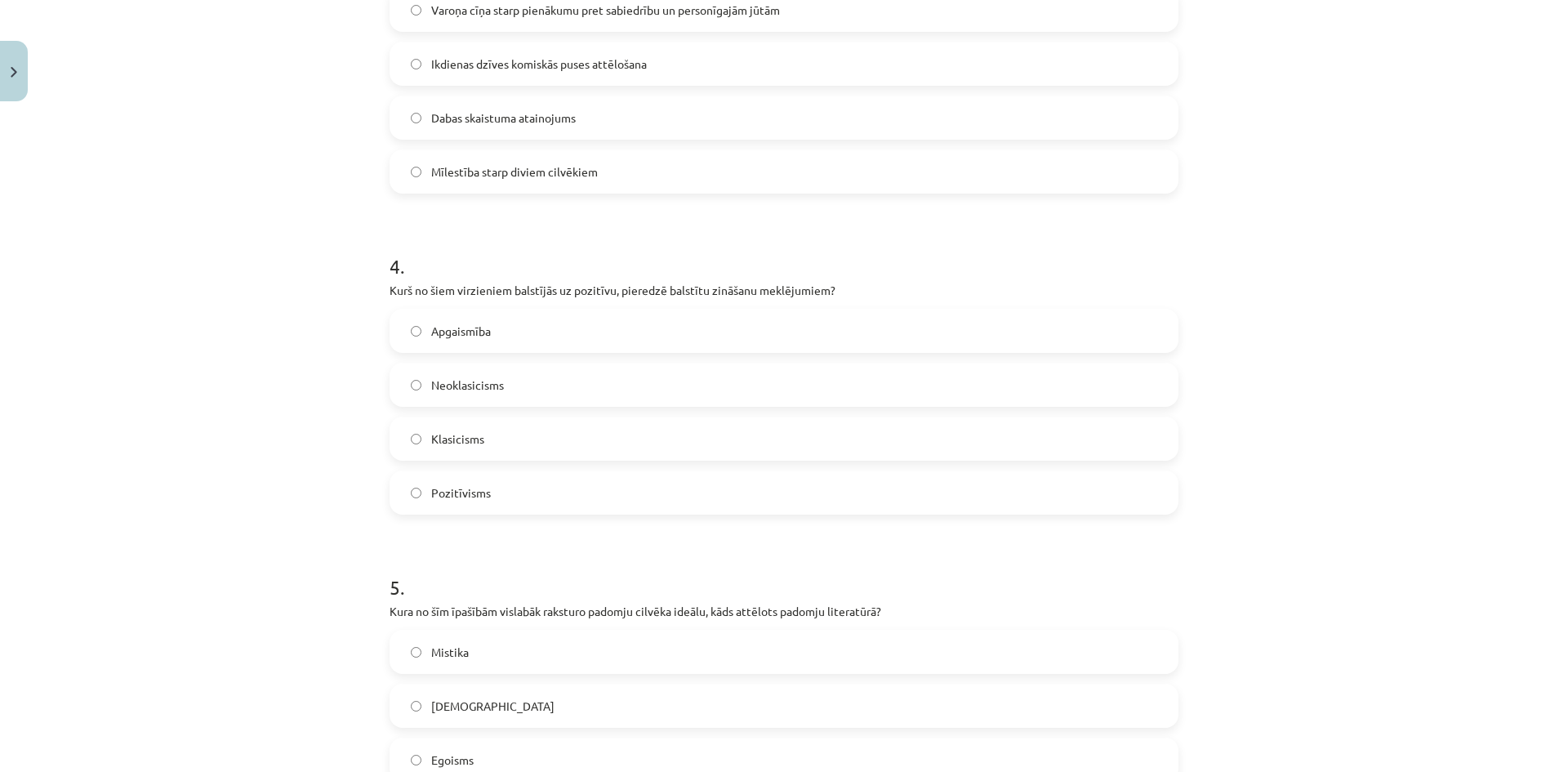
scroll to position [1144, 0]
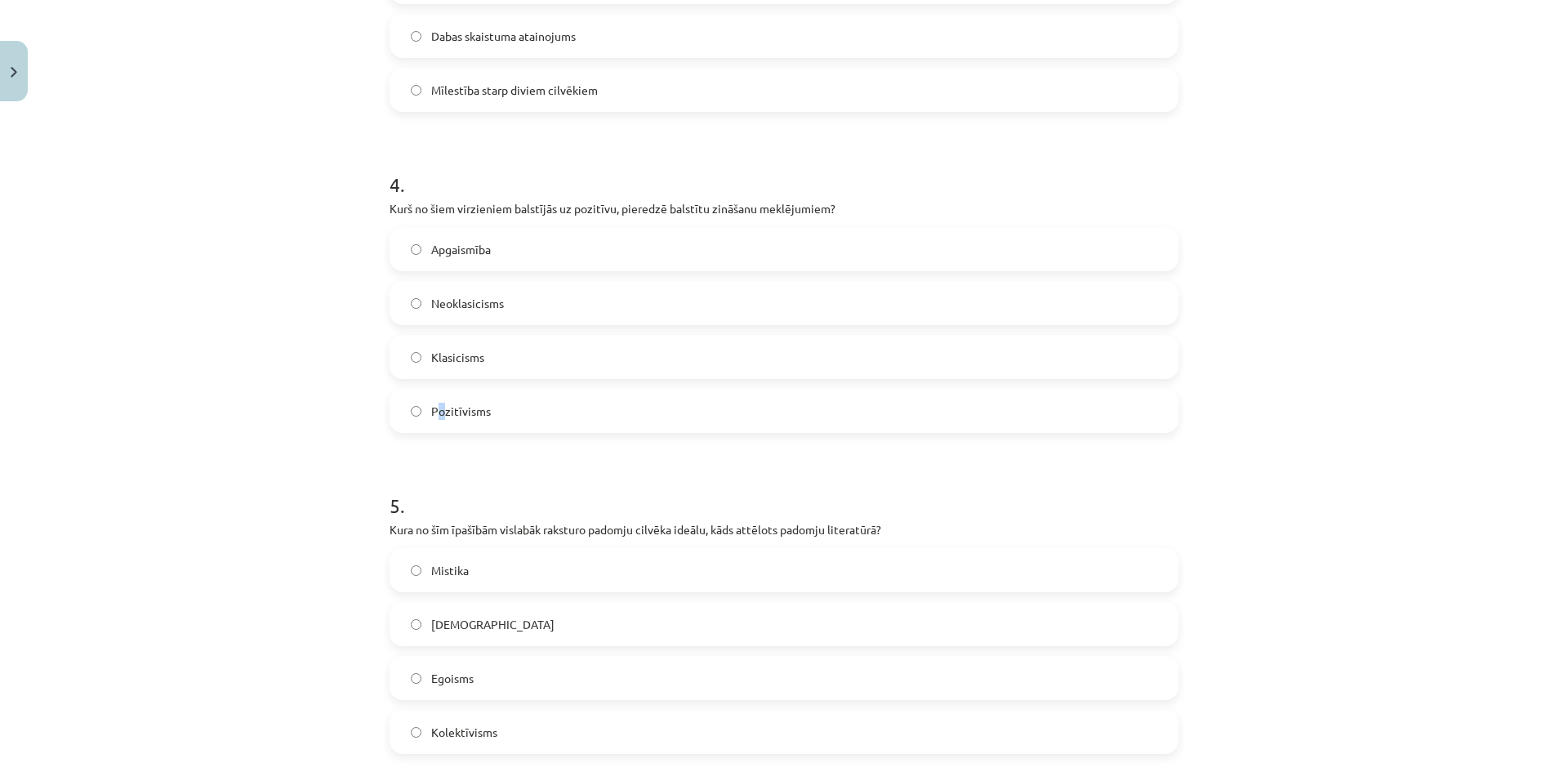
click at [435, 405] on span "Pozitīvisms" at bounding box center [460, 411] width 59 height 17
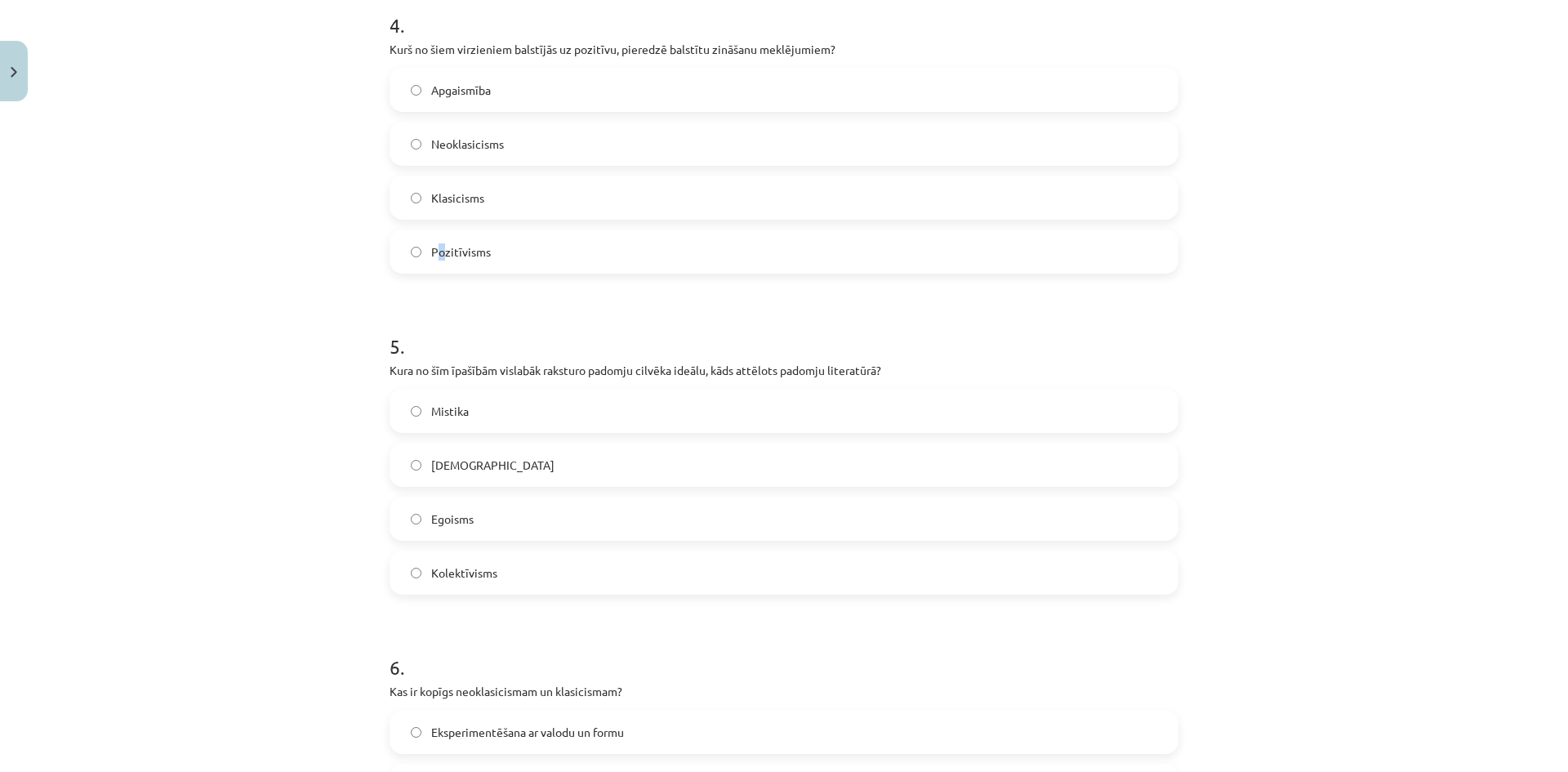
scroll to position [1389, 0]
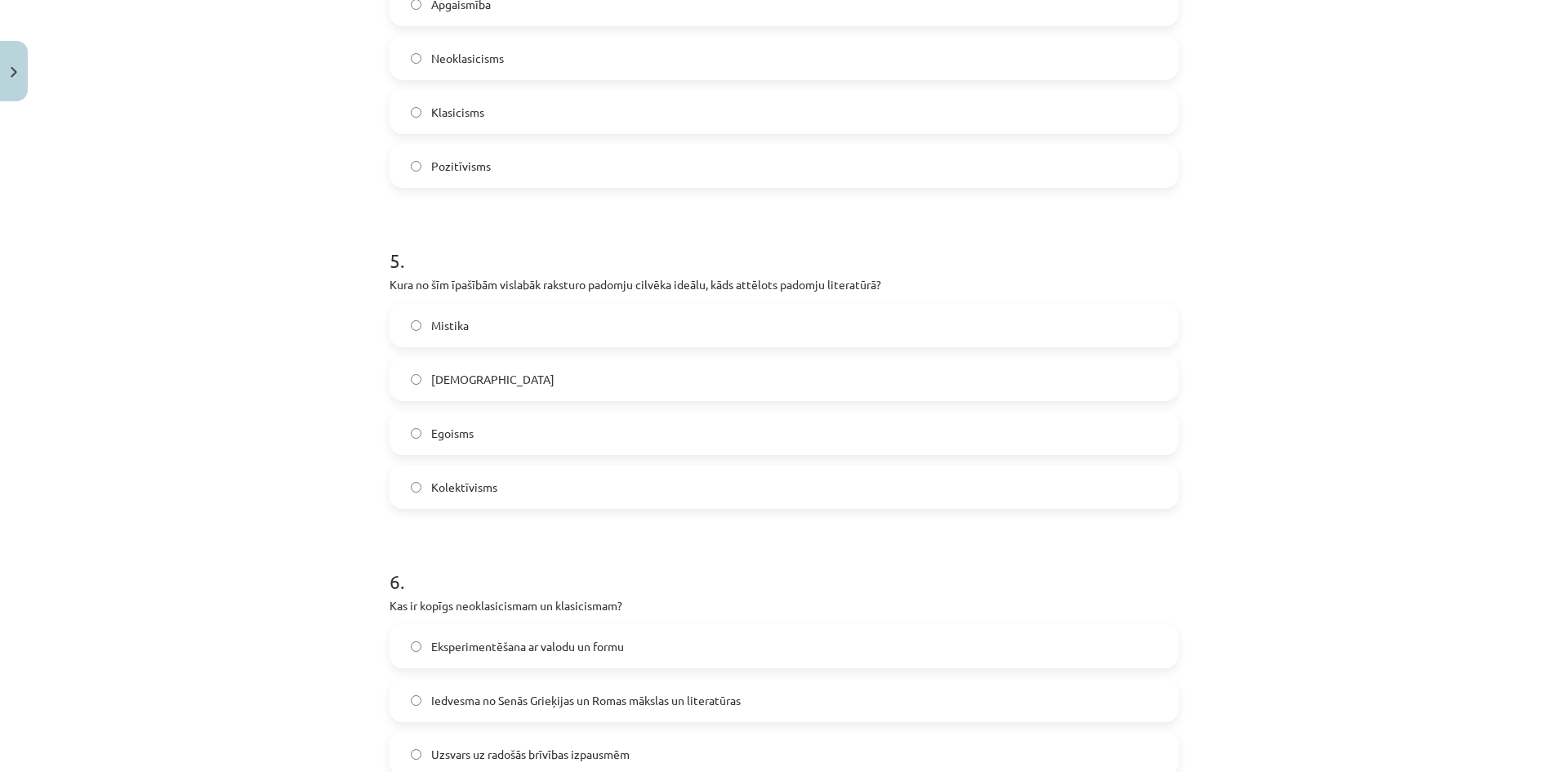
click at [539, 169] on label "Pozitīvisms" at bounding box center [784, 165] width 785 height 40
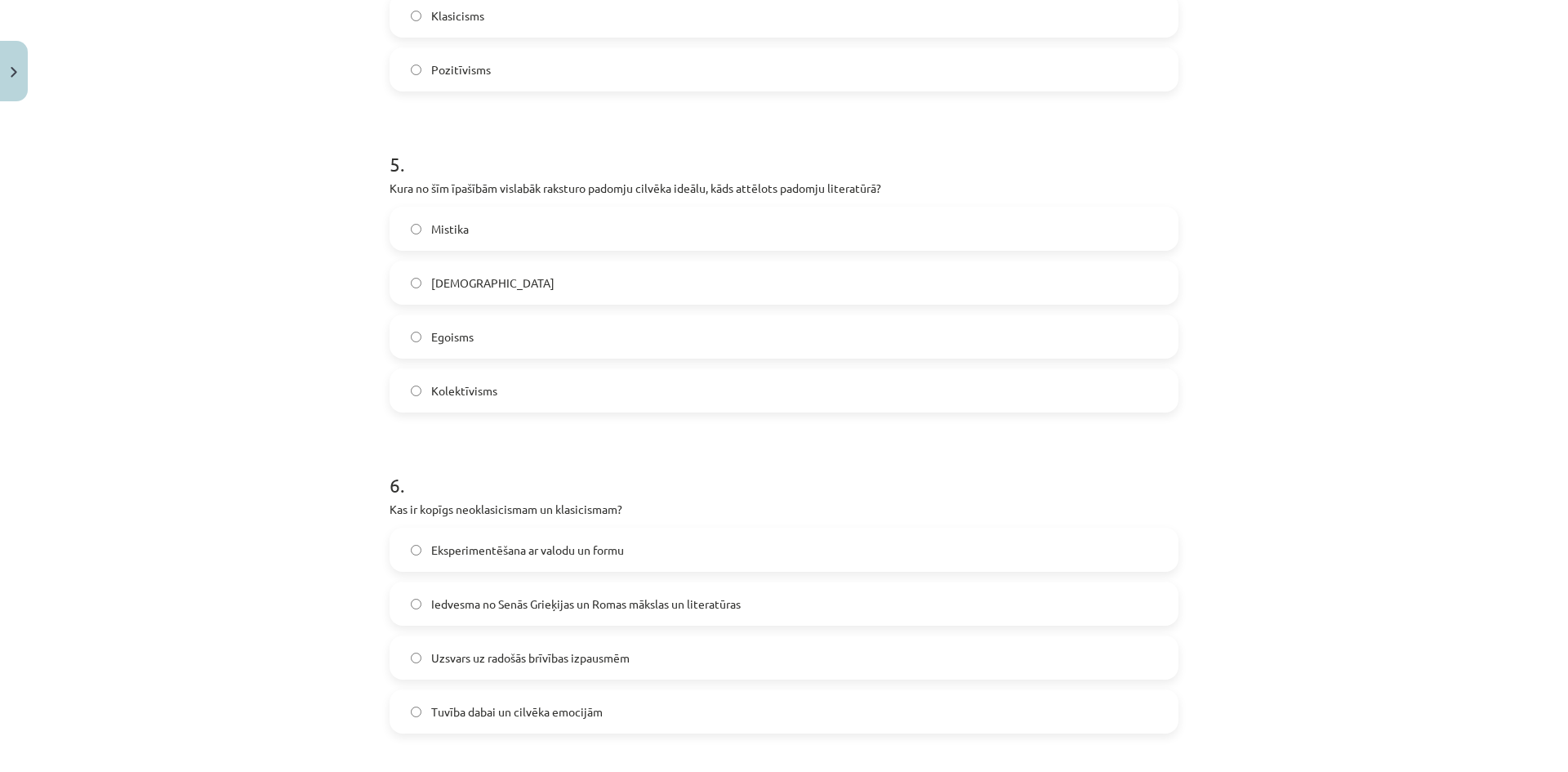
scroll to position [1553, 0]
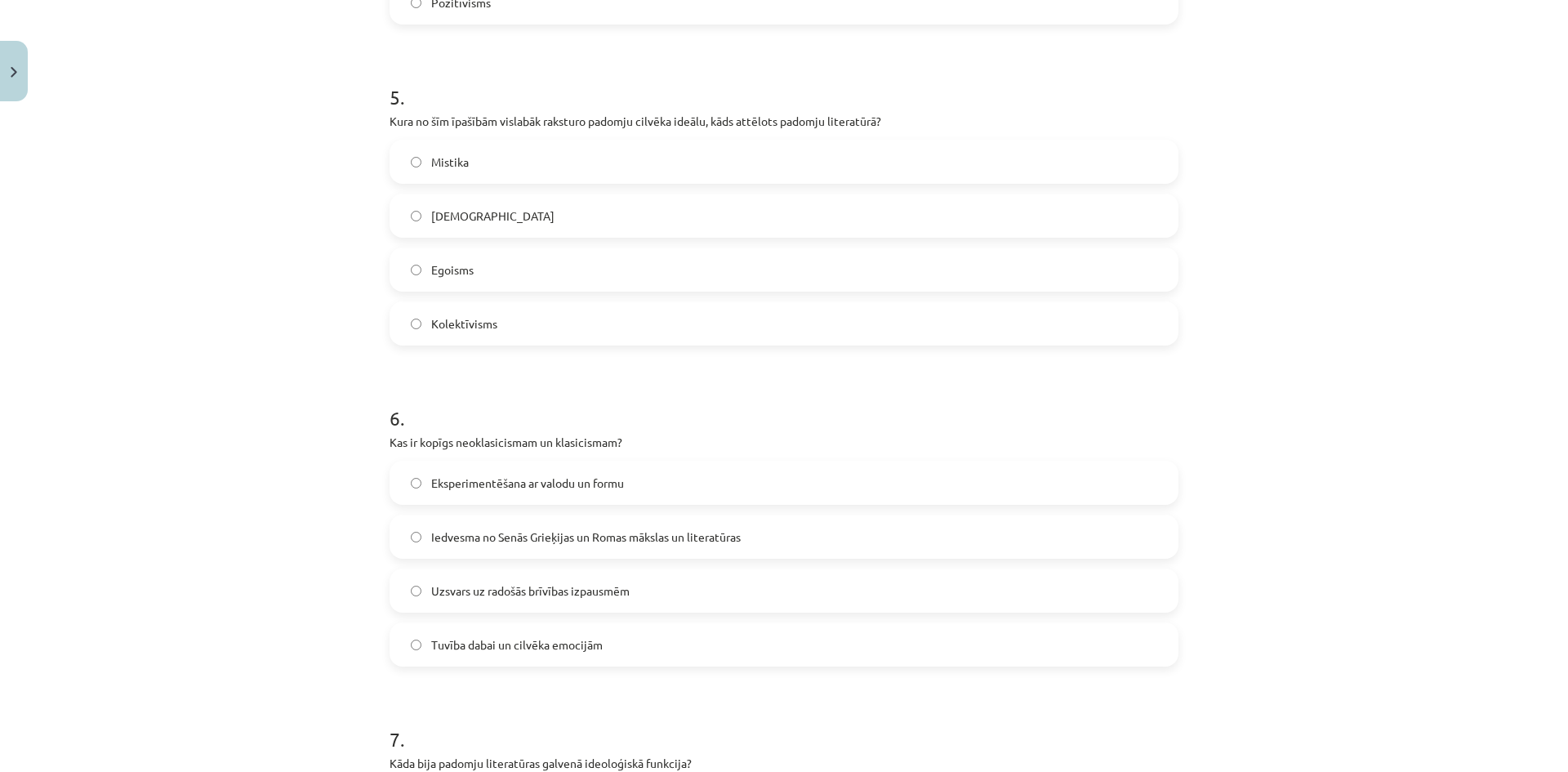
click at [553, 314] on label "Kolektīvisms" at bounding box center [784, 323] width 785 height 40
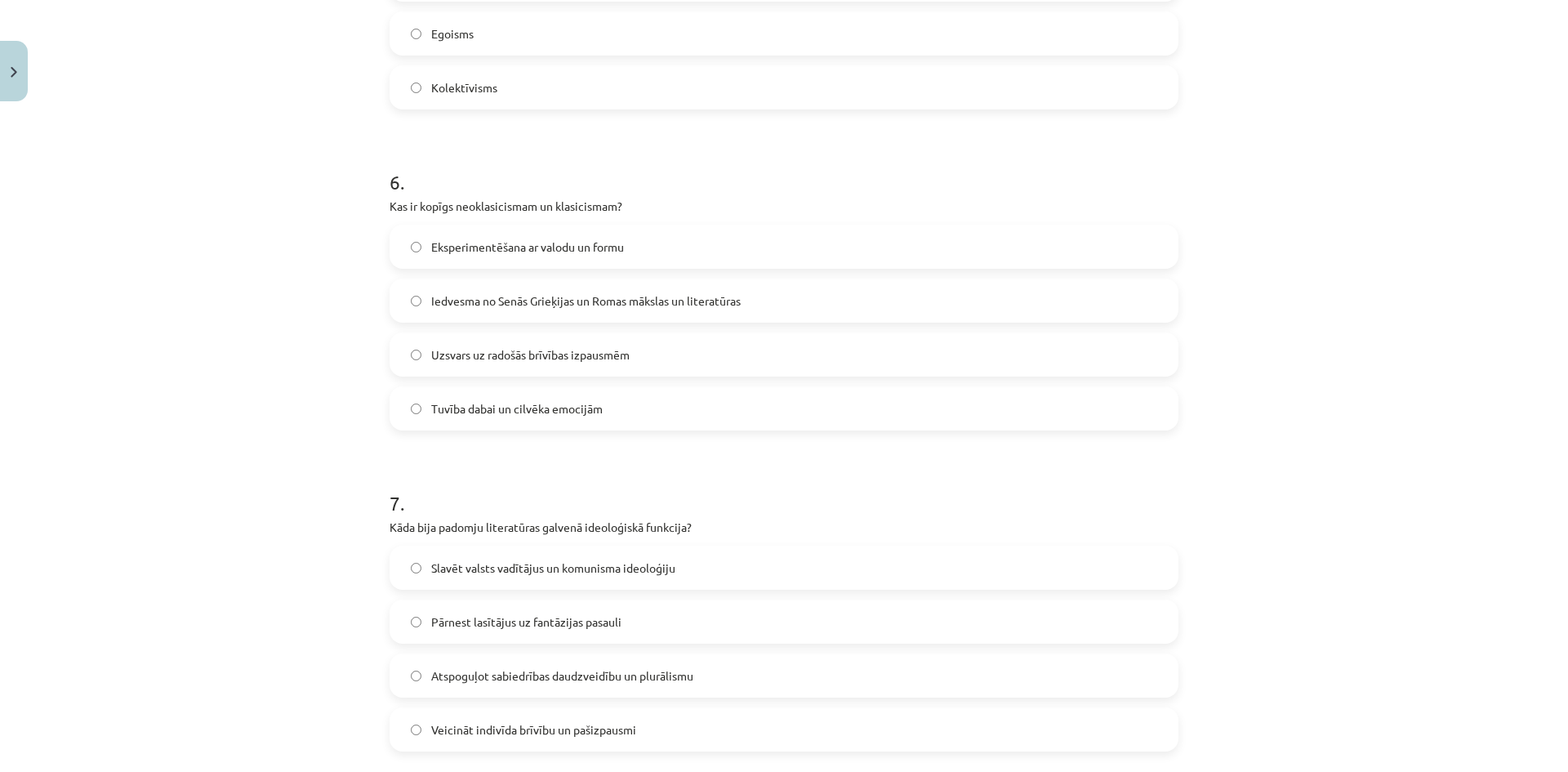
scroll to position [1797, 0]
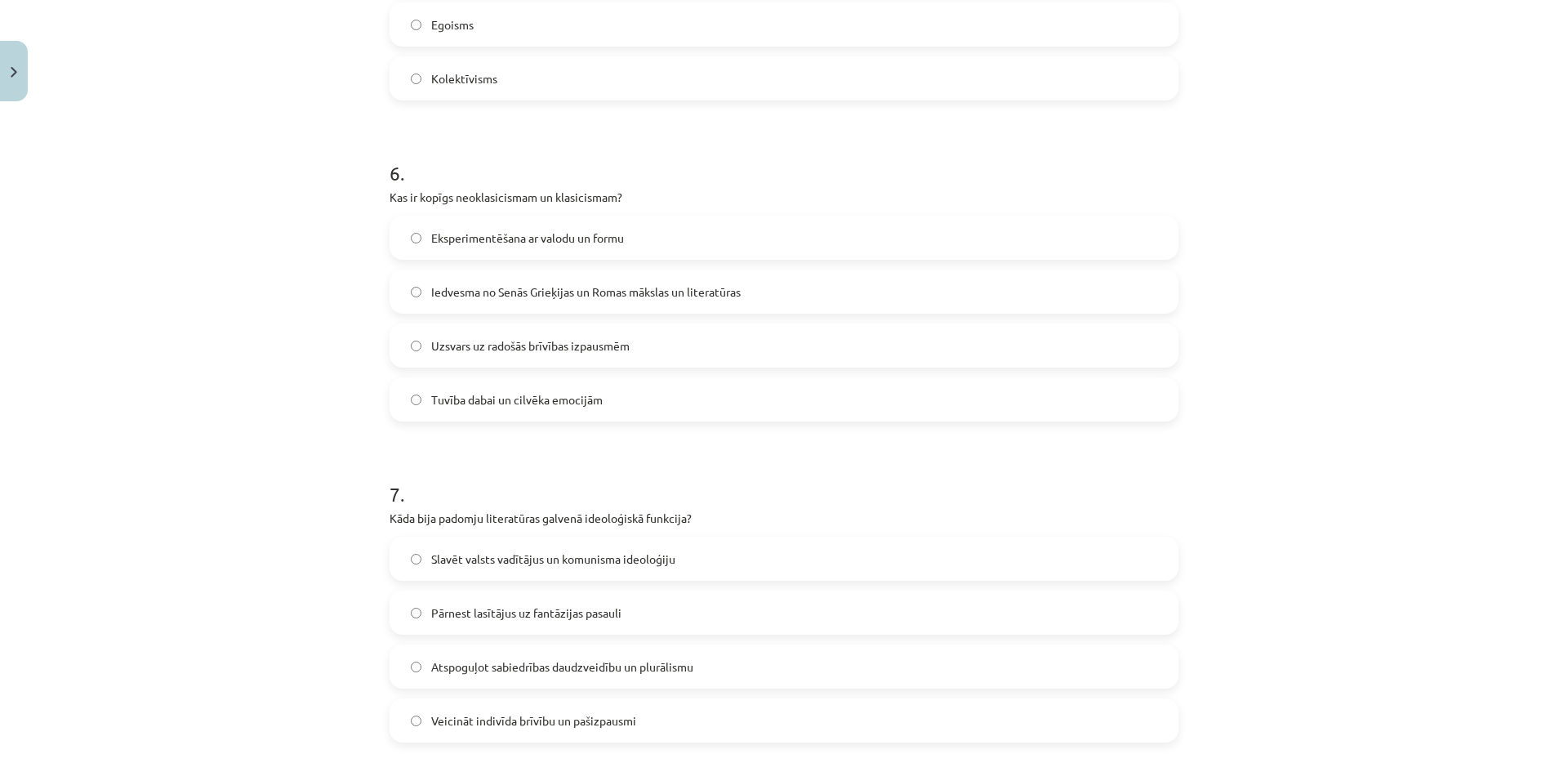
click at [616, 299] on span "Iedvesma no Senās Grieķijas un Romas mākslas un literatūras" at bounding box center [586, 292] width 310 height 17
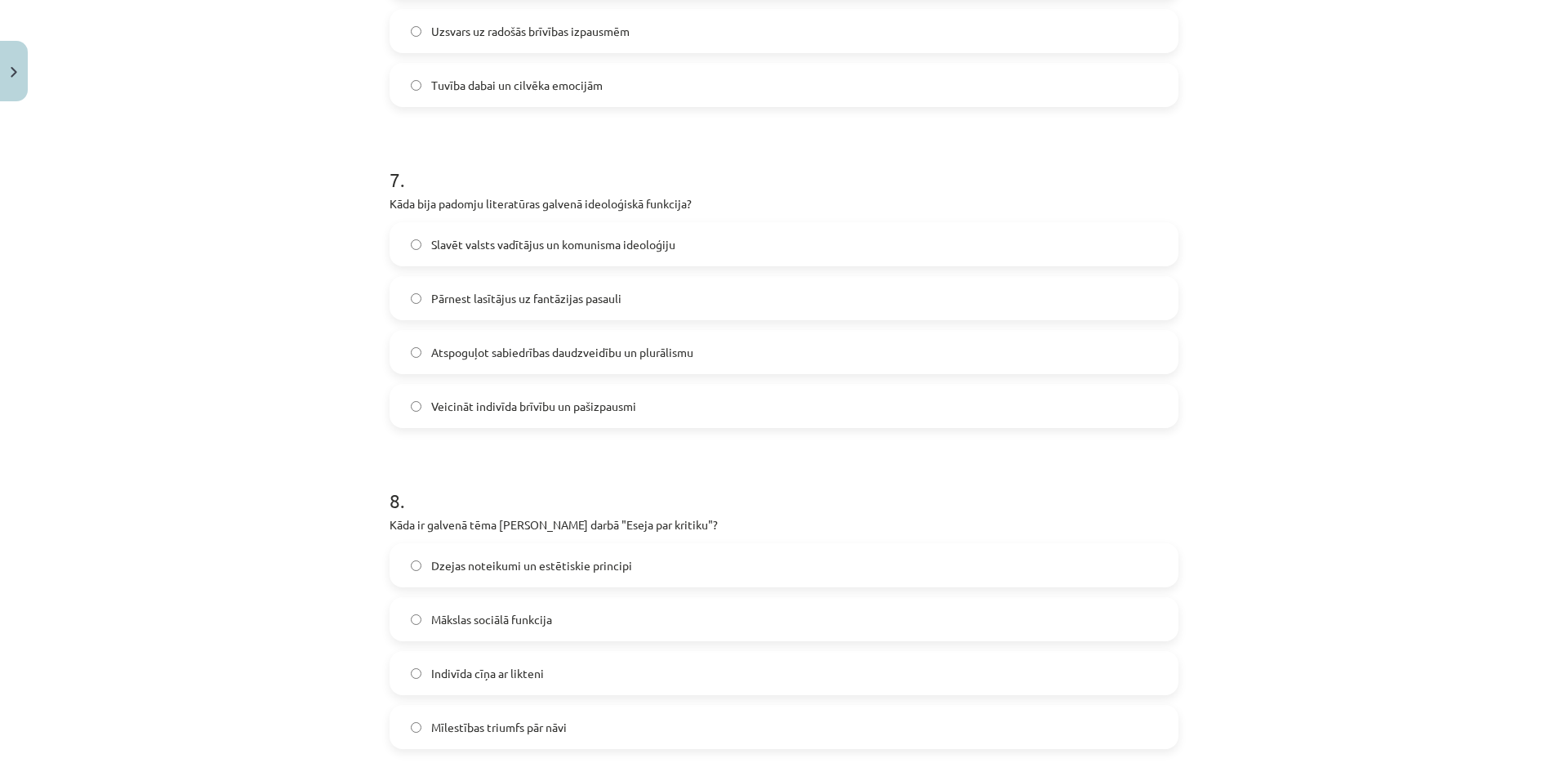
scroll to position [2124, 0]
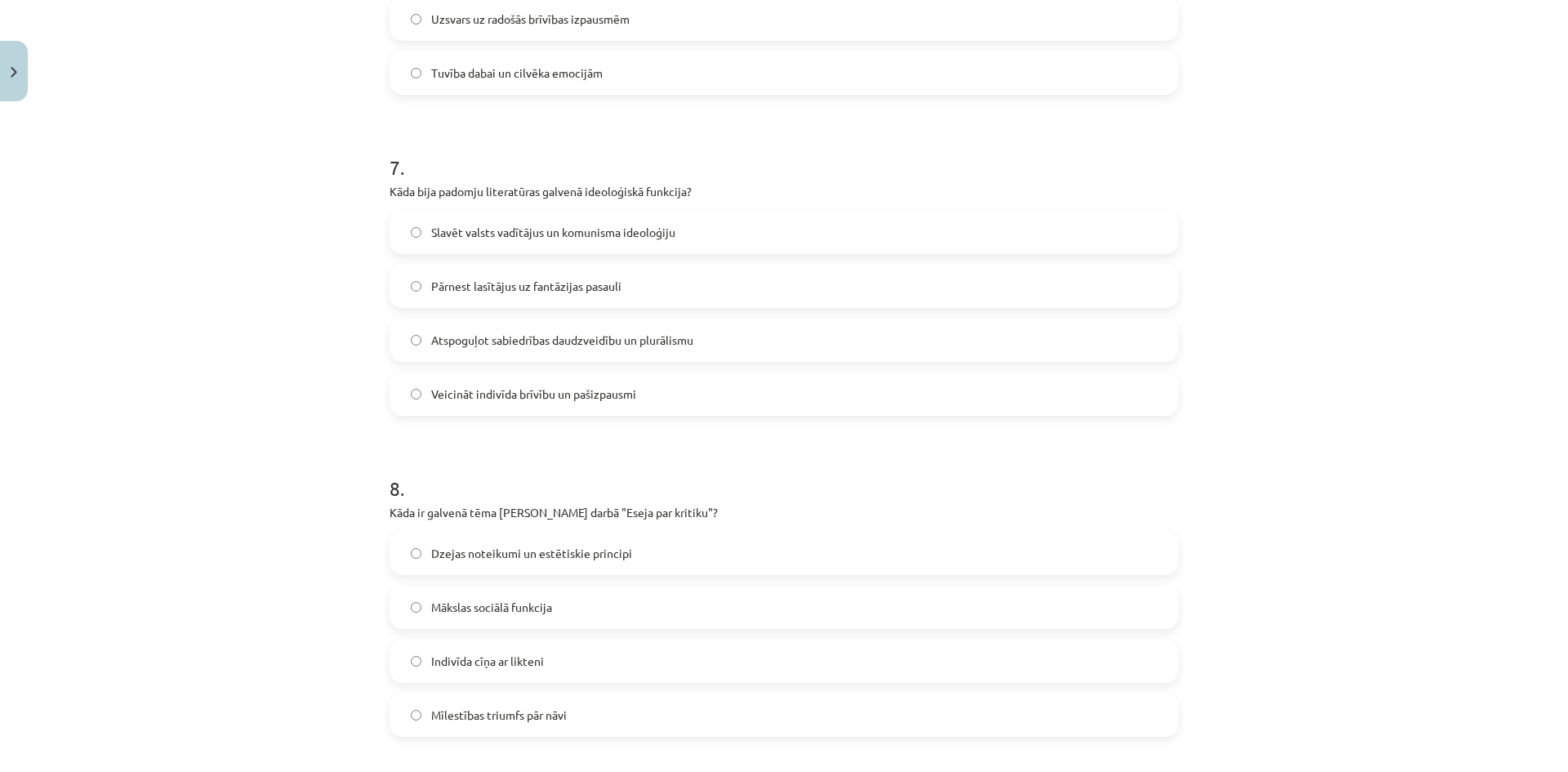
click at [648, 343] on span "Atspoguļot sabiedrības daudzveidību un plurālismu" at bounding box center [562, 340] width 262 height 17
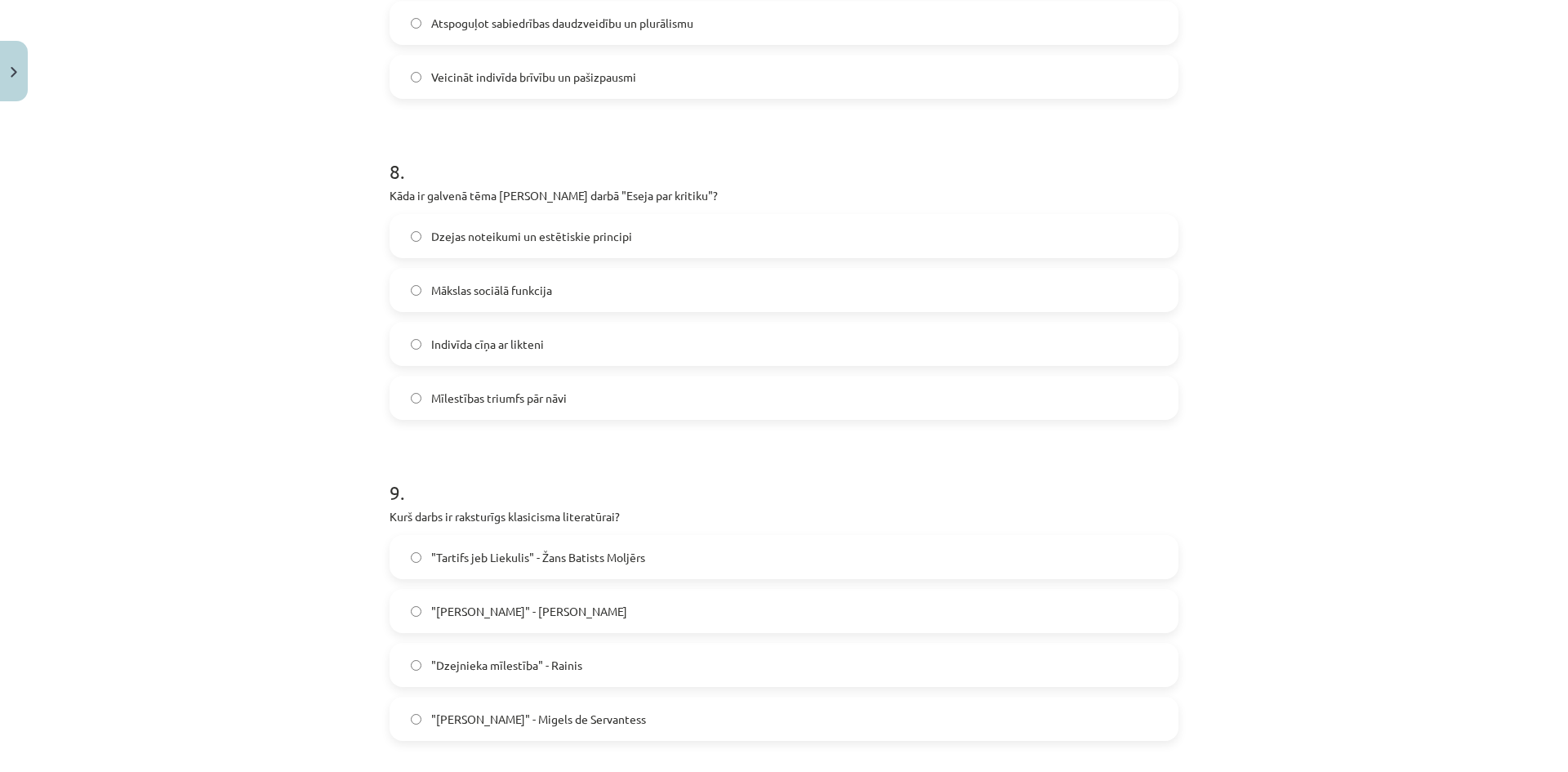
scroll to position [2451, 0]
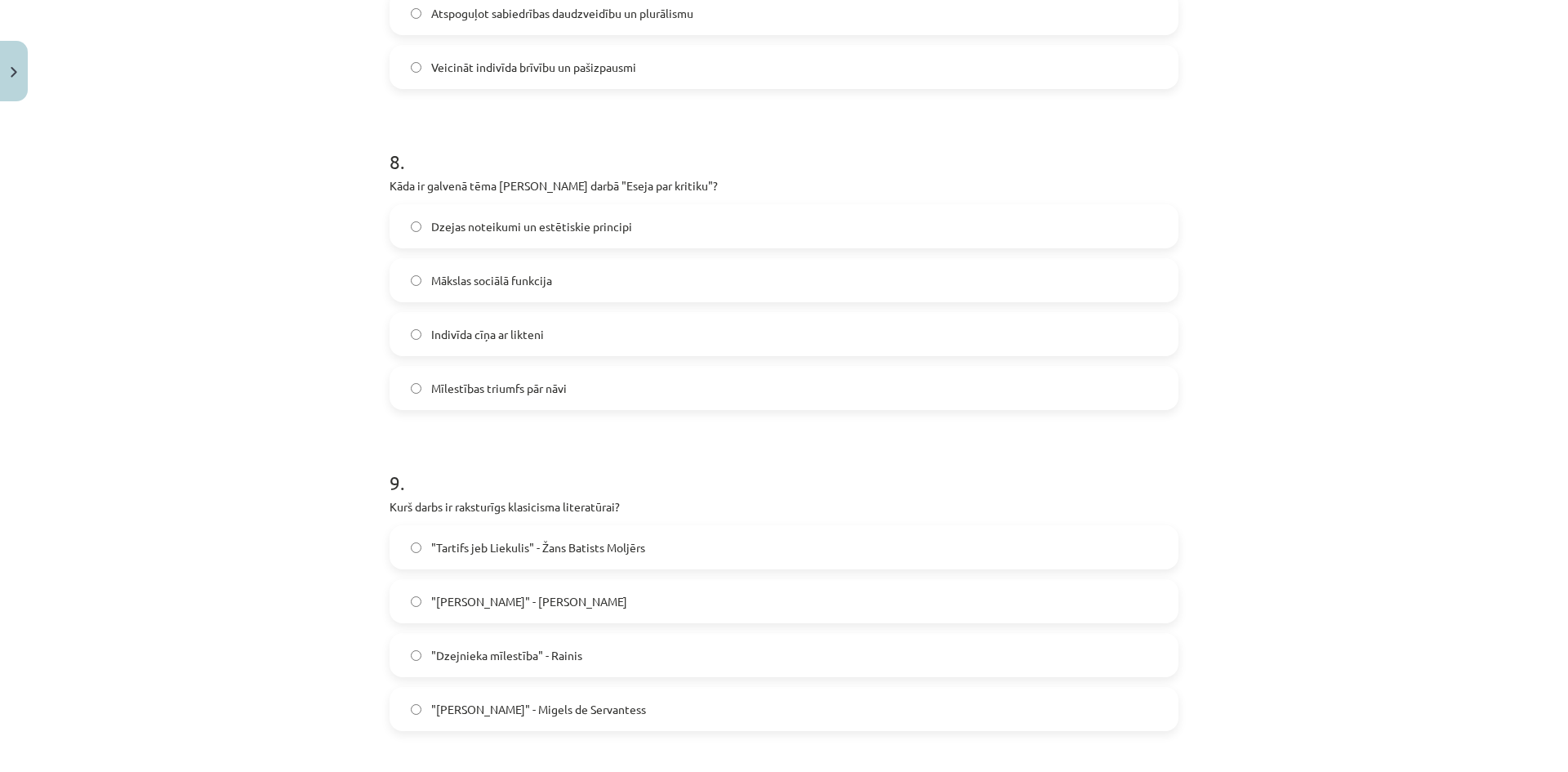
click at [649, 211] on label "Dzejas noteikumi un estētiskie principi" at bounding box center [784, 225] width 785 height 40
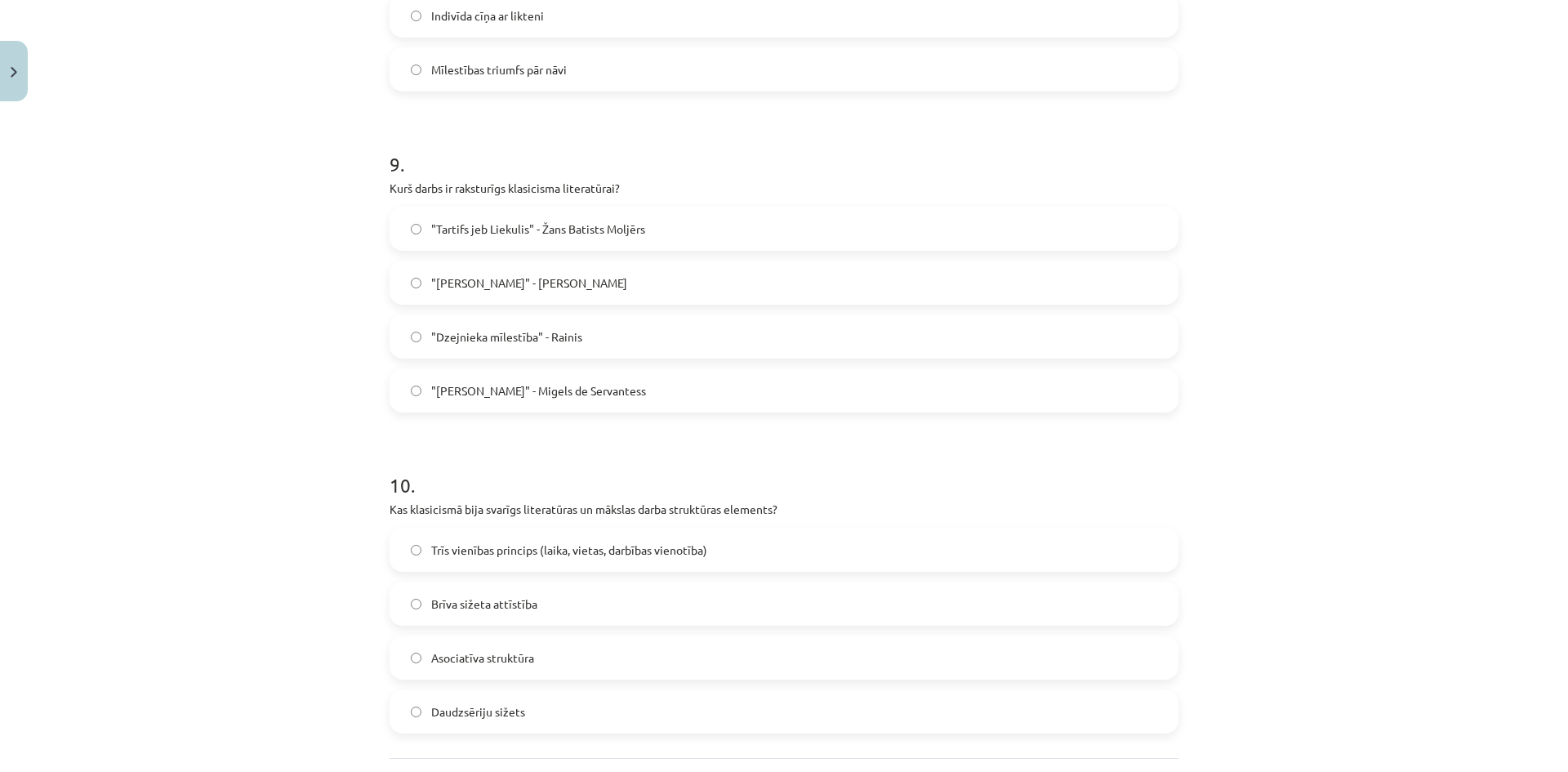
scroll to position [2778, 0]
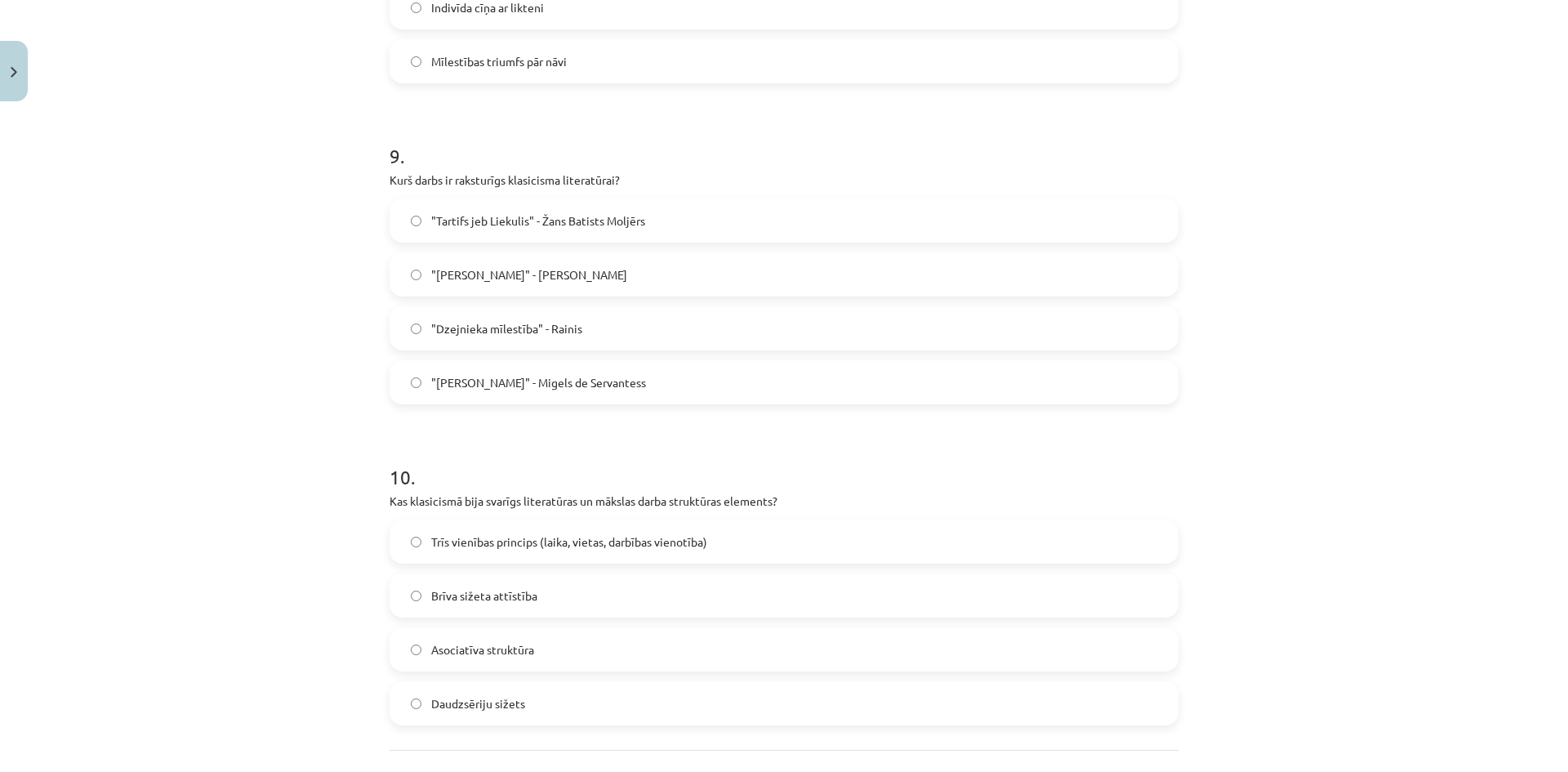
click at [617, 203] on label ""Tartifs jeb Liekulis" - Žans Batists Moljērs" at bounding box center [784, 220] width 785 height 40
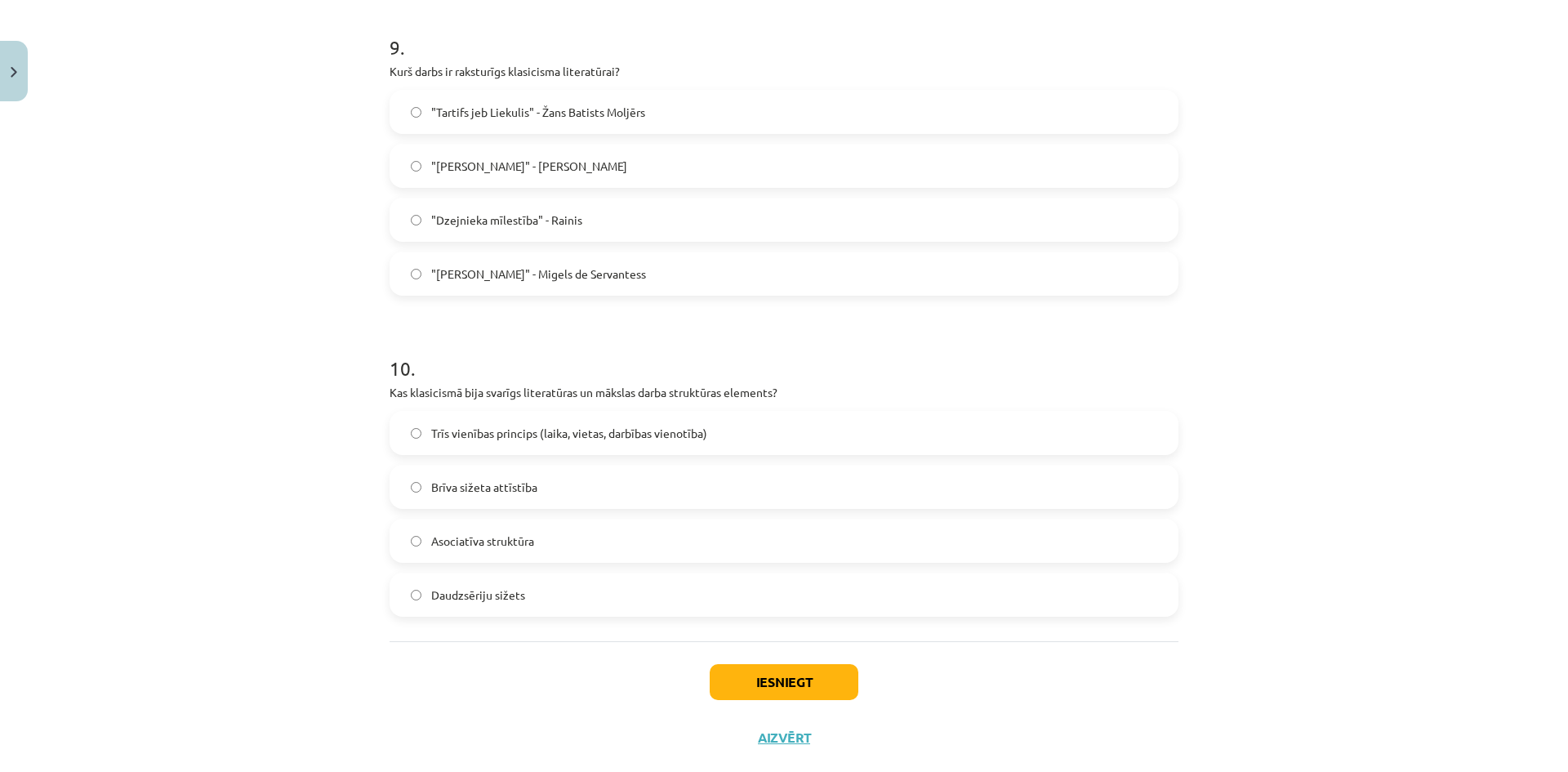
scroll to position [2921, 0]
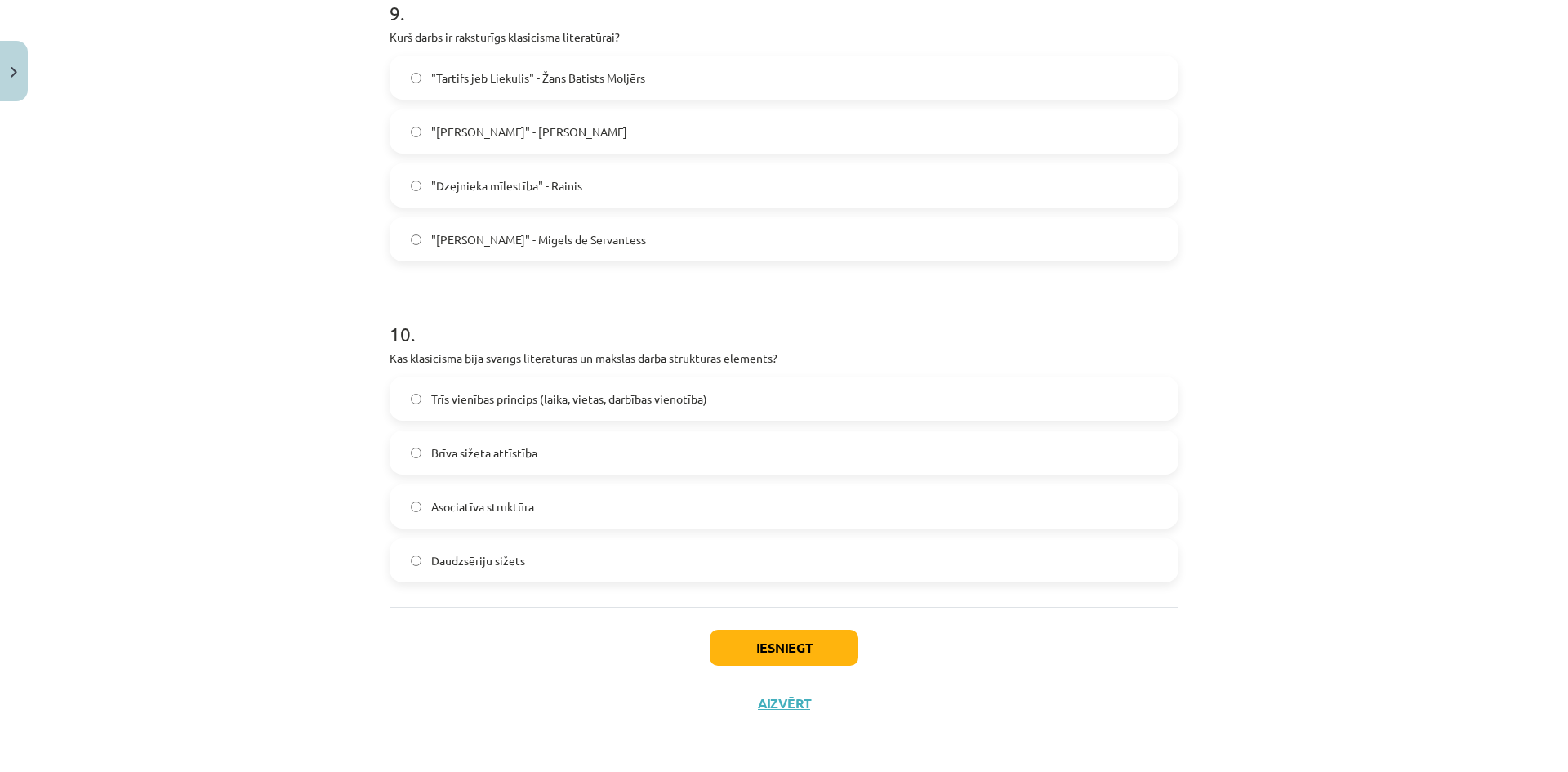
click at [614, 391] on span "Trīs vienības princips (laika, vietas, darbības vienotība)" at bounding box center [569, 399] width 276 height 17
click at [790, 627] on div "Iesniegt Aizvērt" at bounding box center [784, 664] width 789 height 114
click at [790, 636] on button "Iesniegt" at bounding box center [784, 648] width 149 height 36
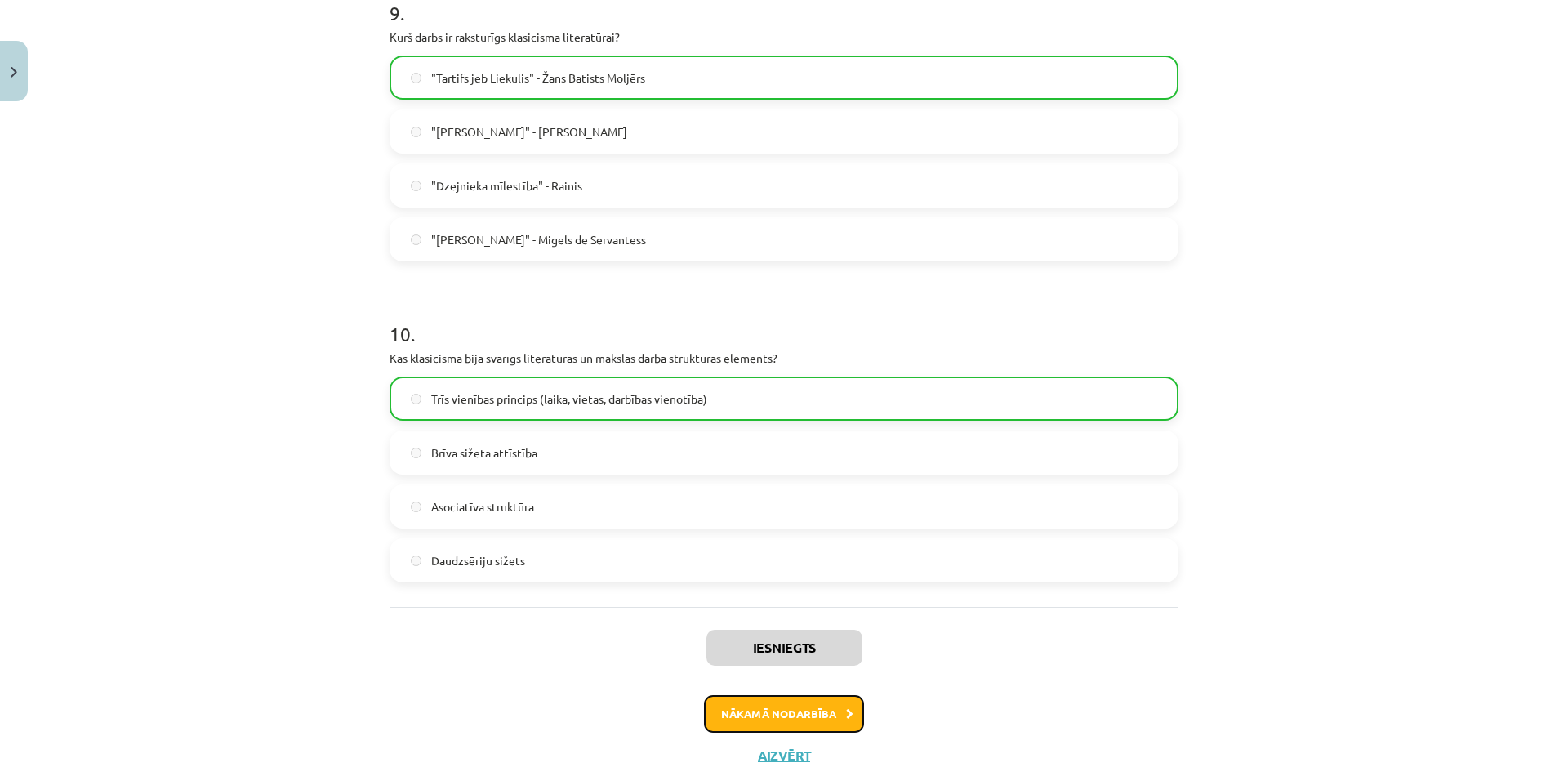
click at [844, 720] on button "Nākamā nodarbība" at bounding box center [784, 714] width 160 height 38
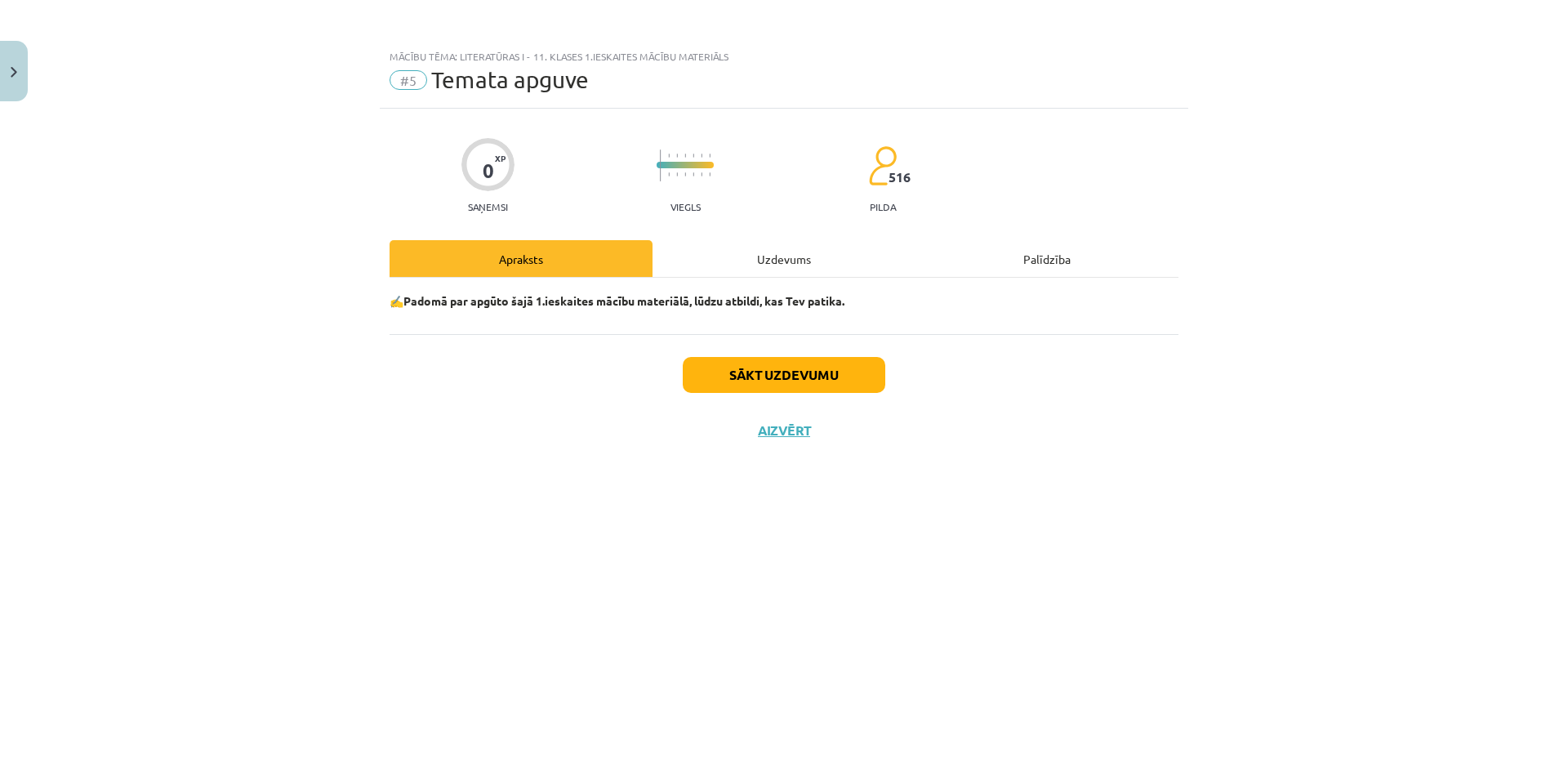
scroll to position [0, 0]
click at [778, 231] on div "0 XP Saņemsi Viegls 516 pilda Apraksts Uzdevums Palīdzība ✍️Padomā par apgūto š…" at bounding box center [784, 419] width 809 height 622
click at [778, 255] on div "Uzdevums" at bounding box center [784, 258] width 263 height 37
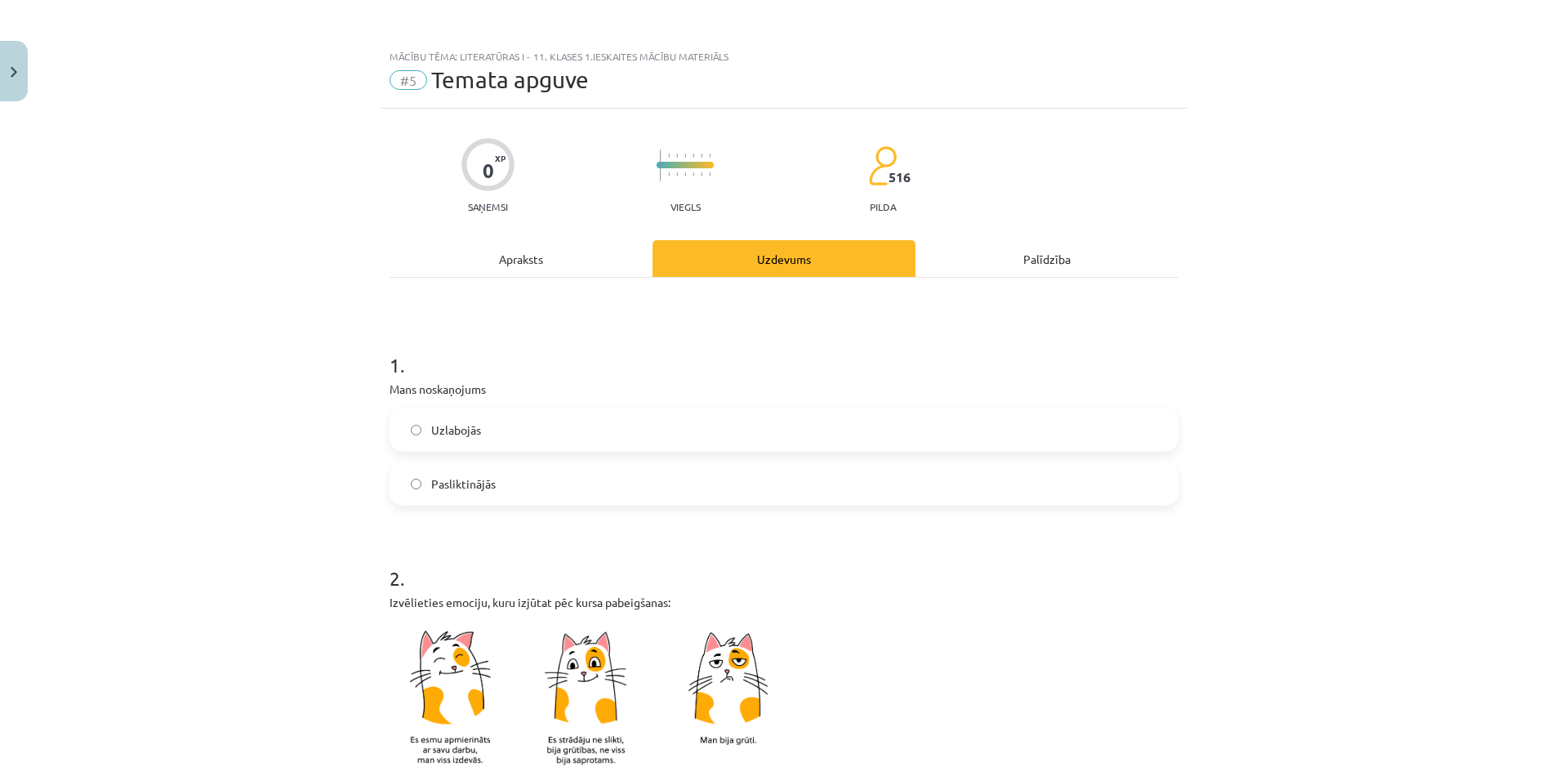
click at [539, 439] on label "Uzlabojās" at bounding box center [784, 429] width 785 height 40
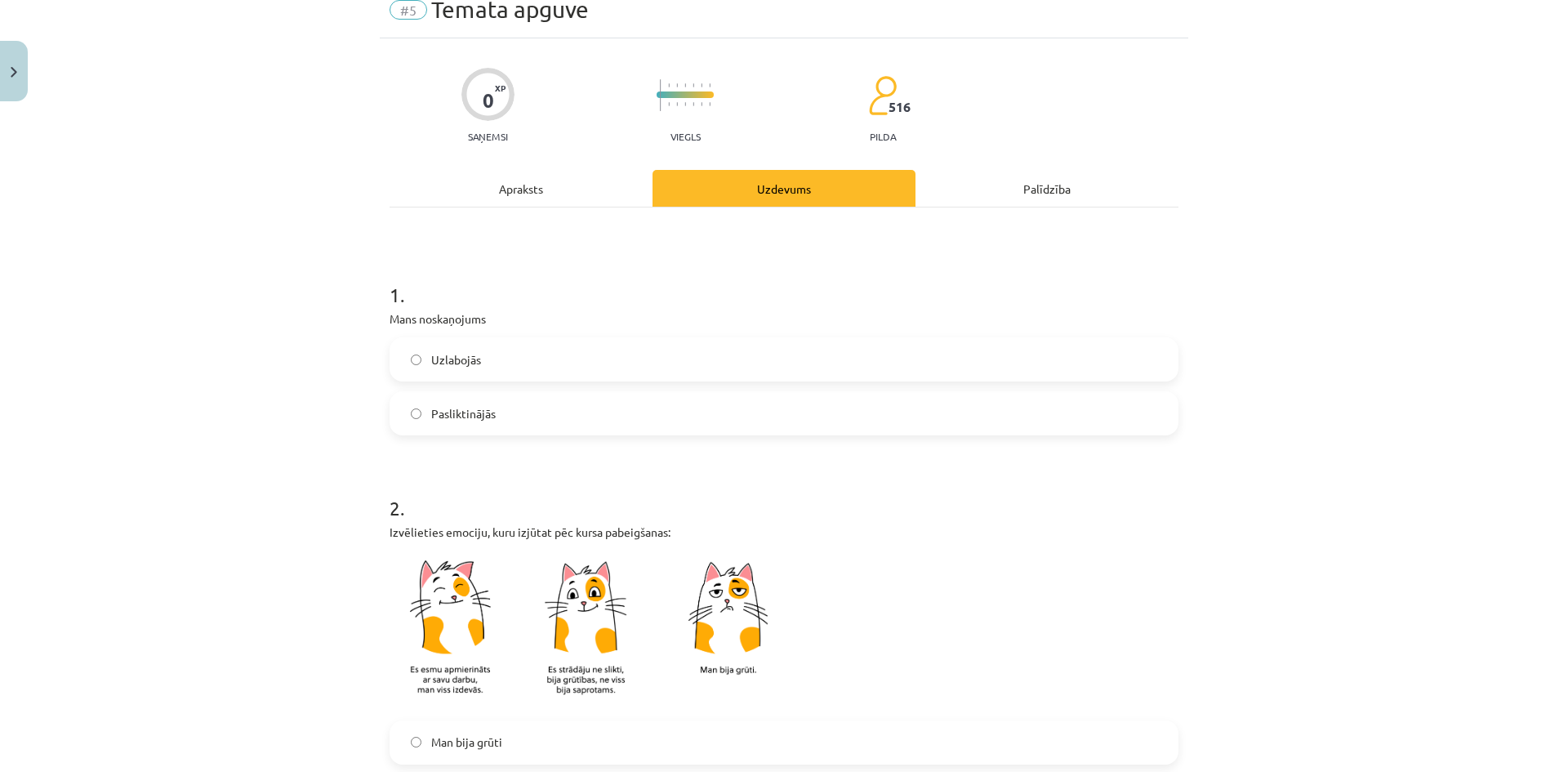
scroll to position [327, 0]
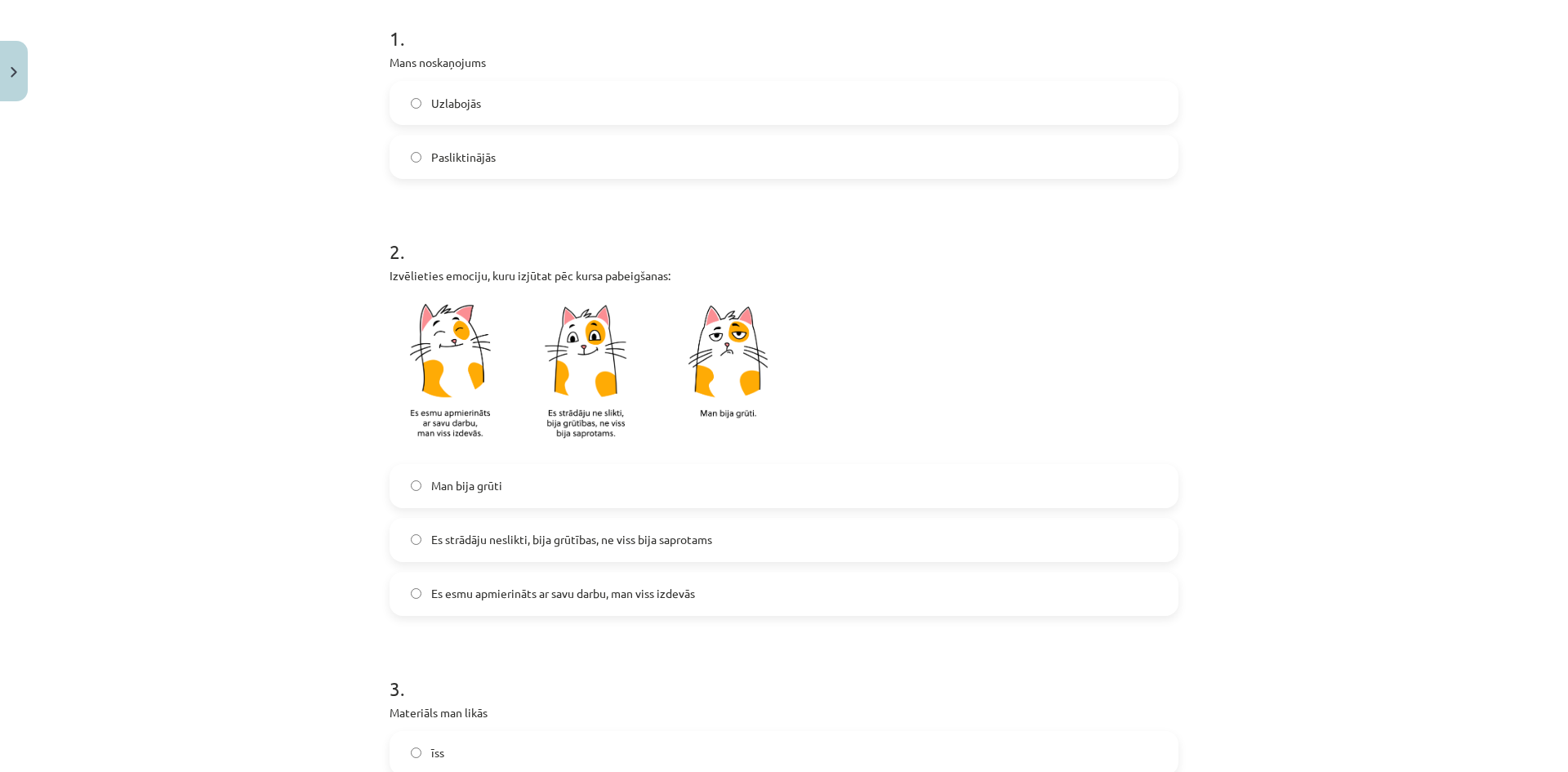
click at [501, 545] on span "Es strādāju neslikti, bija grūtības, ne viss bija saprotams" at bounding box center [571, 540] width 281 height 17
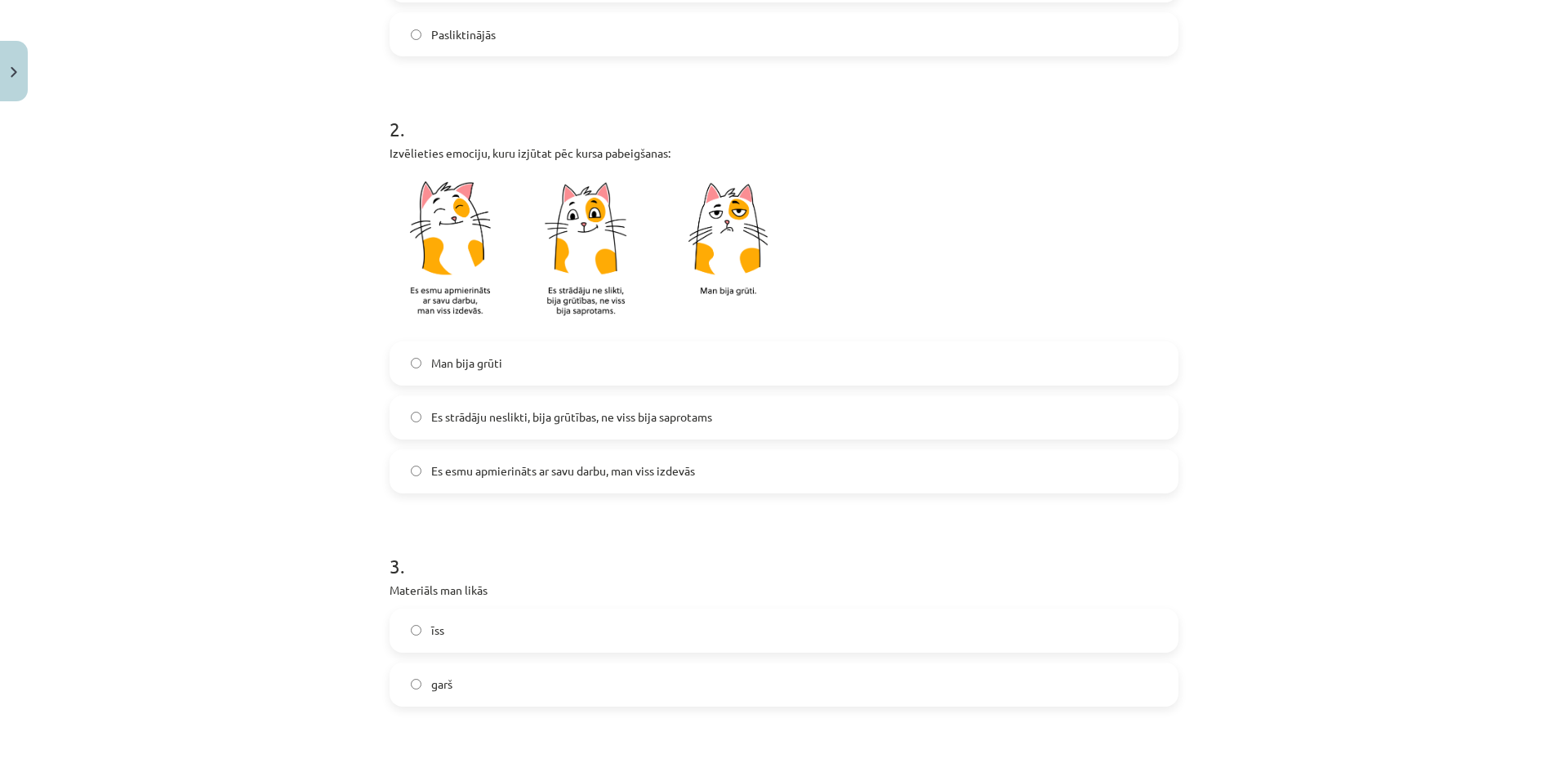
scroll to position [491, 0]
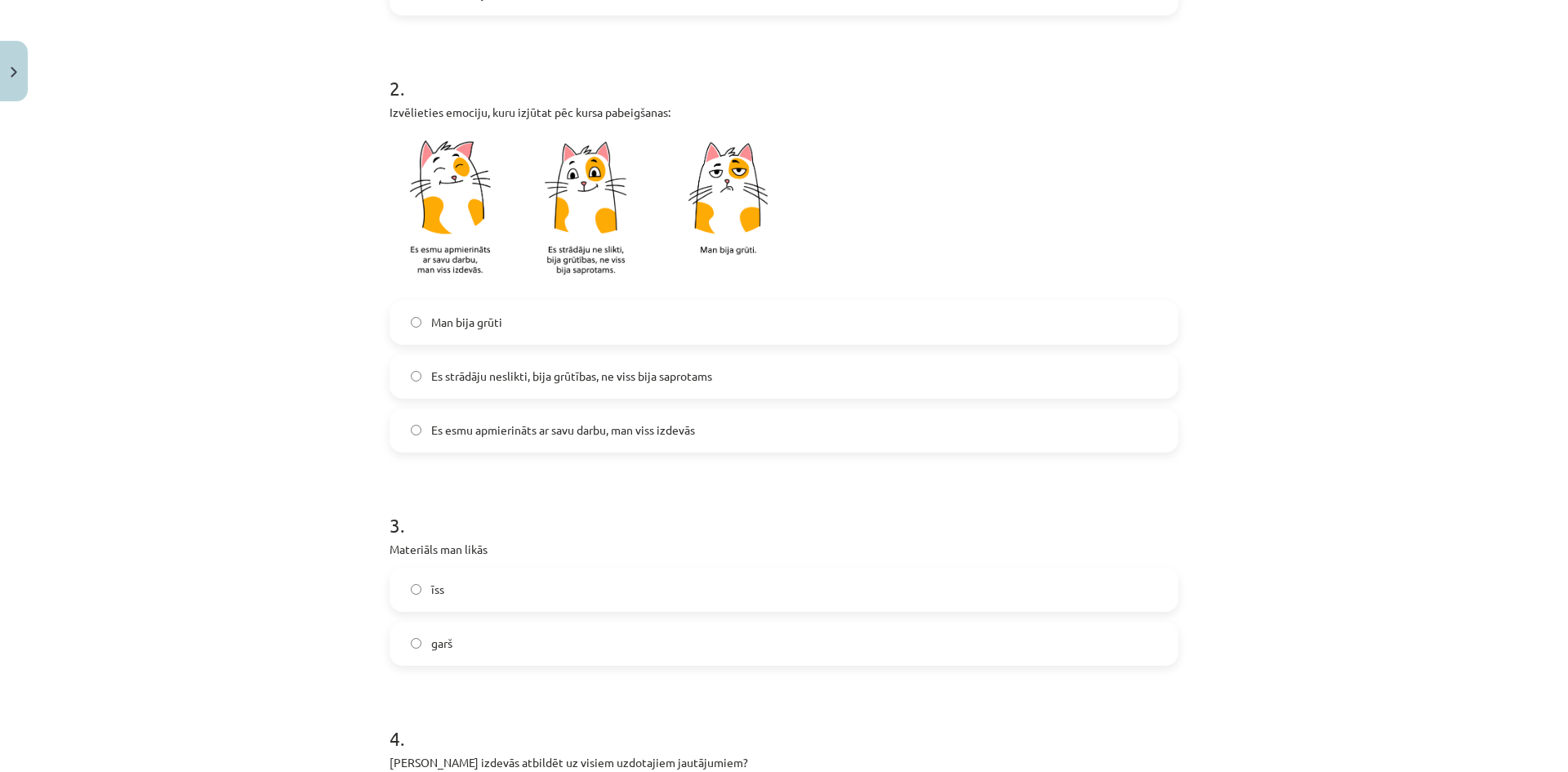
click at [488, 431] on span "Es esmu apmierināts ar savu darbu, man viss izdevās" at bounding box center [563, 430] width 264 height 17
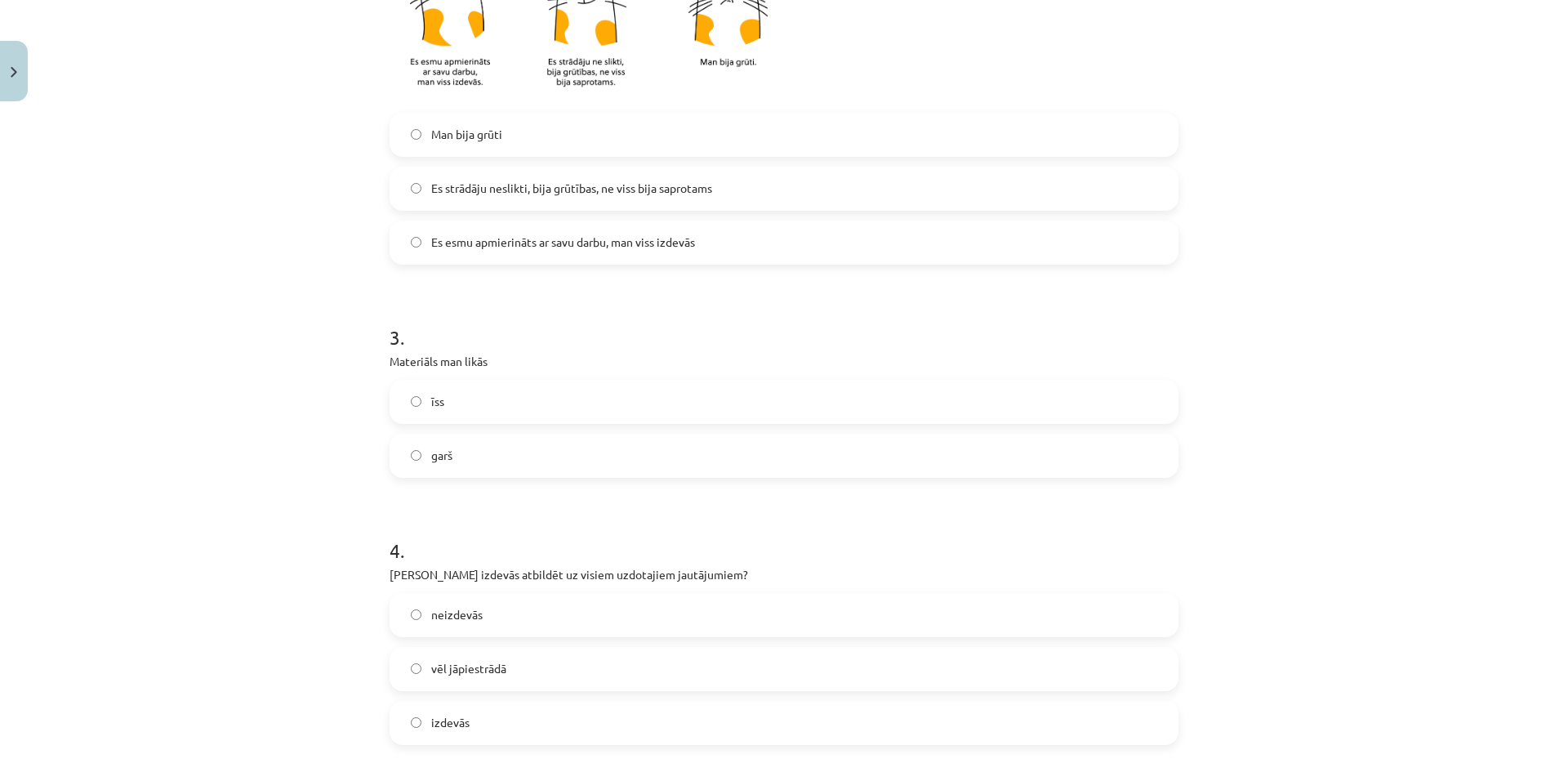
scroll to position [735, 0]
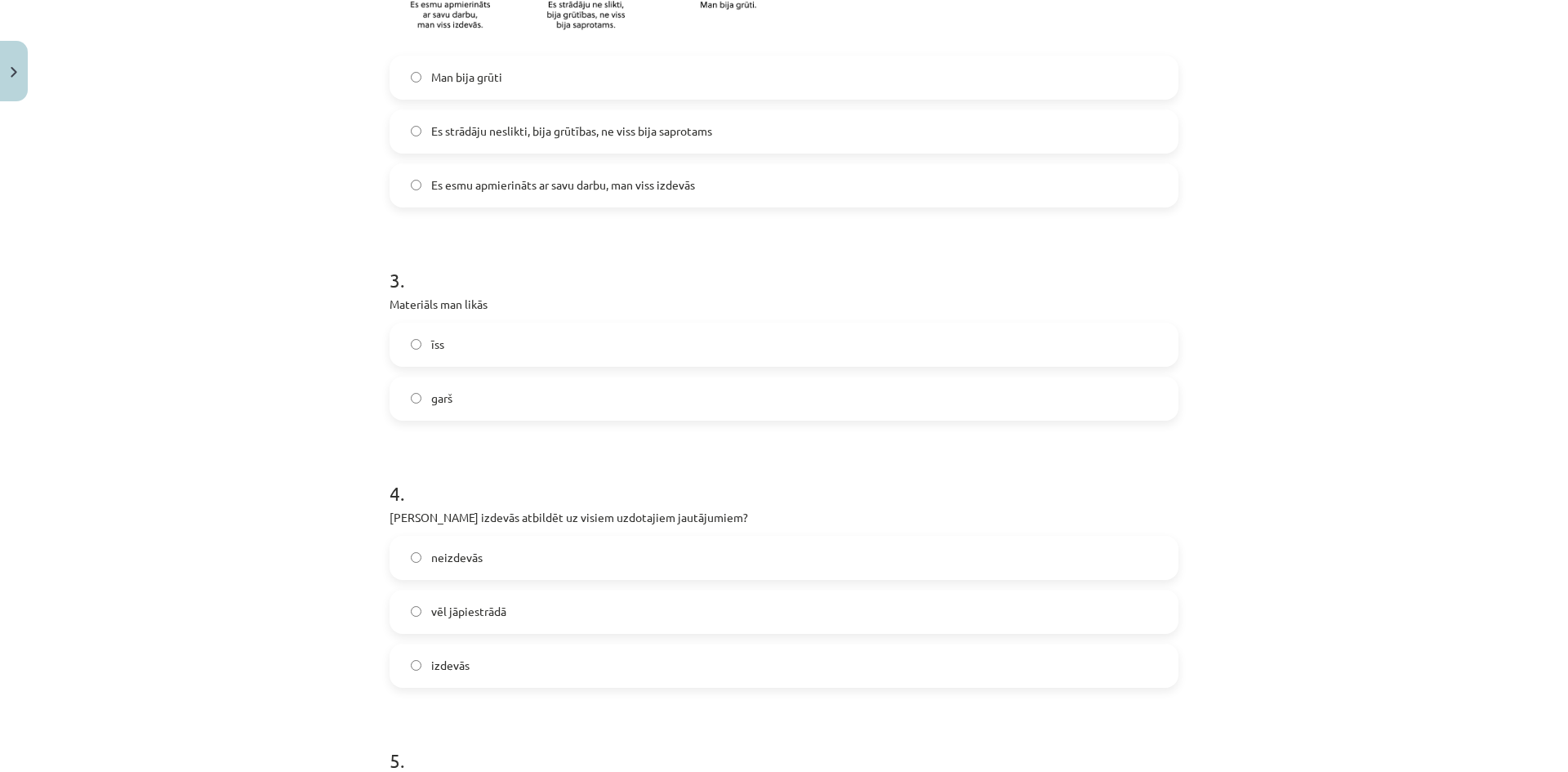
click at [473, 343] on label "īss" at bounding box center [784, 344] width 785 height 40
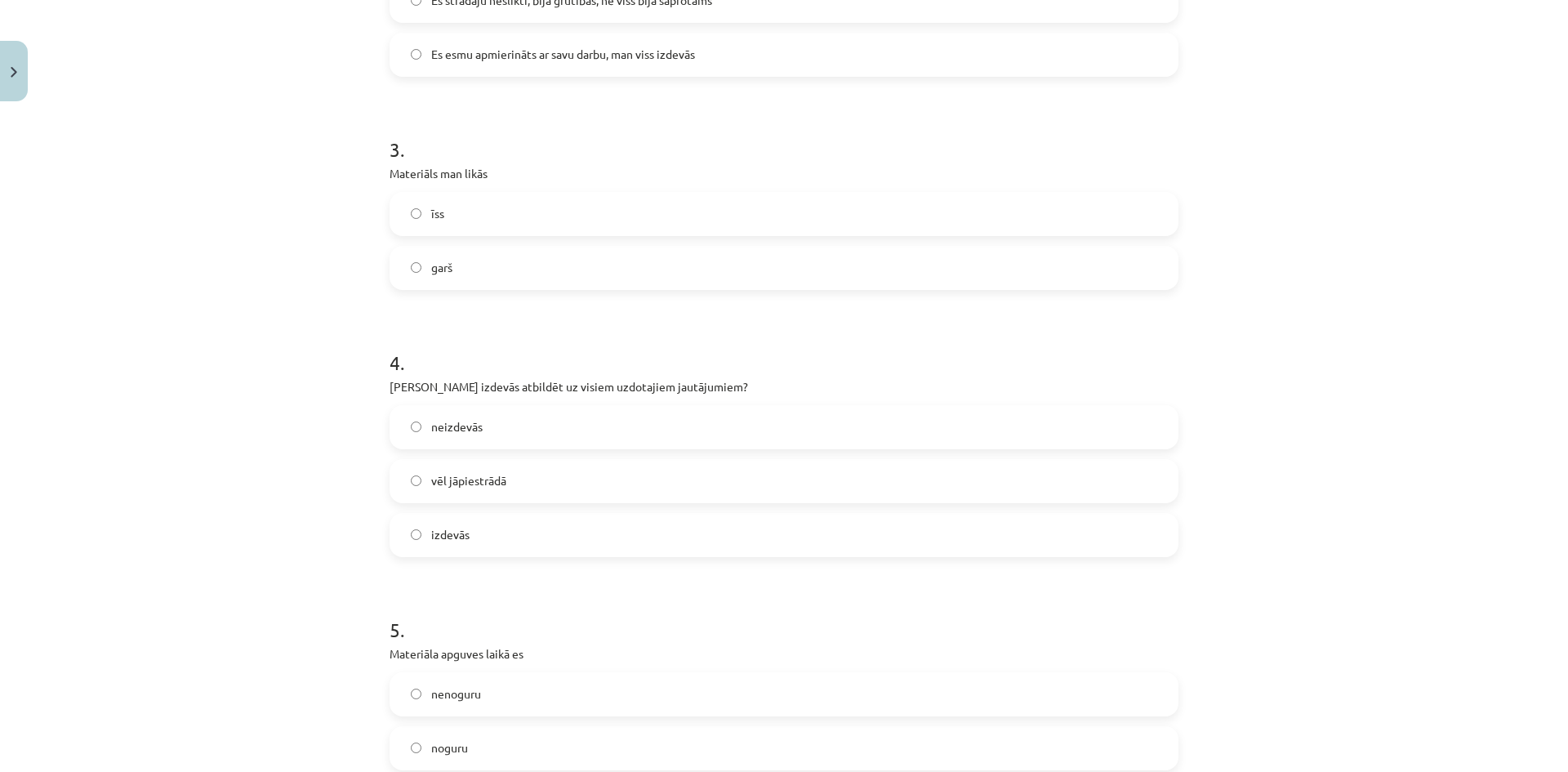
scroll to position [899, 0]
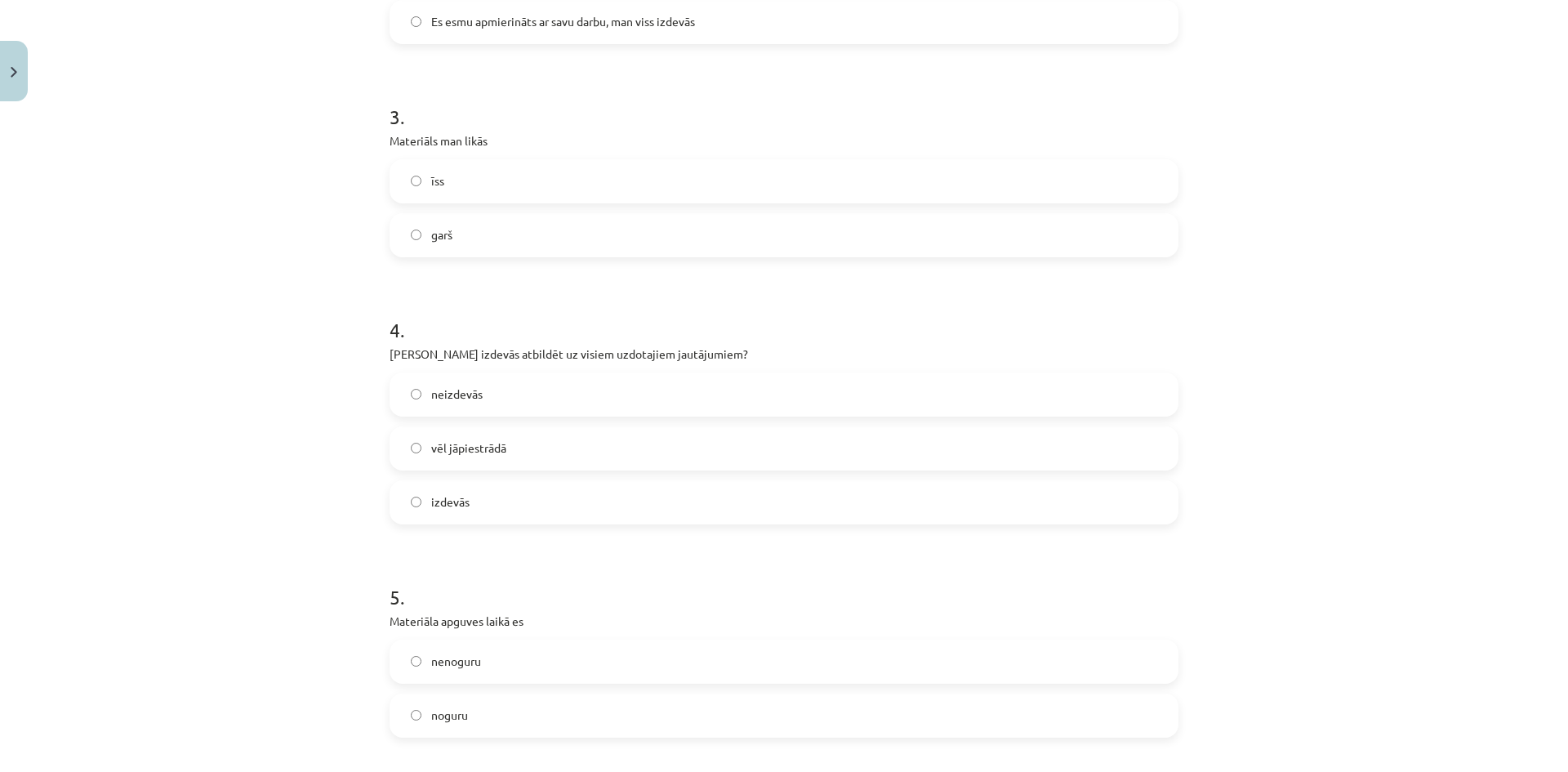
click at [509, 438] on label "vēl jāpiestrādā" at bounding box center [784, 448] width 785 height 40
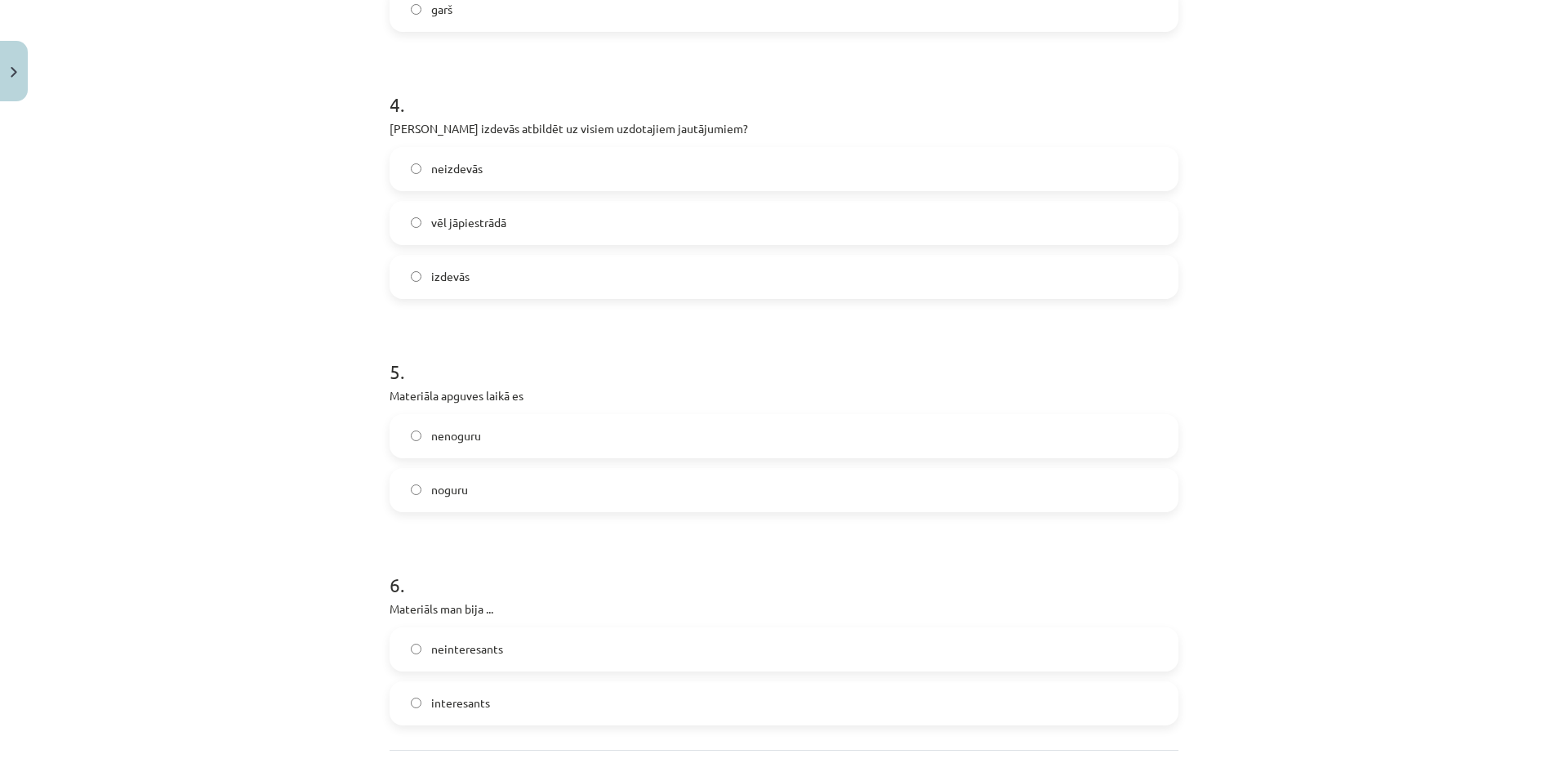
scroll to position [1226, 0]
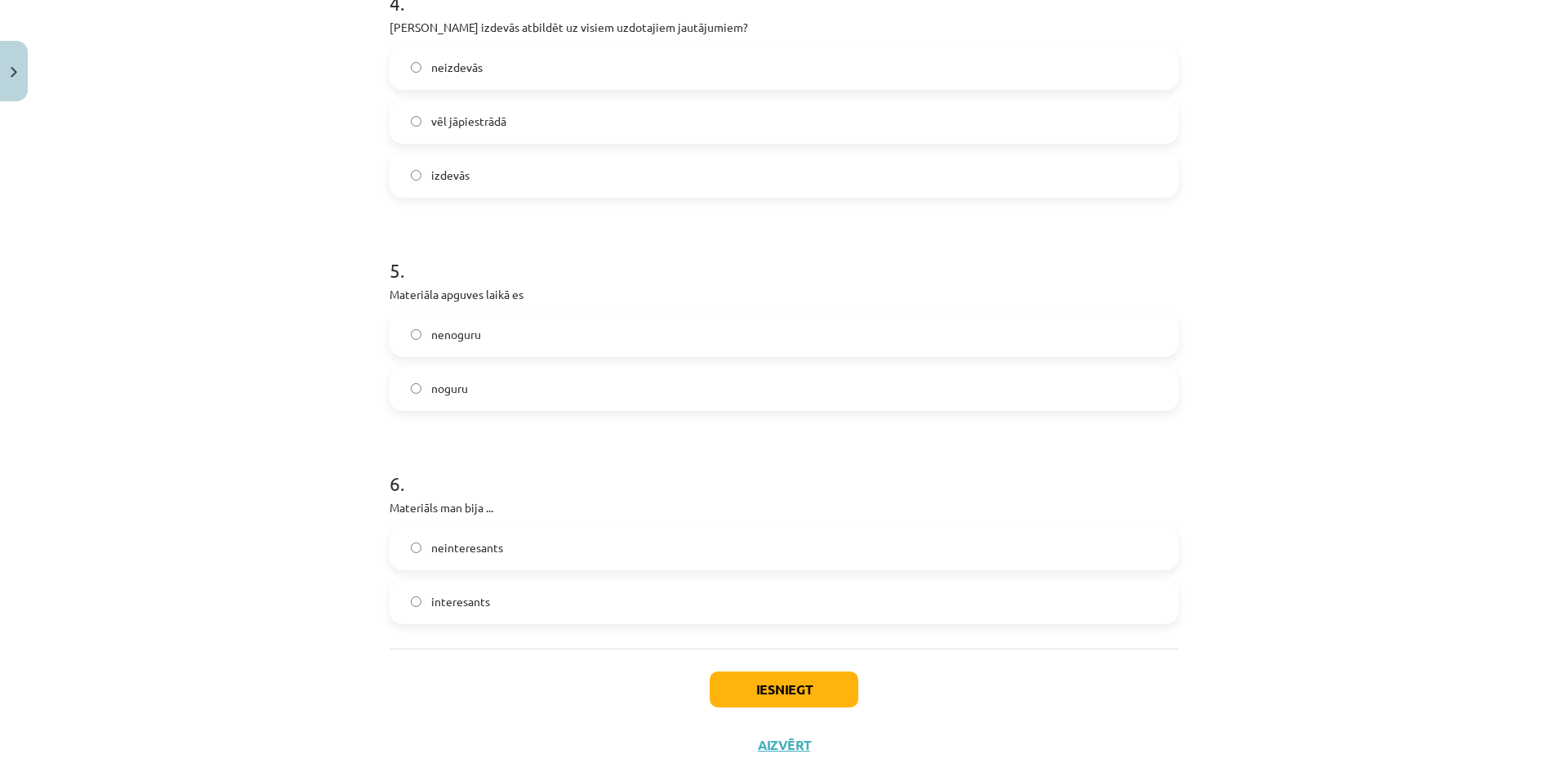
click at [478, 380] on label "noguru" at bounding box center [784, 388] width 785 height 40
click at [476, 340] on label "nenoguru" at bounding box center [784, 334] width 785 height 40
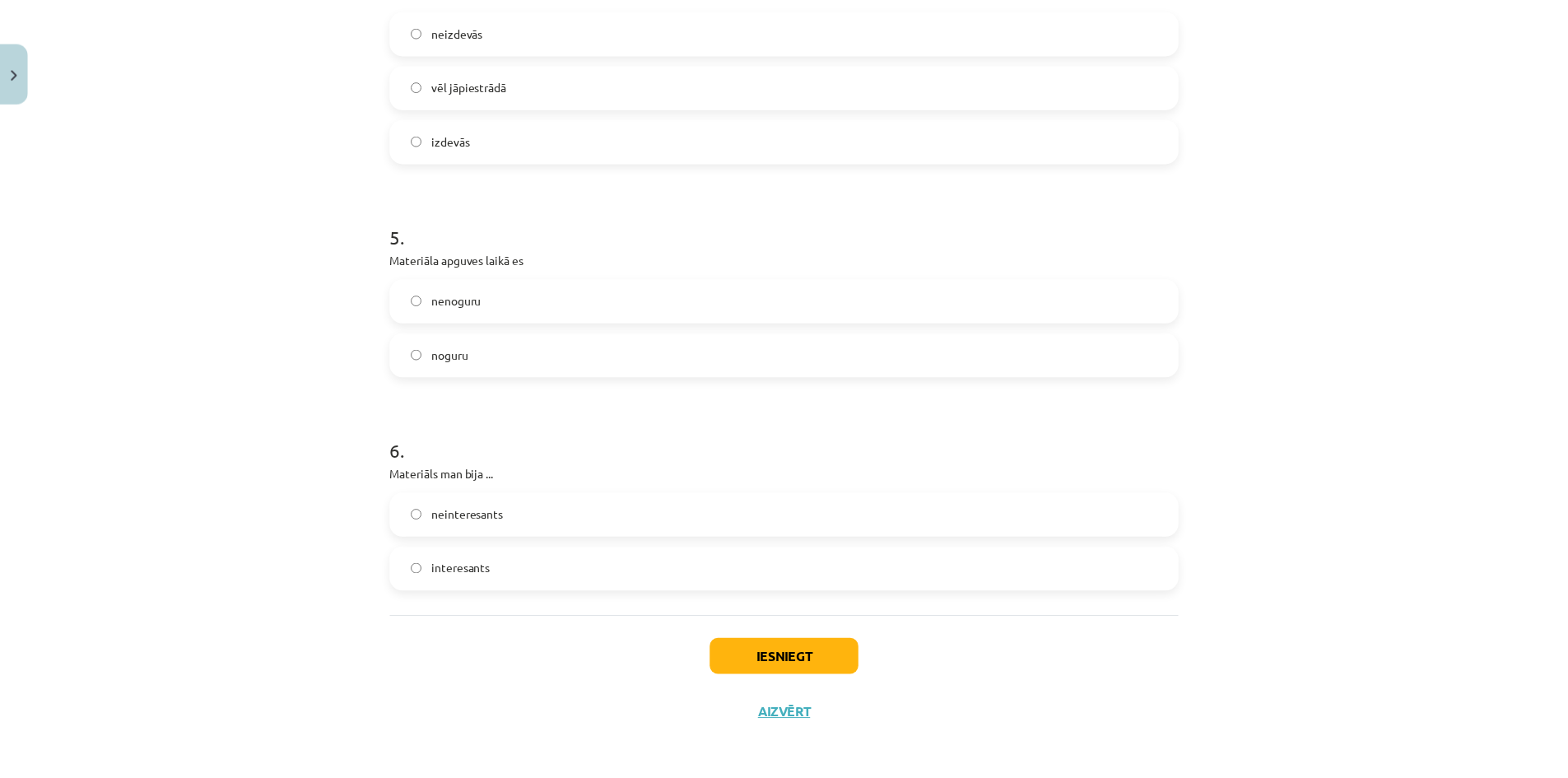
scroll to position [1277, 0]
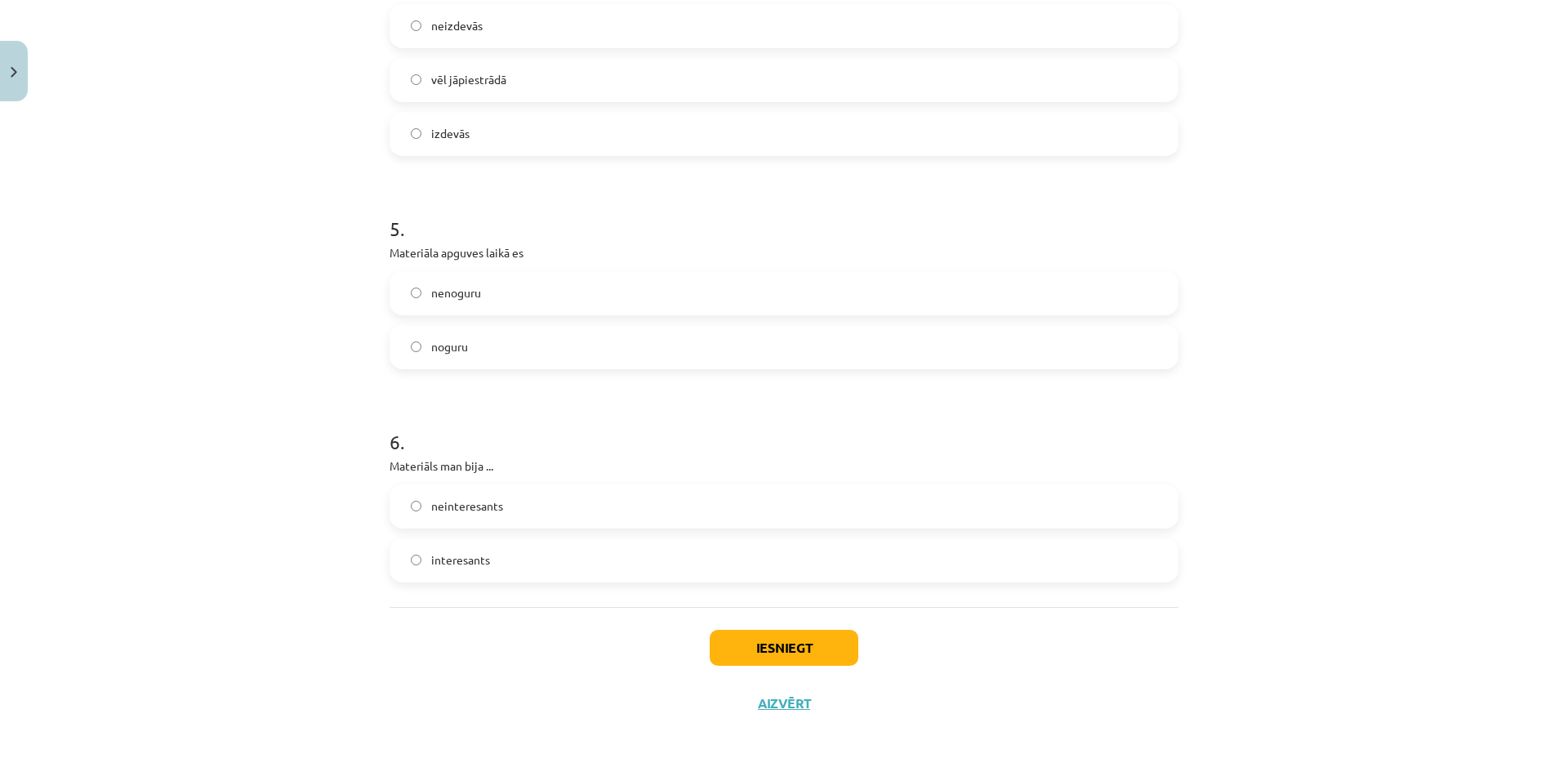
click at [506, 557] on label "interesants" at bounding box center [784, 559] width 785 height 40
click at [799, 639] on button "Iesniegt" at bounding box center [784, 648] width 149 height 36
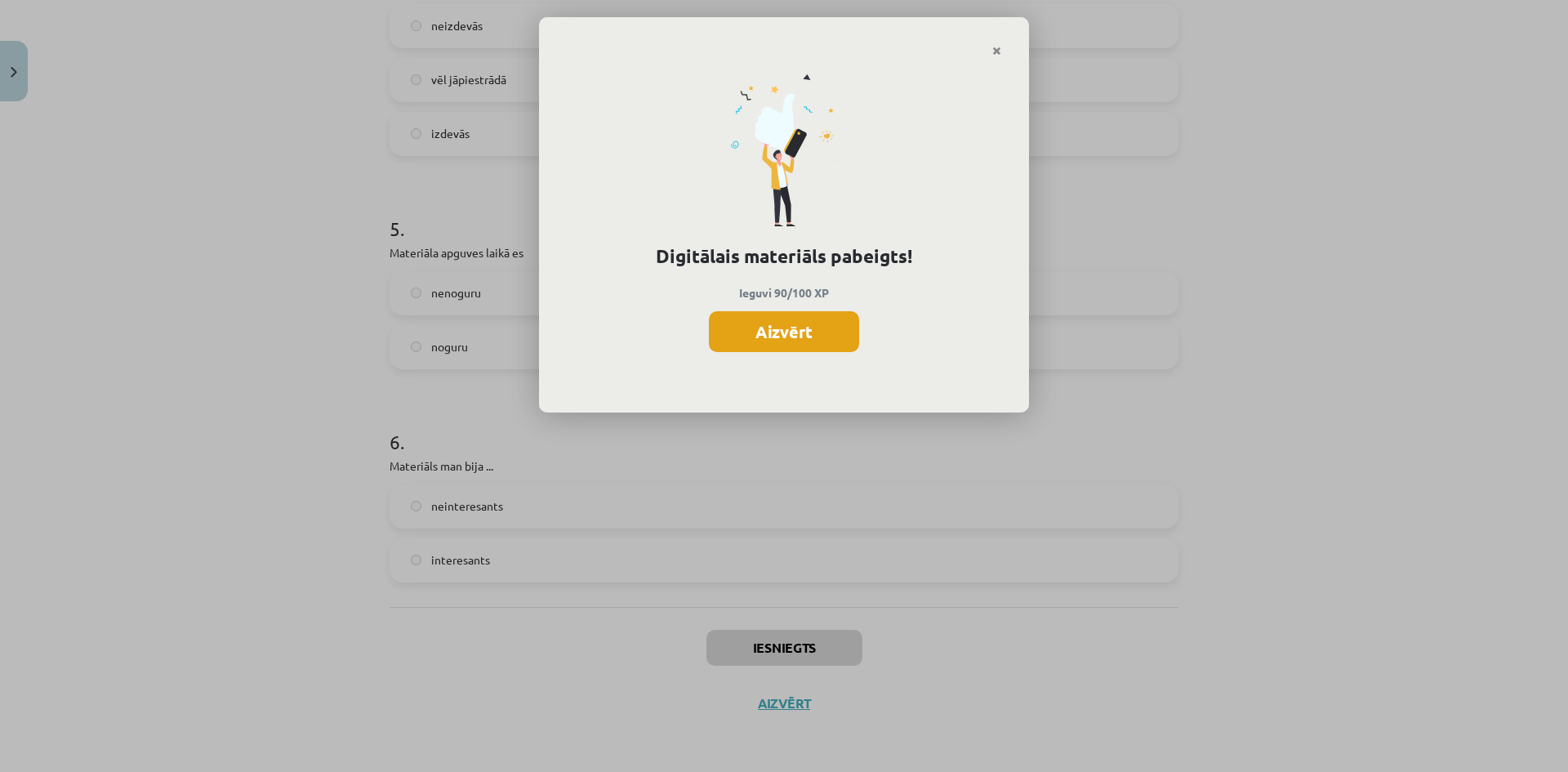
click at [830, 325] on button "Aizvērt" at bounding box center [784, 331] width 151 height 40
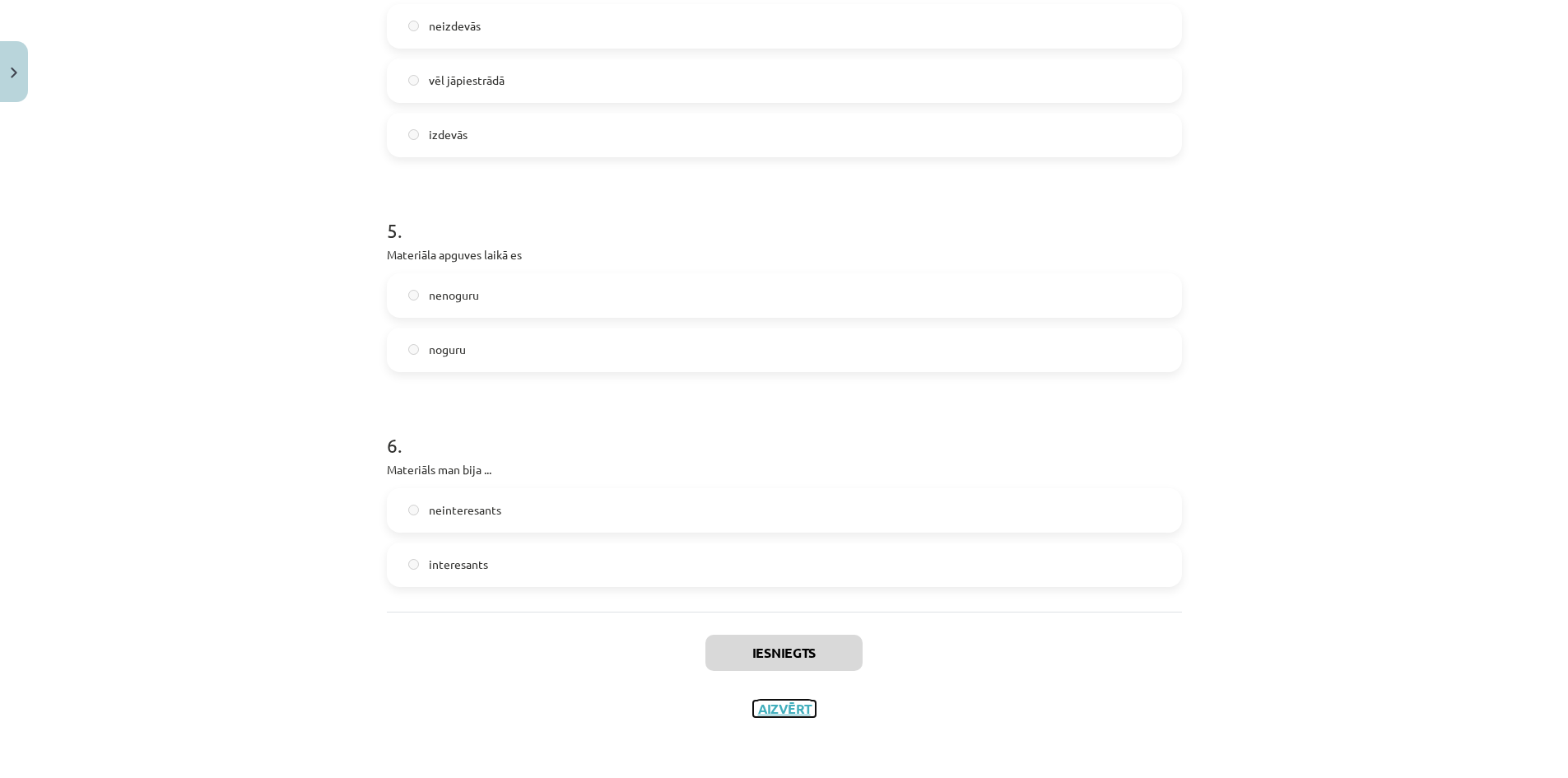
click at [795, 703] on button "Aizvērt" at bounding box center [785, 709] width 62 height 16
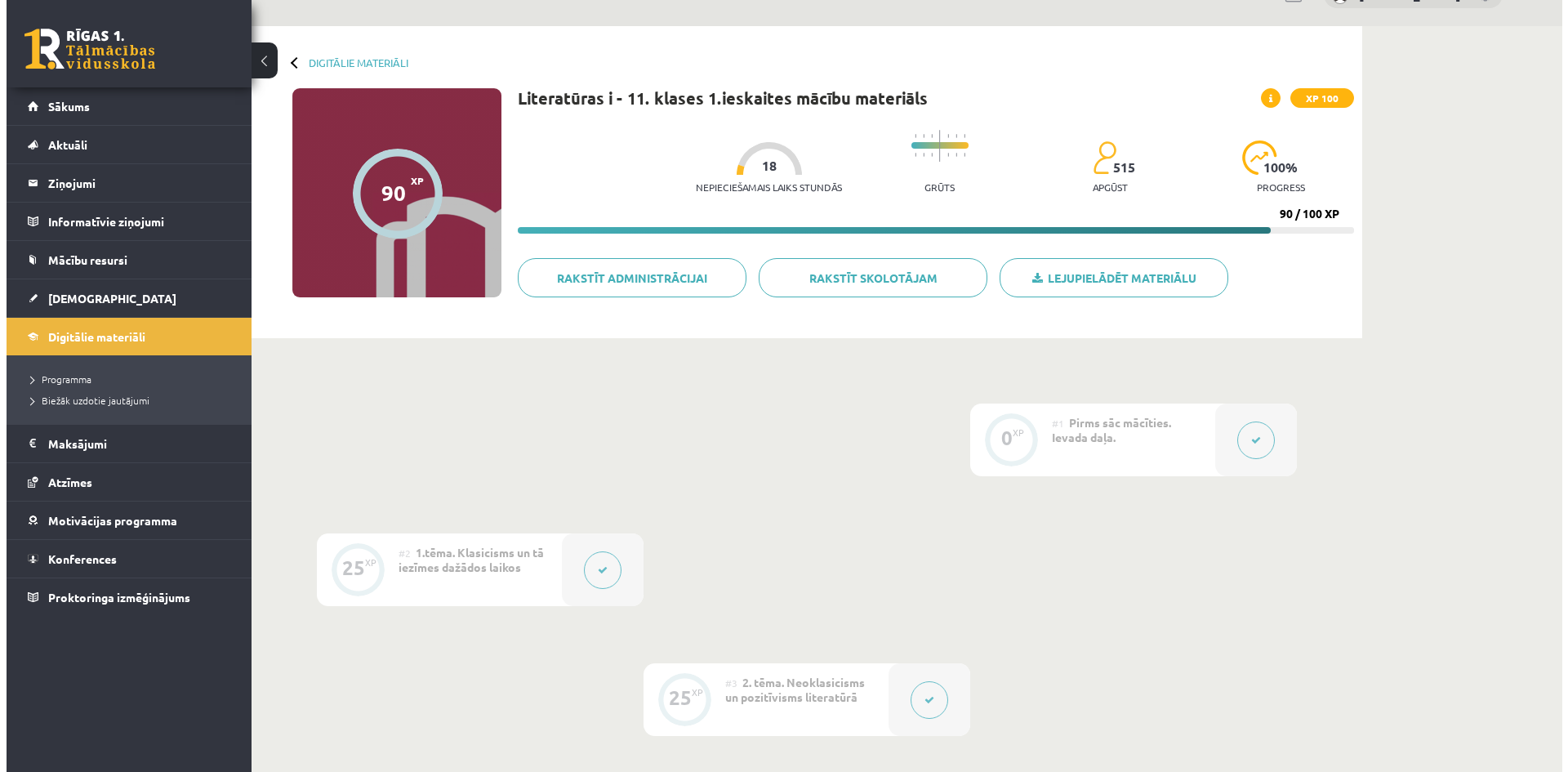
scroll to position [0, 0]
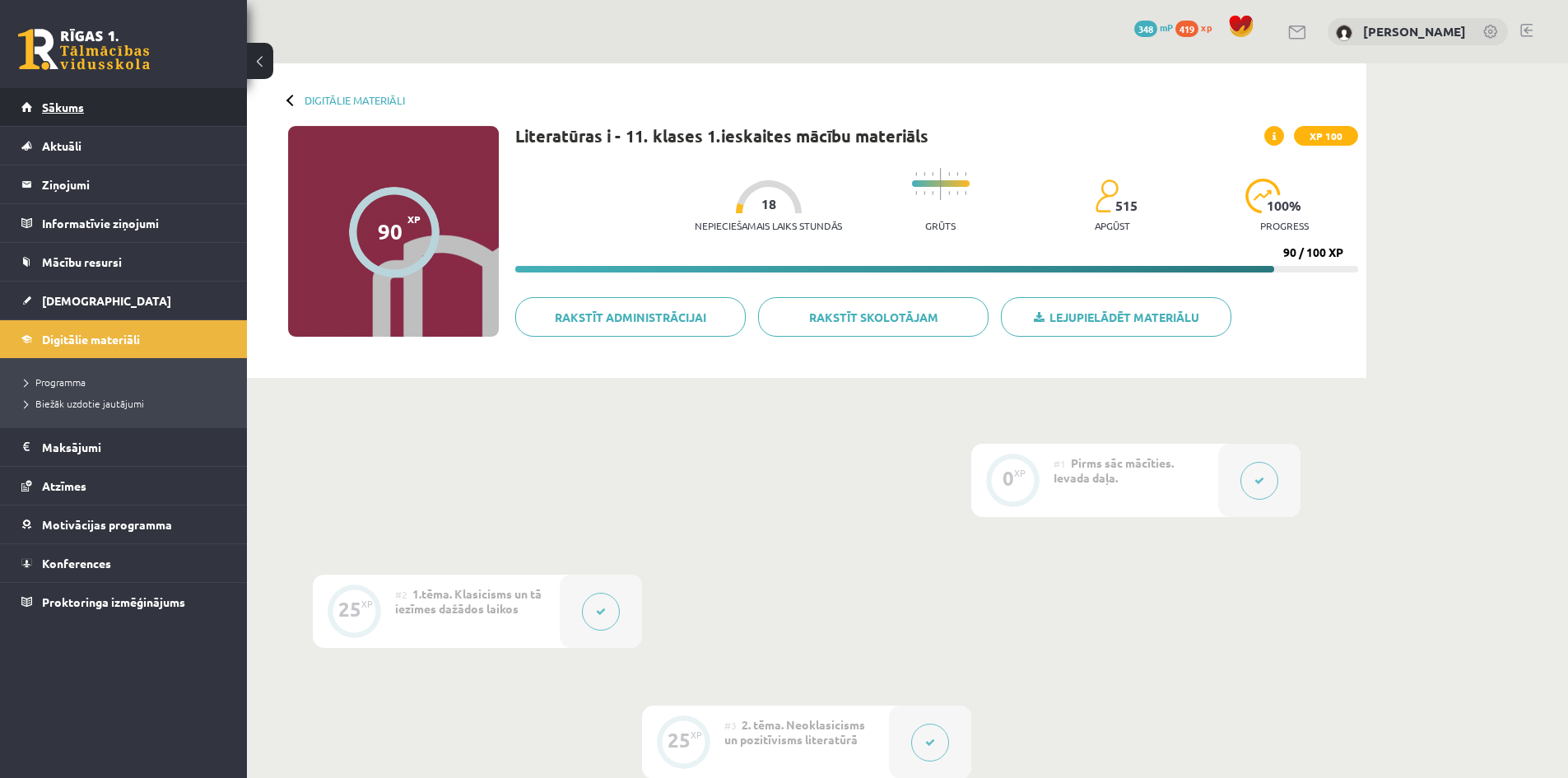
click at [71, 114] on link "Sākums" at bounding box center [124, 108] width 205 height 38
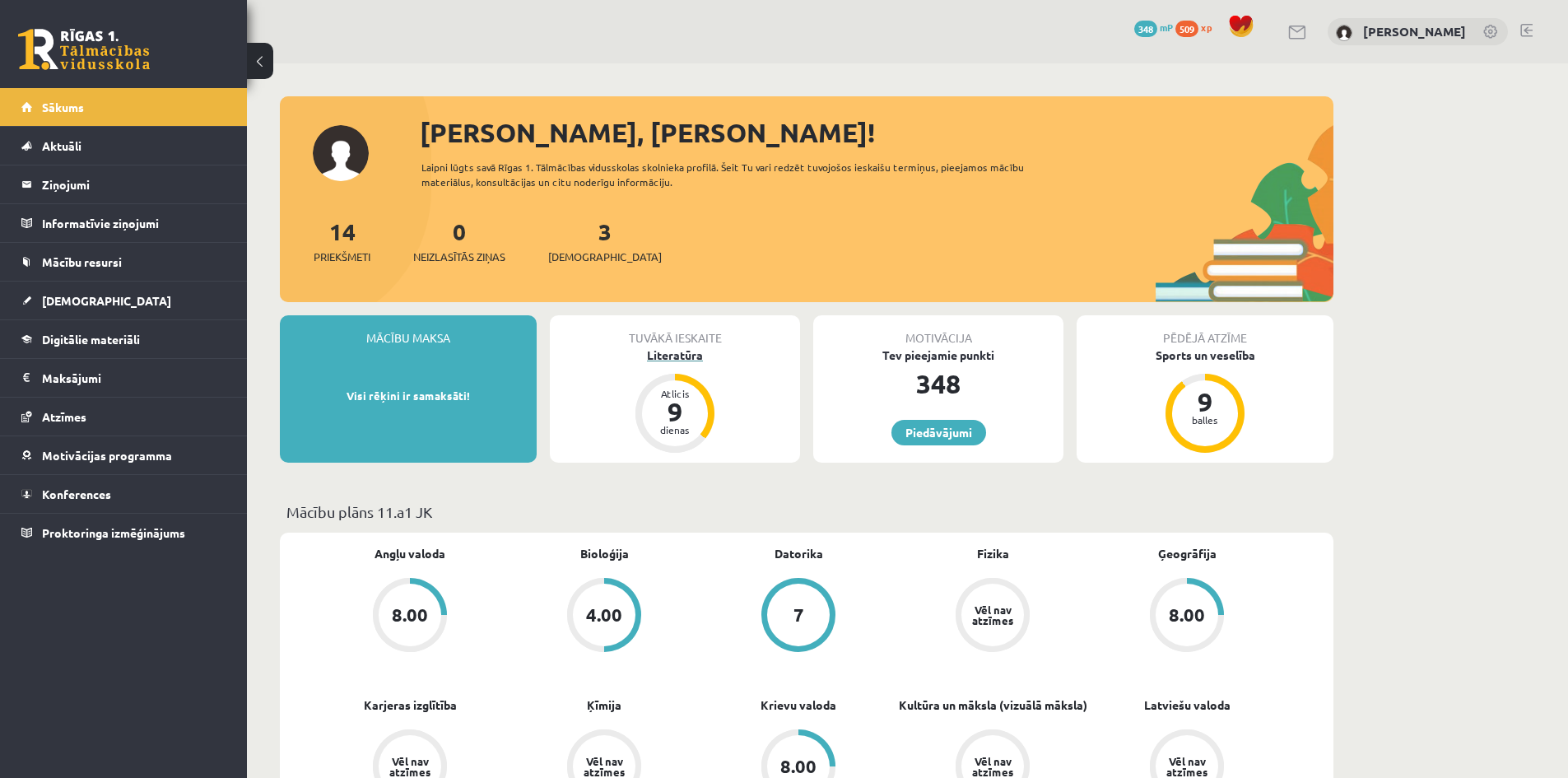
click at [697, 361] on div "Literatūra" at bounding box center [675, 356] width 251 height 17
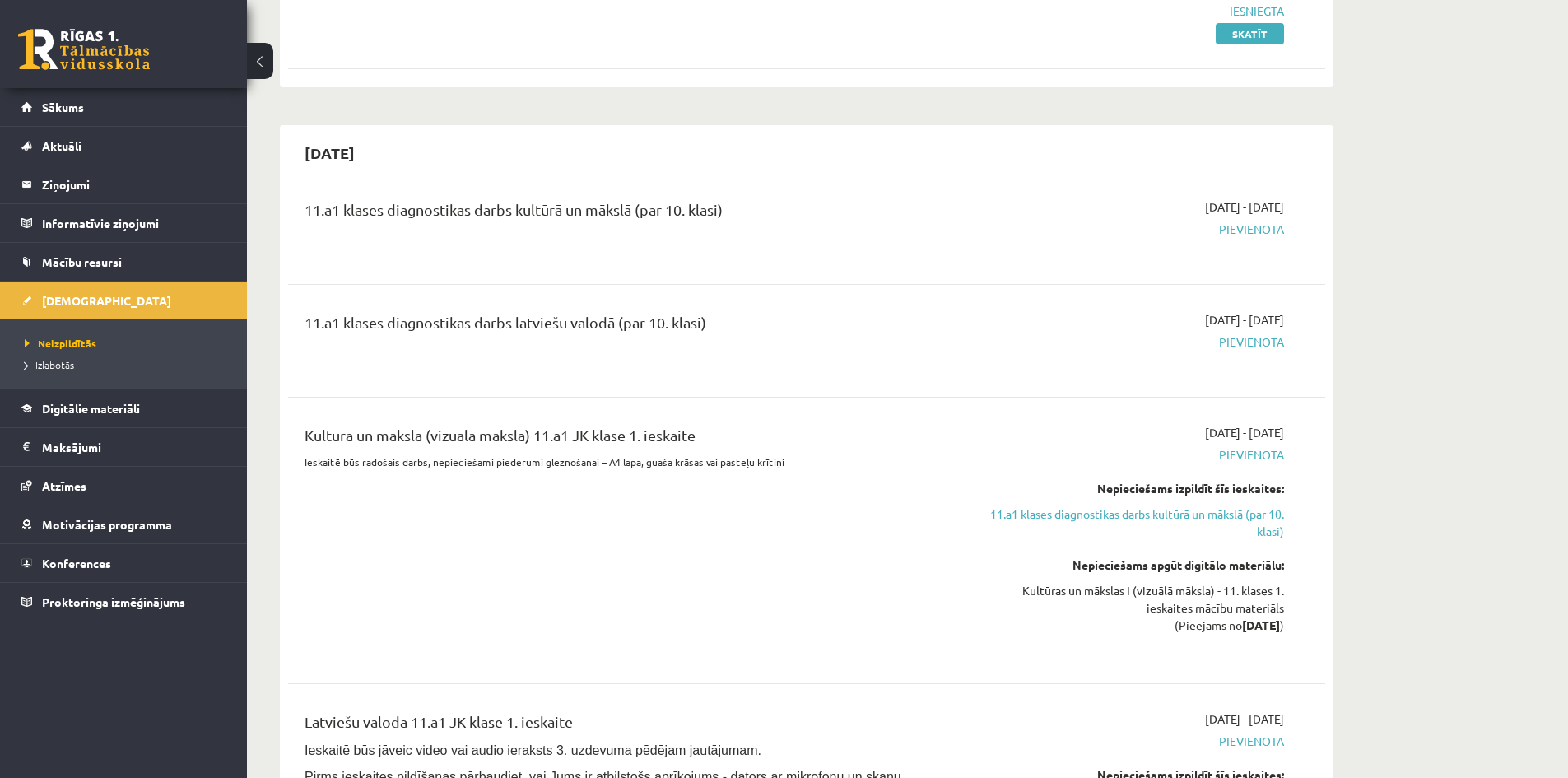
scroll to position [494, 0]
